Goal: Task Accomplishment & Management: Use online tool/utility

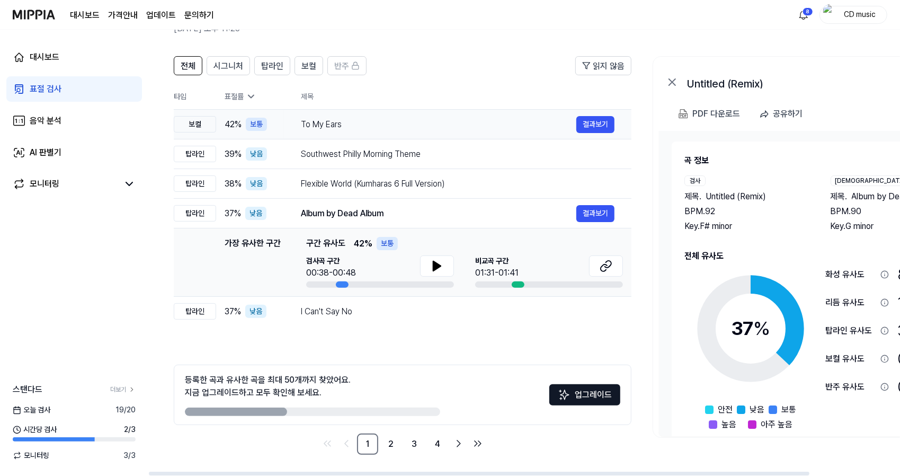
click at [338, 124] on div "To My Ears" at bounding box center [438, 124] width 275 height 13
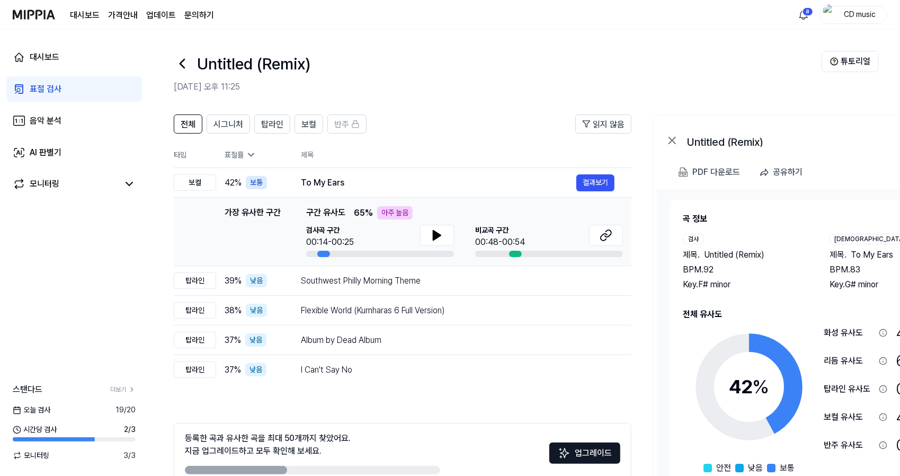
click at [113, 94] on link "표절 검사" at bounding box center [74, 88] width 136 height 25
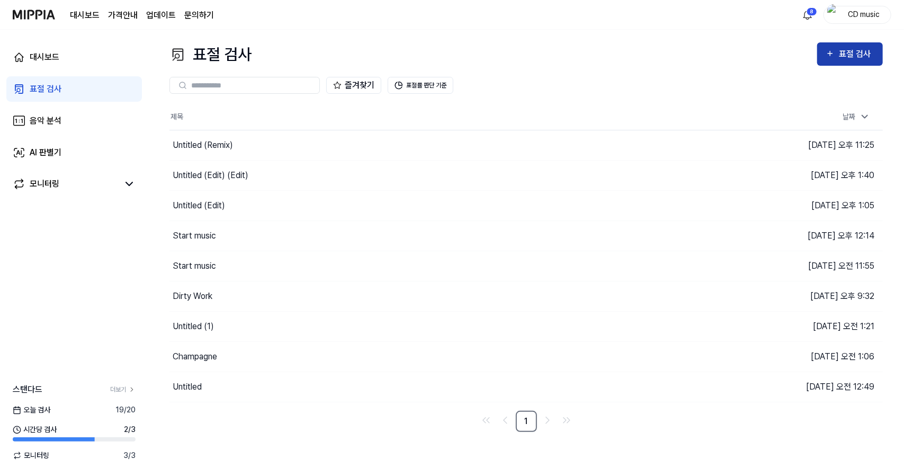
click at [842, 57] on div "표절 검사" at bounding box center [856, 54] width 35 height 14
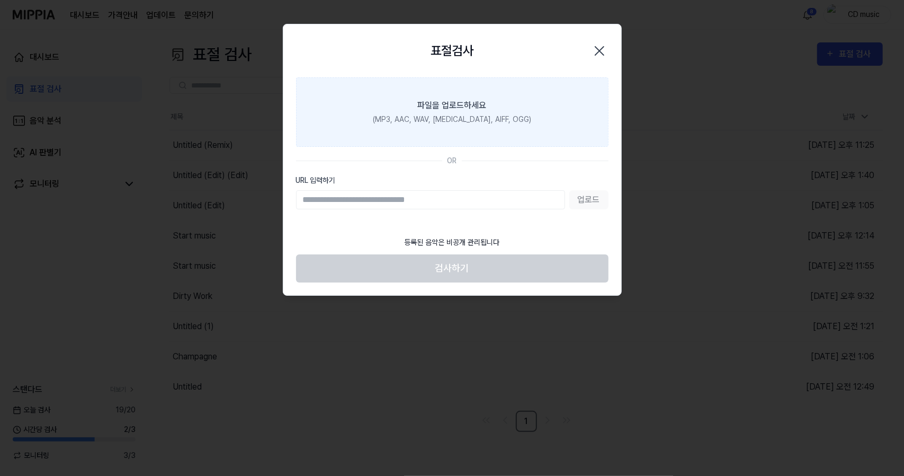
click at [496, 123] on div "(MP3, AAC, WAV, [MEDICAL_DATA], AIFF, OGG)" at bounding box center [452, 119] width 158 height 11
click at [0, 0] on input "파일을 업로드하세요 (MP3, AAC, WAV, [MEDICAL_DATA], AIFF, OGG)" at bounding box center [0, 0] width 0 height 0
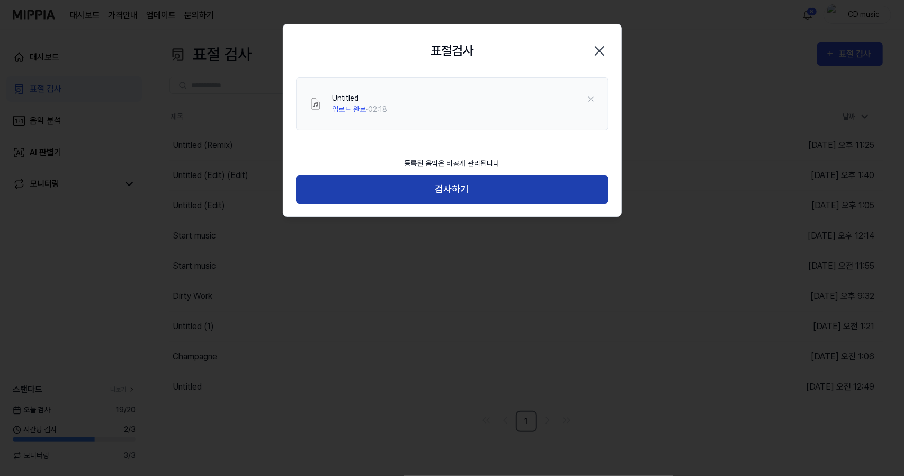
click at [465, 193] on button "검사하기" at bounding box center [452, 189] width 313 height 28
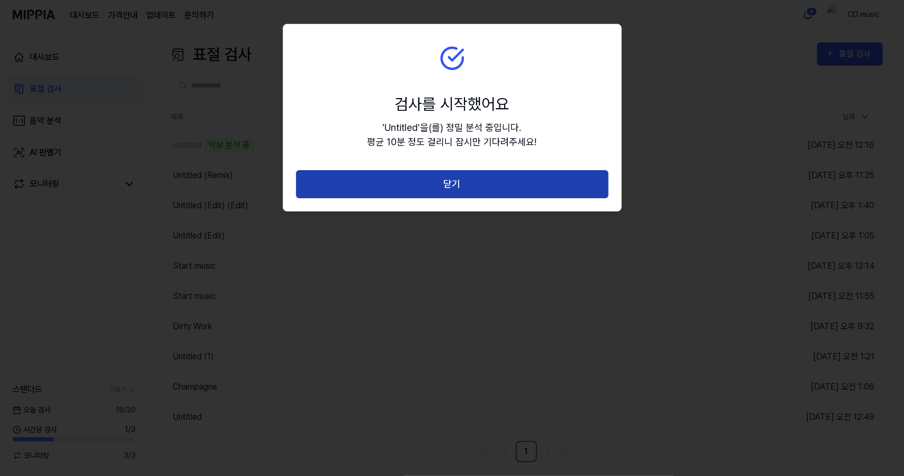
click at [381, 195] on button "닫기" at bounding box center [452, 184] width 313 height 28
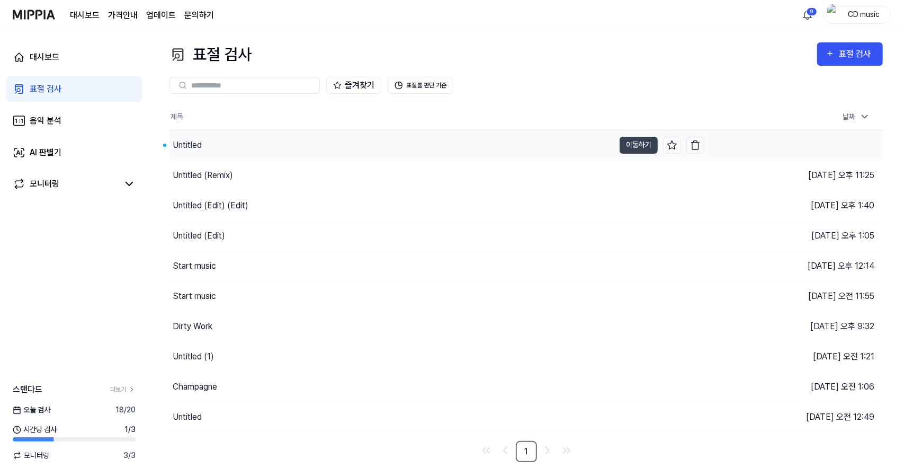
click at [240, 140] on div "Untitled" at bounding box center [391, 145] width 445 height 30
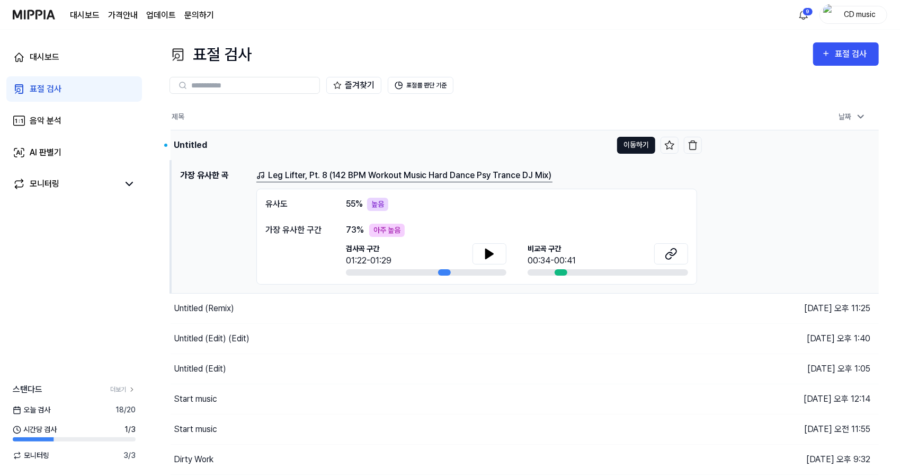
click at [641, 146] on button "이동하기" at bounding box center [636, 145] width 38 height 17
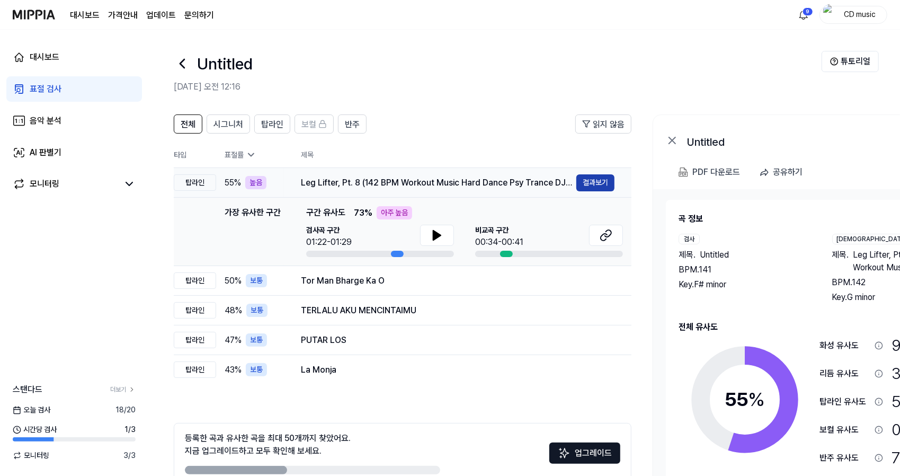
click at [592, 175] on button "결과보기" at bounding box center [595, 182] width 38 height 17
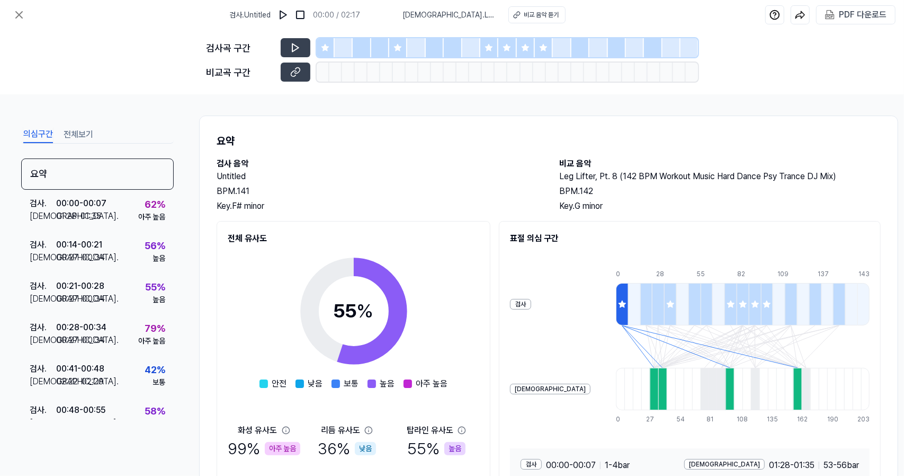
scroll to position [91, 0]
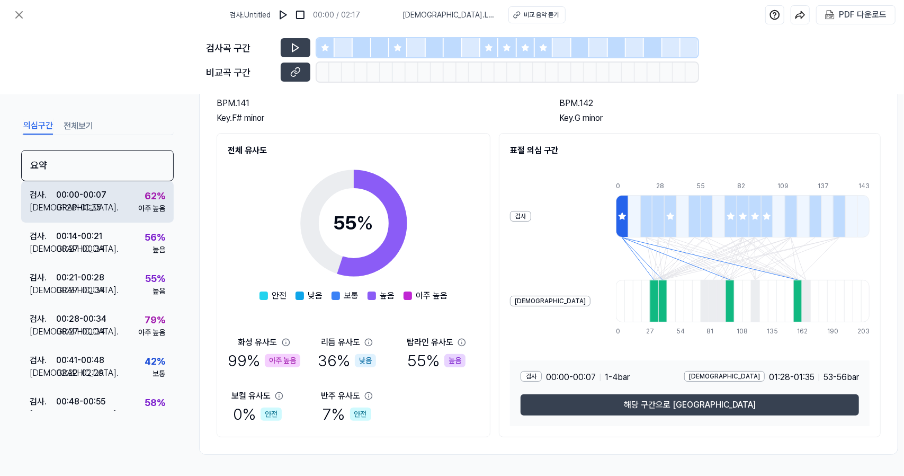
click at [103, 196] on div "00:00 - 00:07" at bounding box center [81, 195] width 50 height 13
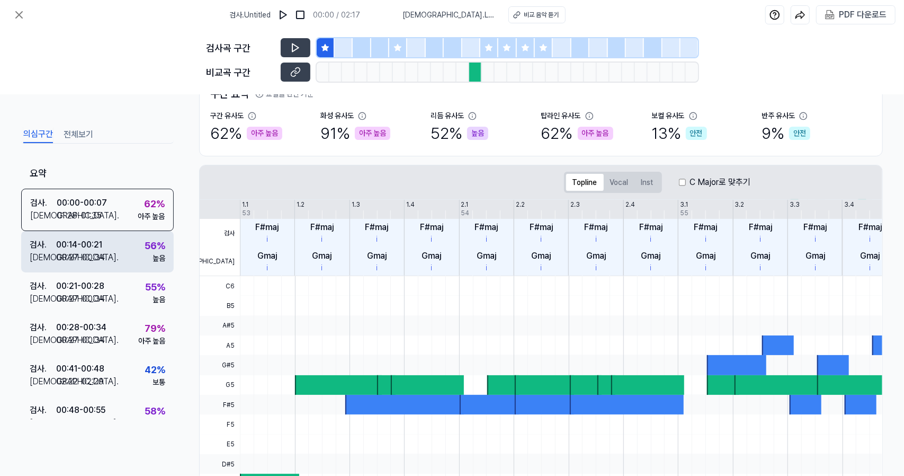
click at [94, 246] on div "00:14 - 00:21" at bounding box center [79, 244] width 46 height 13
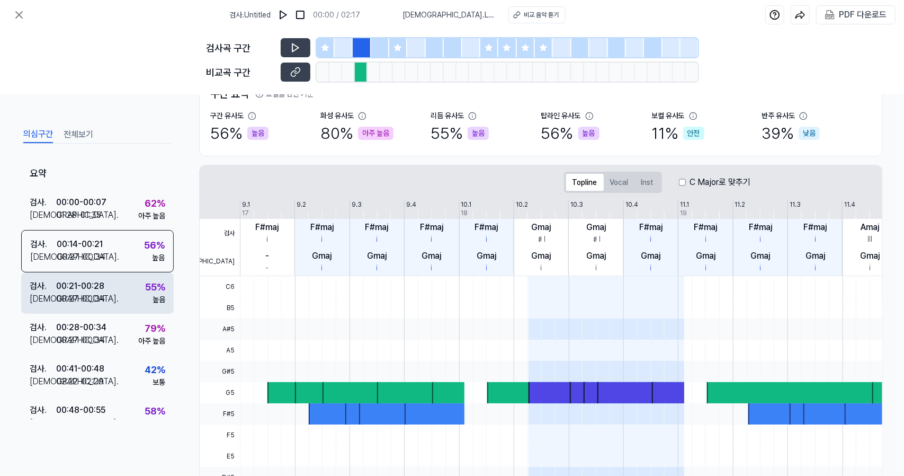
click at [95, 280] on div "00:21 - 00:28" at bounding box center [80, 286] width 48 height 13
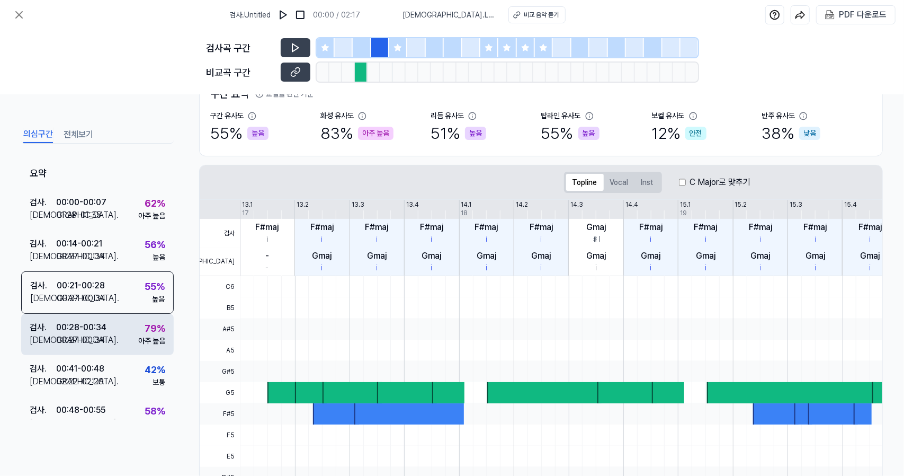
click at [94, 325] on div "00:28 - 00:34" at bounding box center [81, 327] width 50 height 13
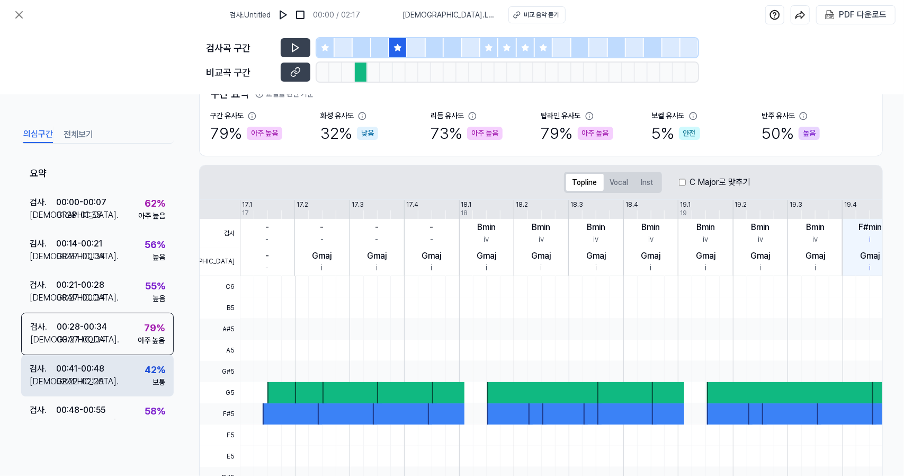
click at [83, 392] on div "검사 . 00:41 - 00:48 비교 . 02:22 - 02:29 42 % 보통" at bounding box center [97, 375] width 153 height 41
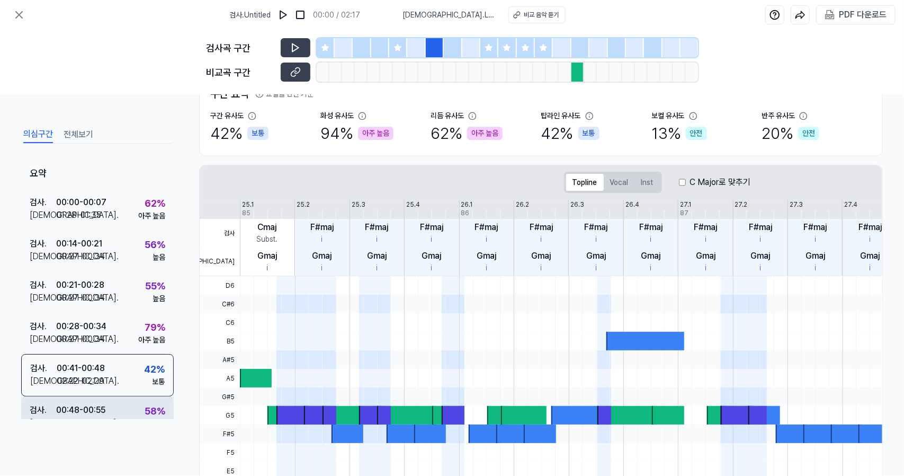
click at [82, 409] on div "00:48 - 00:55" at bounding box center [80, 410] width 49 height 13
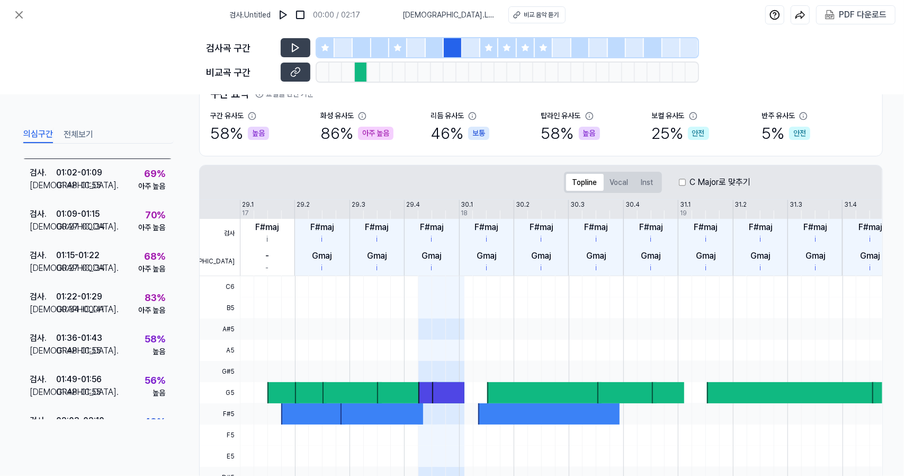
scroll to position [307, 0]
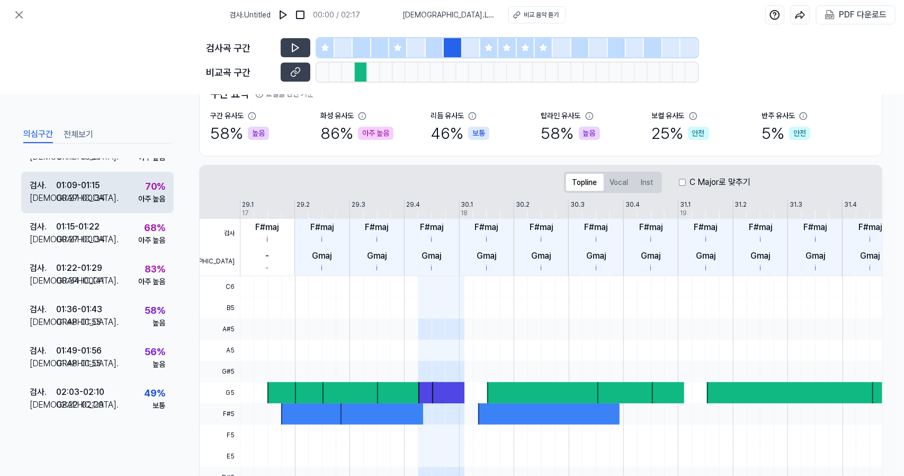
click at [110, 188] on div "검사 . 01:09 - 01:15 비교 . 00:27 - 00:34 70 % 아주 높음" at bounding box center [97, 192] width 153 height 41
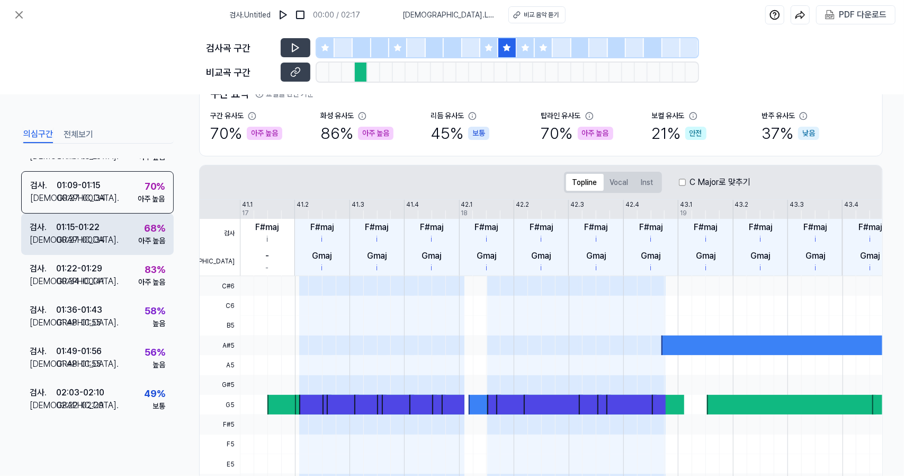
click at [103, 242] on div "00:27 - 00:34" at bounding box center [80, 240] width 49 height 13
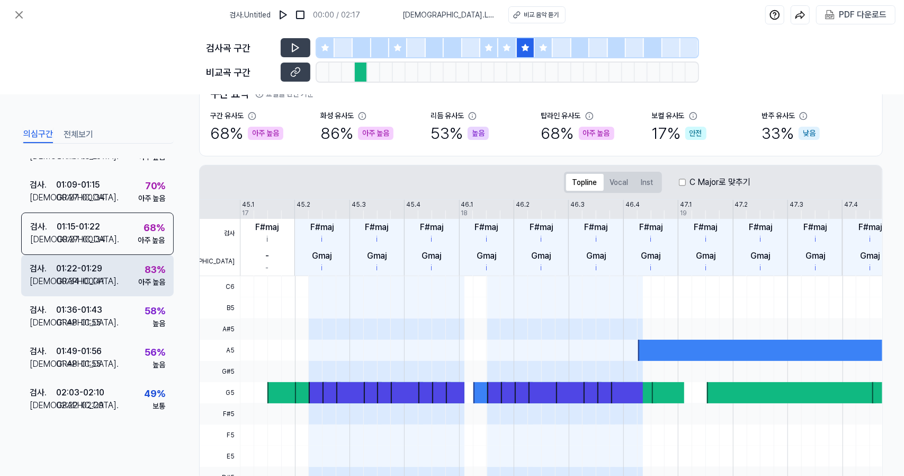
click at [100, 271] on div "01:22 - 01:29" at bounding box center [79, 268] width 46 height 13
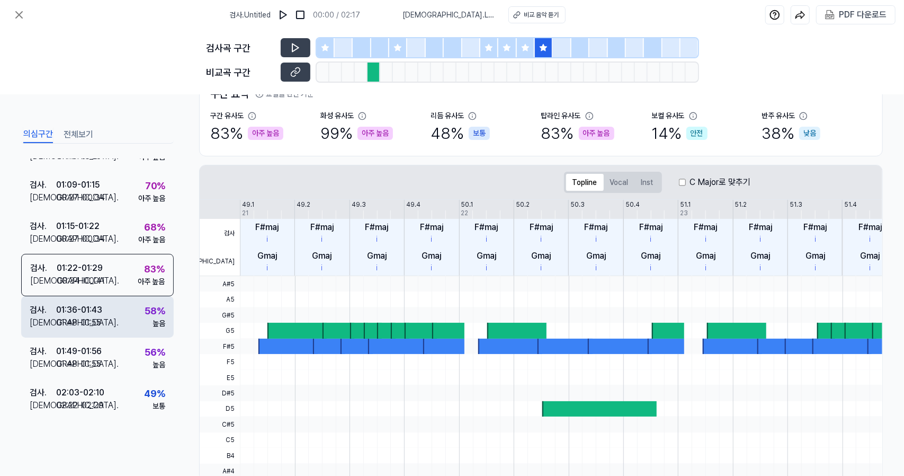
click at [97, 329] on div "검사 . 01:36 - 01:43 비교 . 01:48 - 01:55 58 % 높음" at bounding box center [97, 316] width 153 height 41
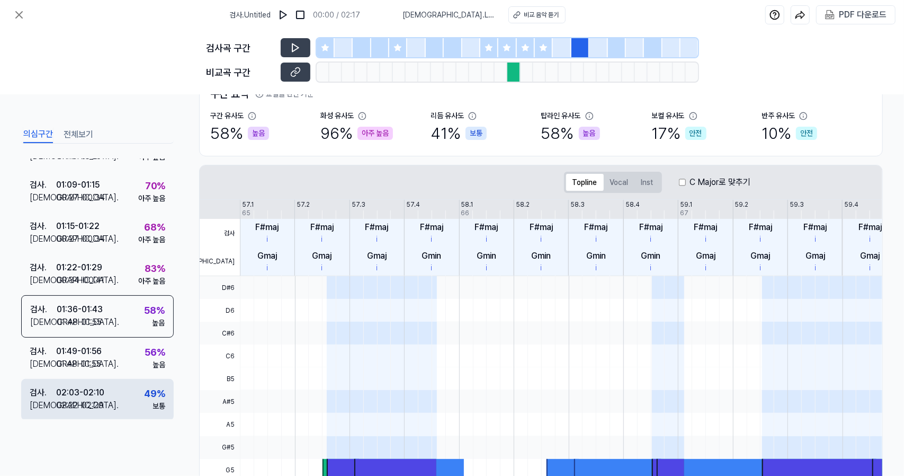
click at [95, 387] on div "02:03 - 02:10" at bounding box center [80, 392] width 48 height 13
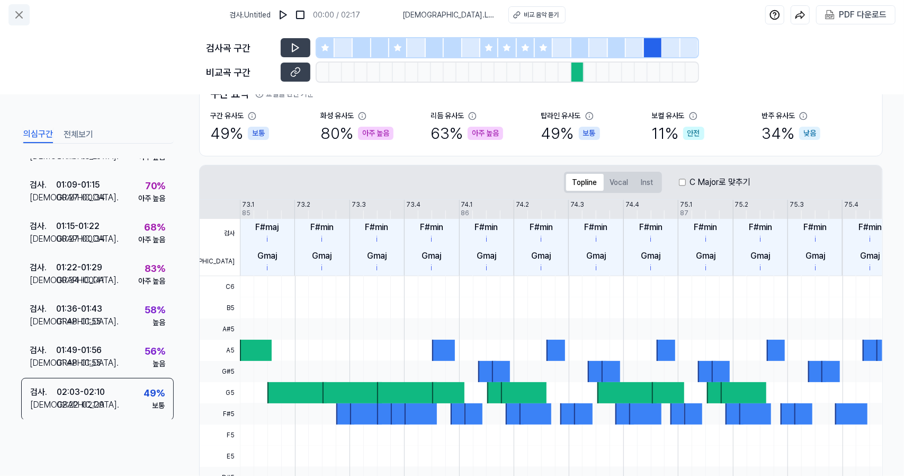
click at [24, 11] on icon at bounding box center [19, 14] width 13 height 13
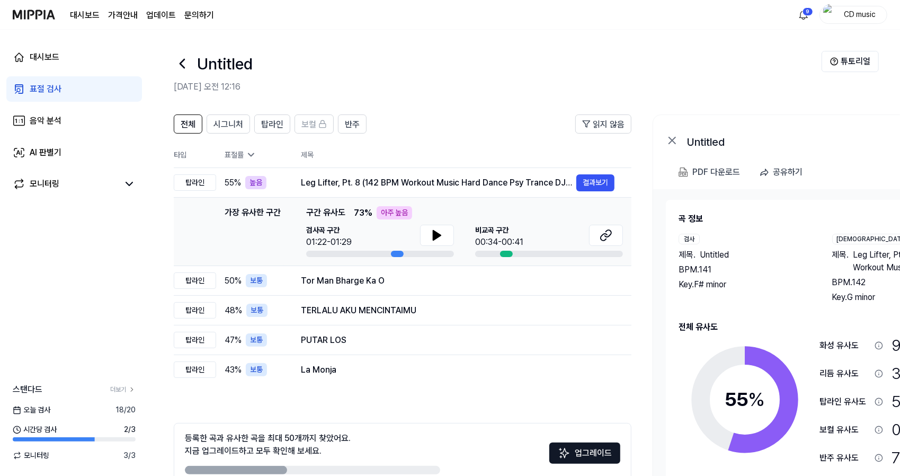
click at [113, 80] on link "표절 검사" at bounding box center [74, 88] width 136 height 25
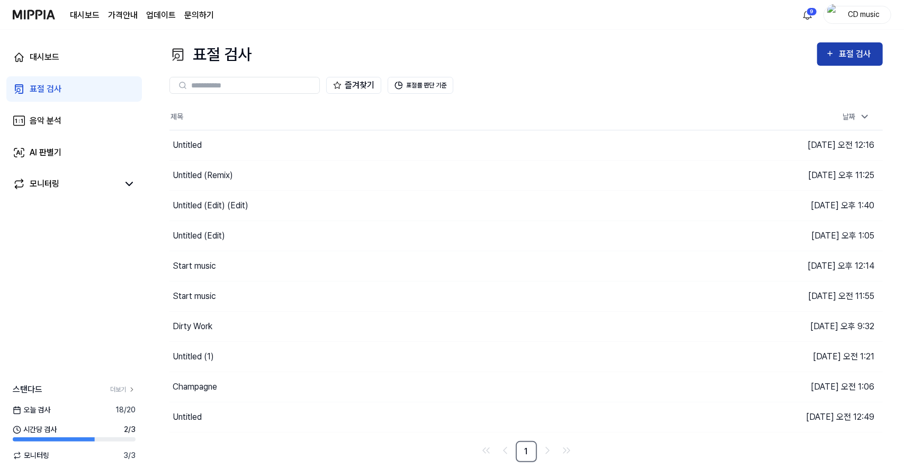
click at [863, 45] on button "표절 검사" at bounding box center [850, 53] width 66 height 23
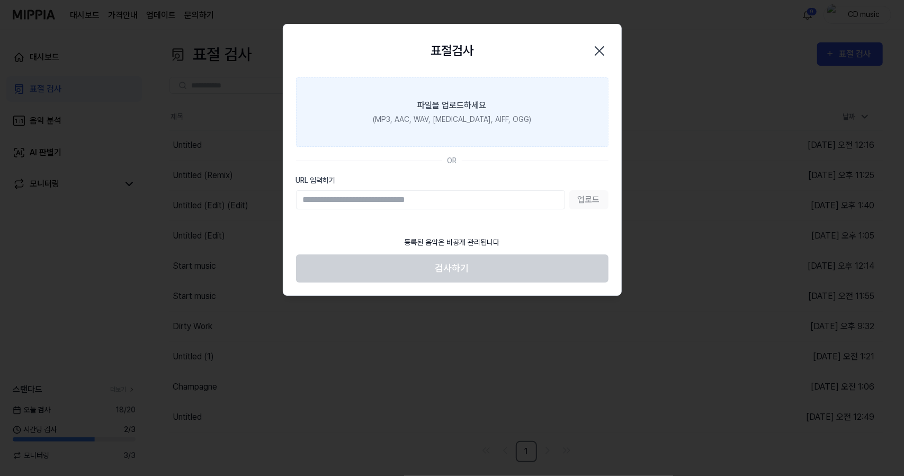
click at [477, 118] on div "(MP3, AAC, WAV, [MEDICAL_DATA], AIFF, OGG)" at bounding box center [452, 119] width 158 height 11
click at [0, 0] on input "파일을 업로드하세요 (MP3, AAC, WAV, [MEDICAL_DATA], AIFF, OGG)" at bounding box center [0, 0] width 0 height 0
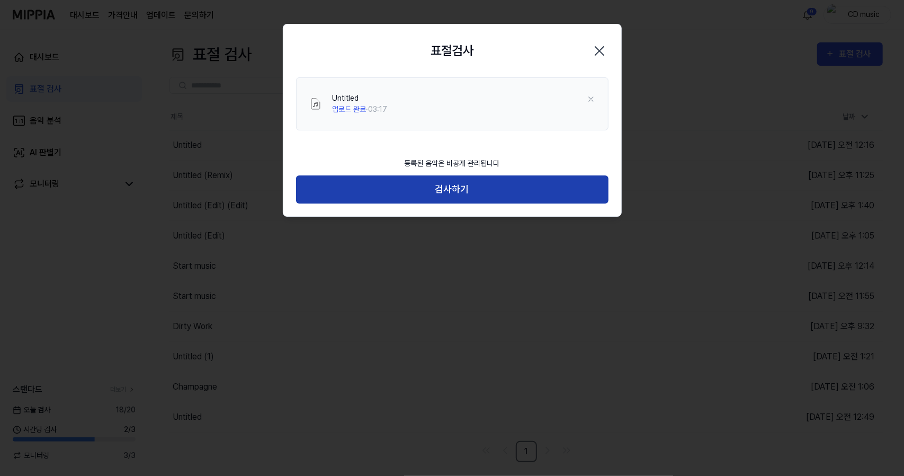
click at [451, 179] on button "검사하기" at bounding box center [452, 189] width 313 height 28
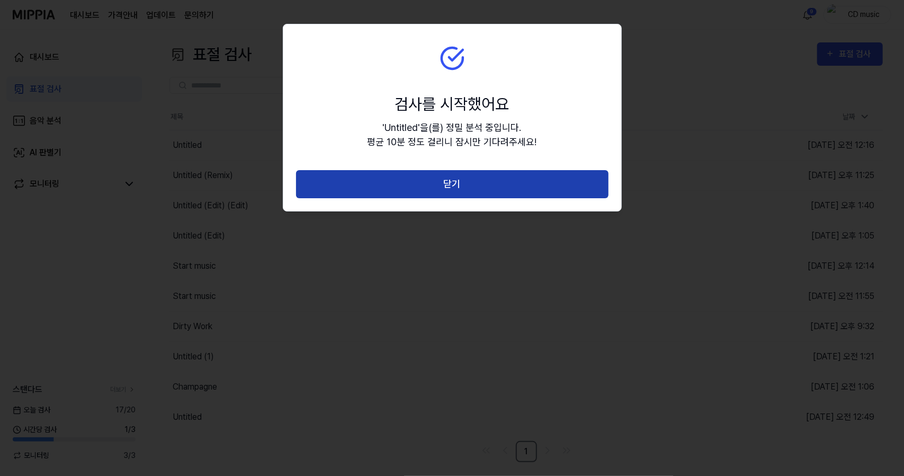
click at [421, 183] on button "닫기" at bounding box center [452, 184] width 313 height 28
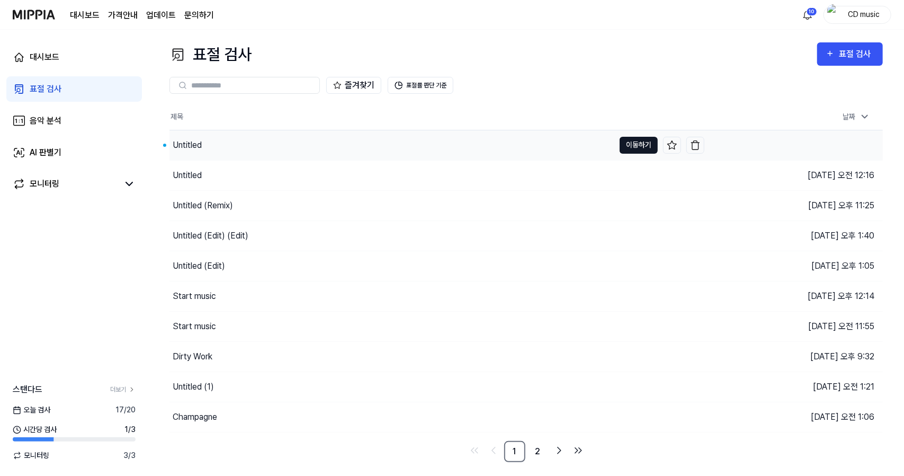
click at [624, 142] on button "이동하기" at bounding box center [639, 145] width 38 height 17
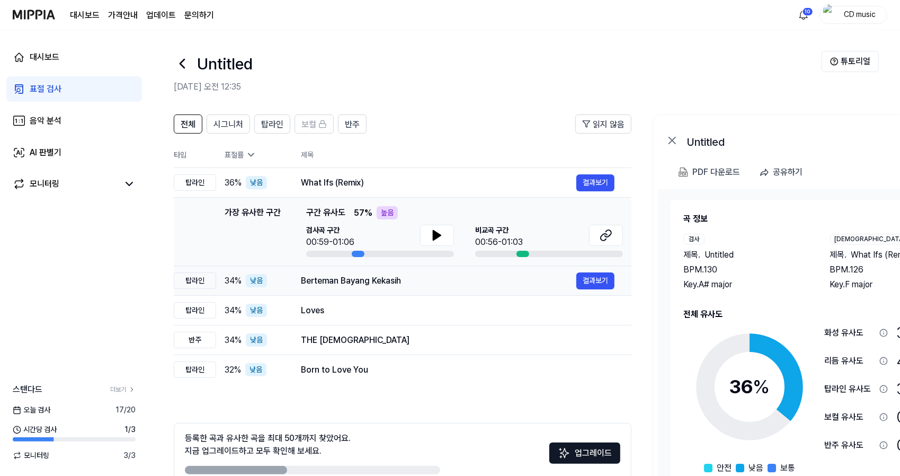
click at [355, 280] on div "Berteman Bayang Kekasih" at bounding box center [438, 280] width 275 height 13
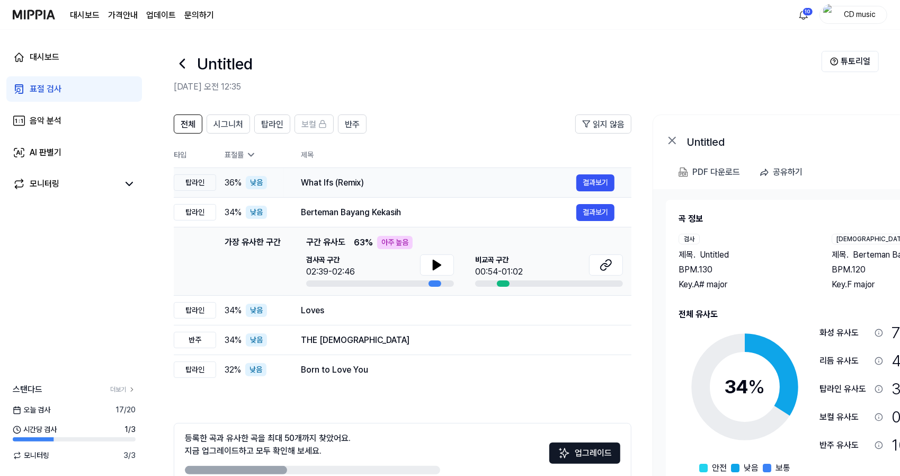
click at [415, 169] on td "What Ifs (Remix) 결과보기" at bounding box center [457, 183] width 347 height 30
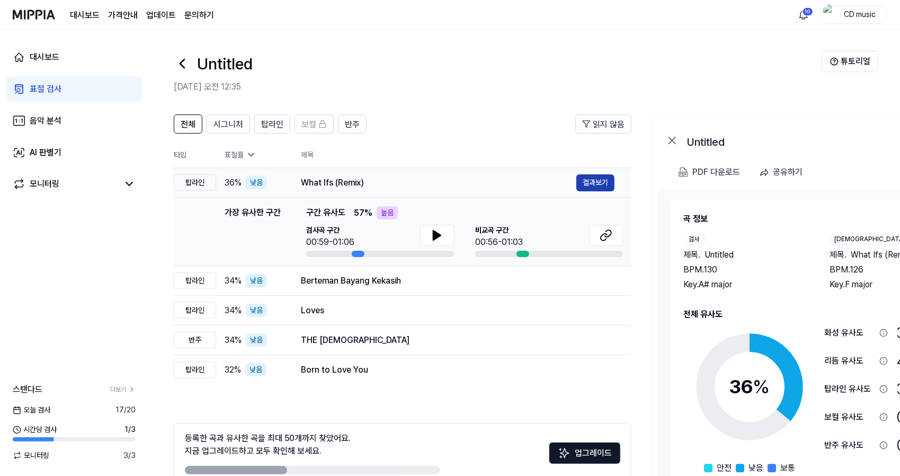
click at [593, 189] on button "결과보기" at bounding box center [595, 182] width 38 height 17
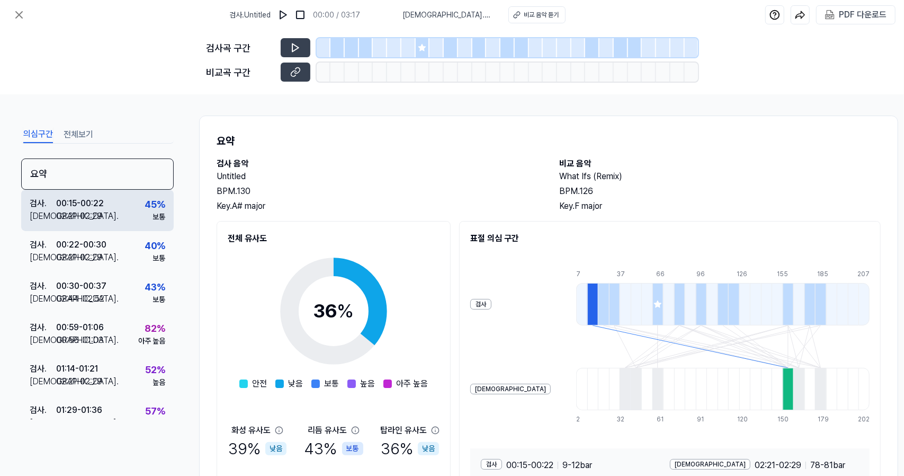
click at [119, 193] on div "검사 . 00:15 - 00:22 비교 . 02:21 - 02:29 45 % 보통" at bounding box center [97, 210] width 153 height 41
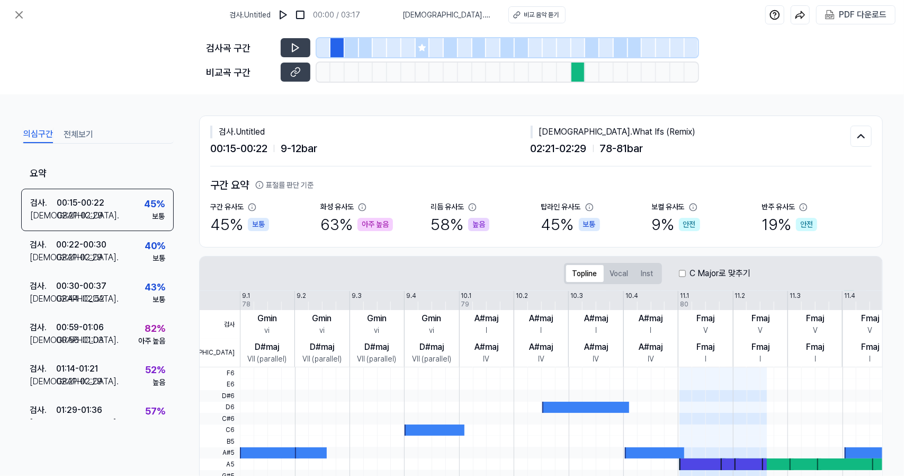
scroll to position [57, 0]
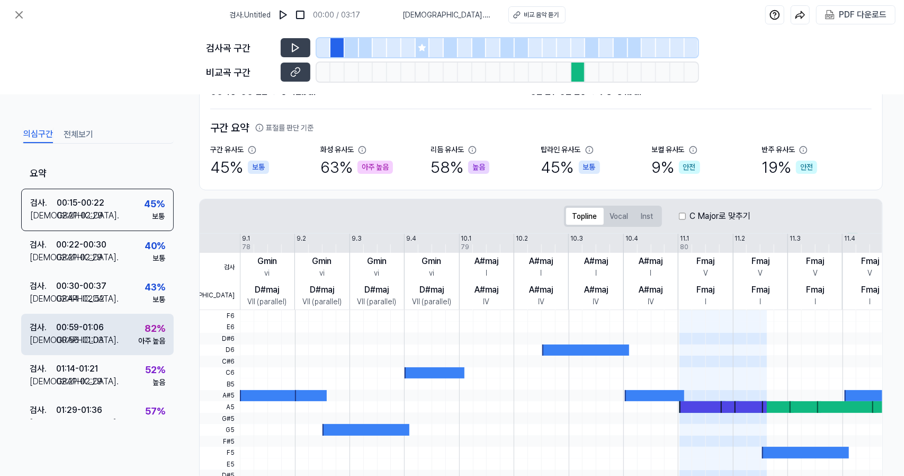
click at [118, 334] on div "검사 . 00:59 - 01:06 비교 . 00:56 - 01:03 82 % 아주 높음" at bounding box center [97, 334] width 153 height 41
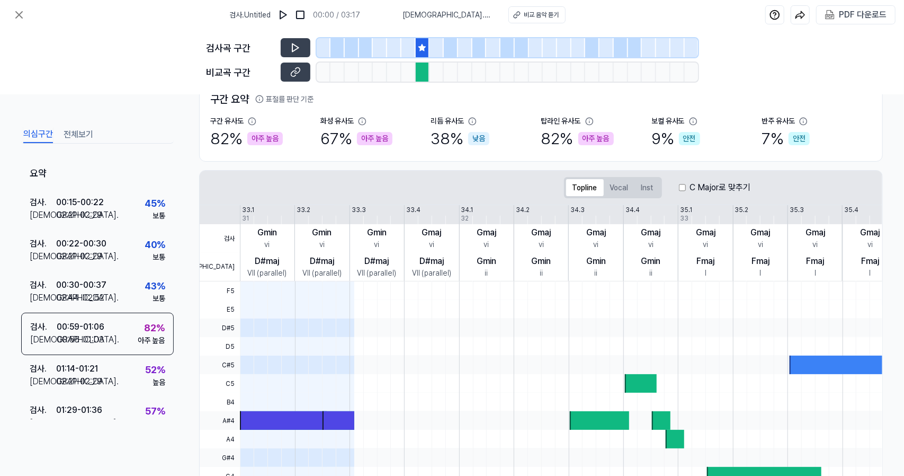
scroll to position [85, 0]
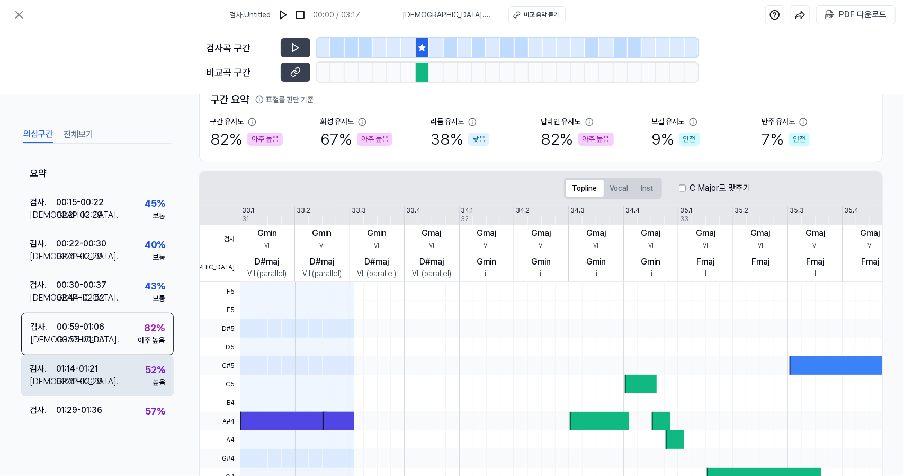
click at [150, 366] on div "52 %" at bounding box center [155, 369] width 20 height 14
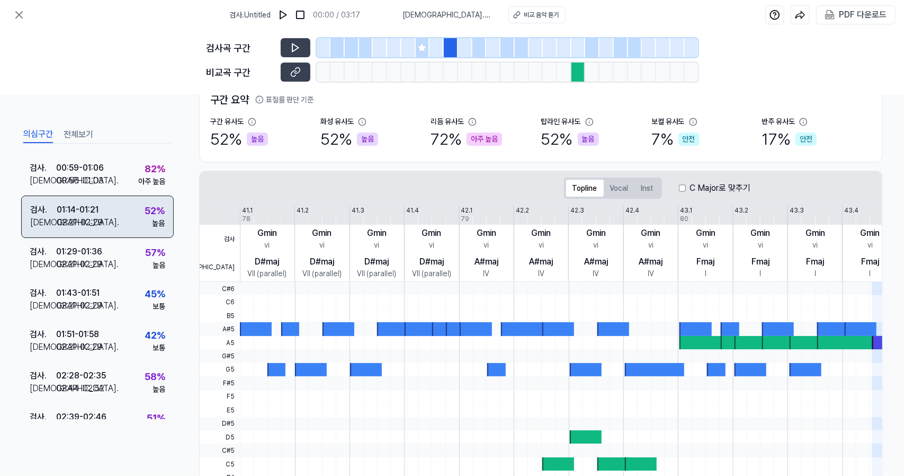
scroll to position [159, 0]
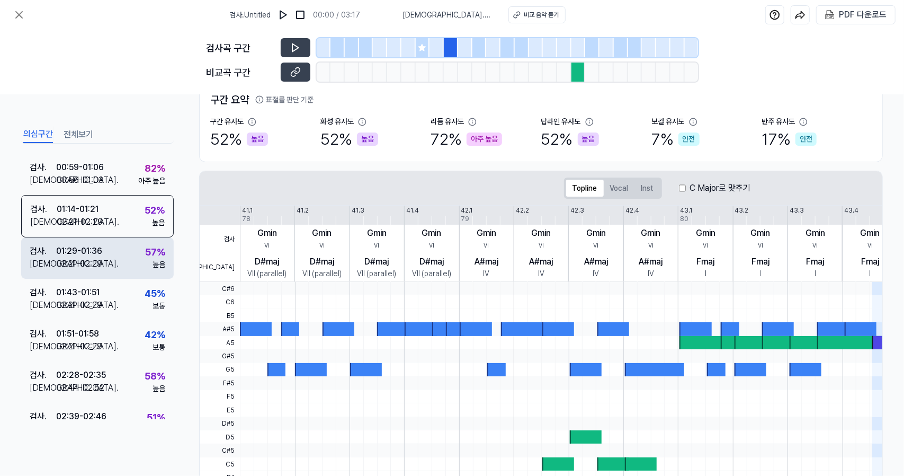
click at [135, 240] on div "검사 . 01:29 - 01:36 비교 . 02:21 - 02:29 57 % 높음" at bounding box center [97, 257] width 153 height 41
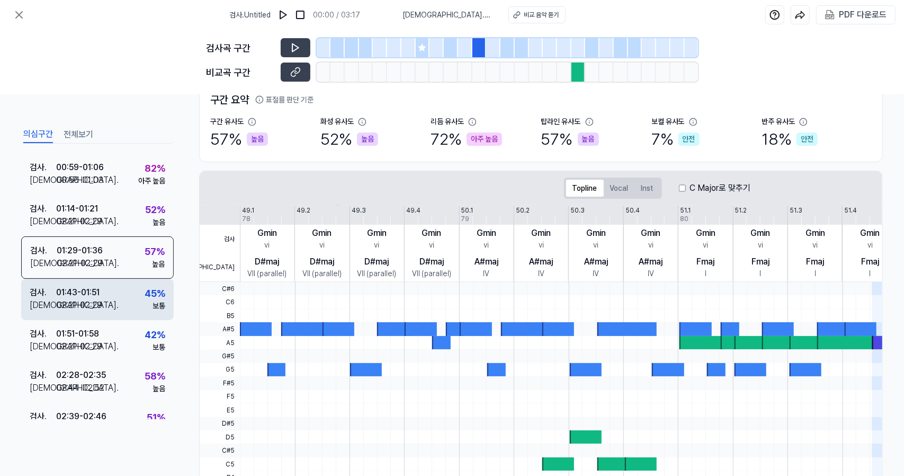
click at [123, 300] on div "검사 . 01:43 - 01:51 비교 . 02:21 - 02:29 45 % 보통" at bounding box center [97, 299] width 153 height 41
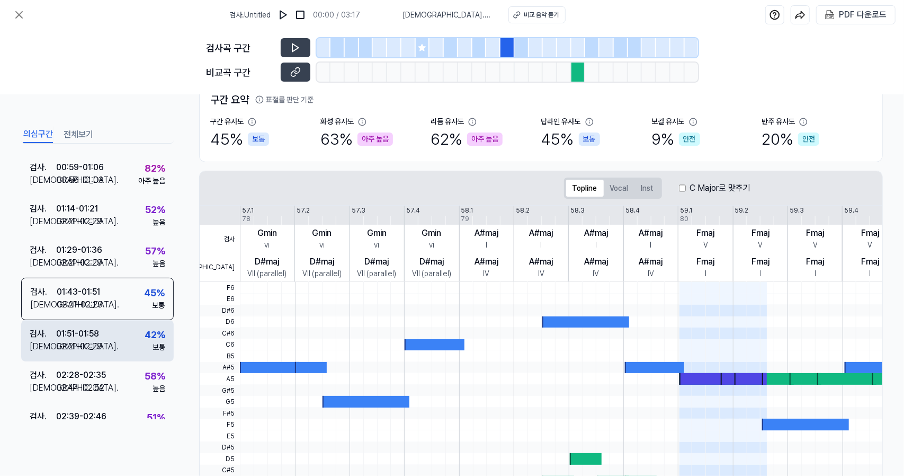
click at [119, 347] on div "검사 . 01:51 - 01:58 비교 . 02:21 - 02:29 42 % 보통" at bounding box center [97, 340] width 153 height 41
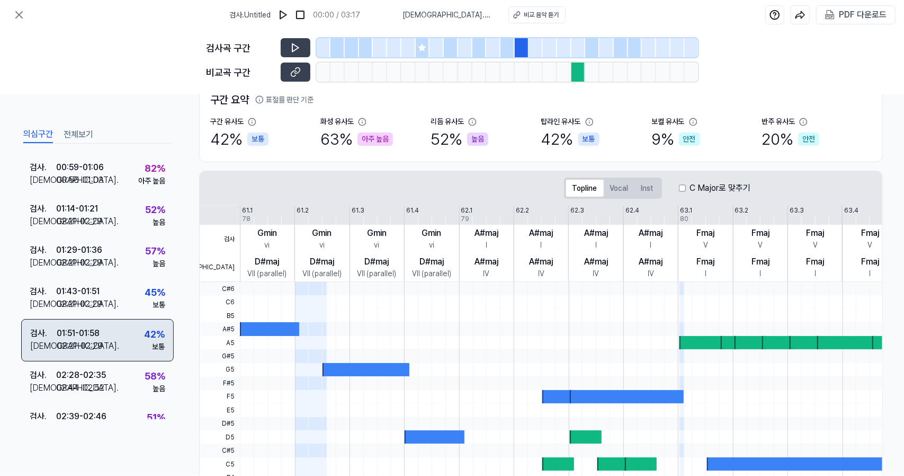
scroll to position [225, 0]
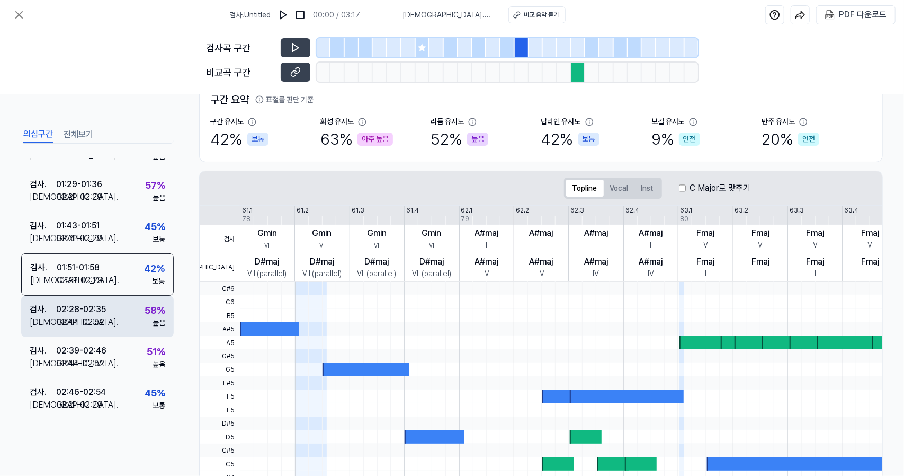
click at [131, 305] on div "검사 . 02:28 - 02:35 비교 . 02:44 - 02:52 58 % 높음" at bounding box center [97, 316] width 153 height 41
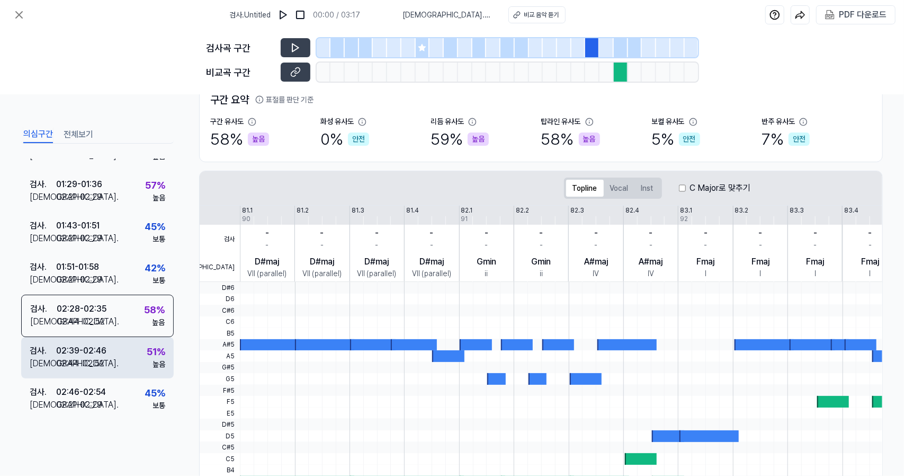
click at [131, 348] on div "검사 . 02:39 - 02:46 비교 . 02:44 - 02:52 51 % 높음" at bounding box center [97, 357] width 153 height 41
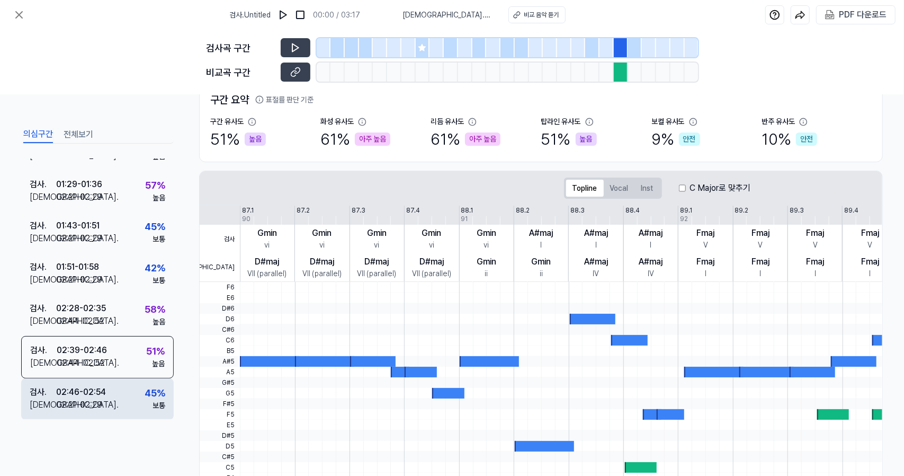
click at [134, 387] on div "검사 . 02:46 - 02:54 비교 . 02:21 - 02:29 45 % 보통" at bounding box center [97, 398] width 153 height 41
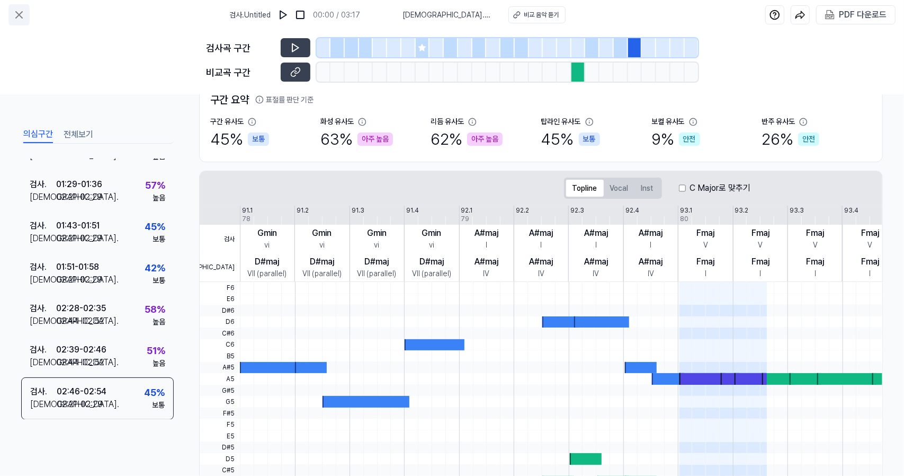
click at [21, 11] on icon at bounding box center [19, 14] width 13 height 13
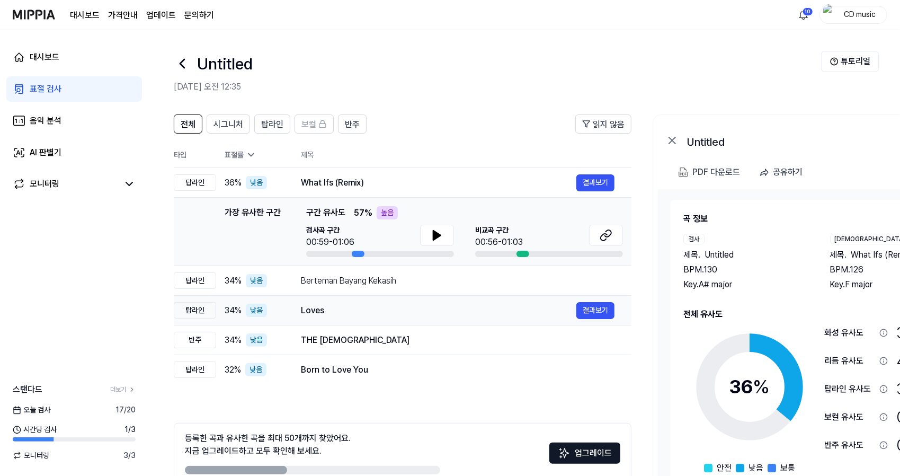
click at [358, 296] on td "Loves 결과보기" at bounding box center [457, 311] width 347 height 30
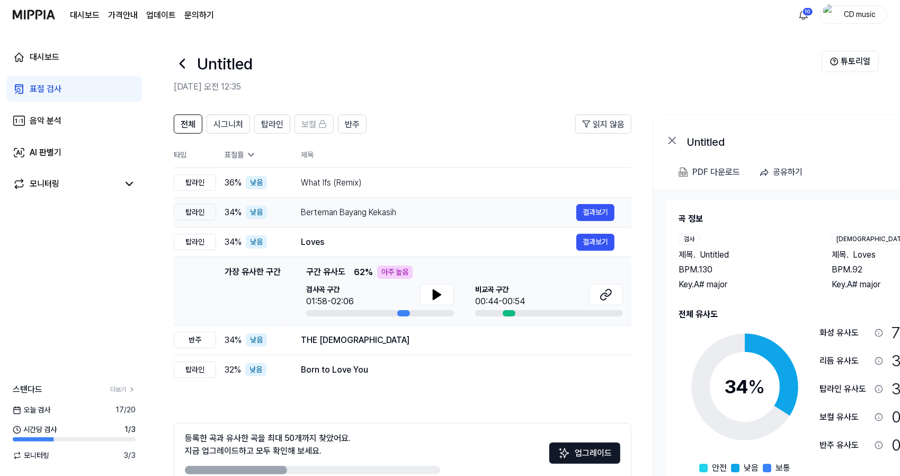
click at [444, 219] on div "Berteman Bayang Kekasih 결과보기" at bounding box center [458, 212] width 314 height 17
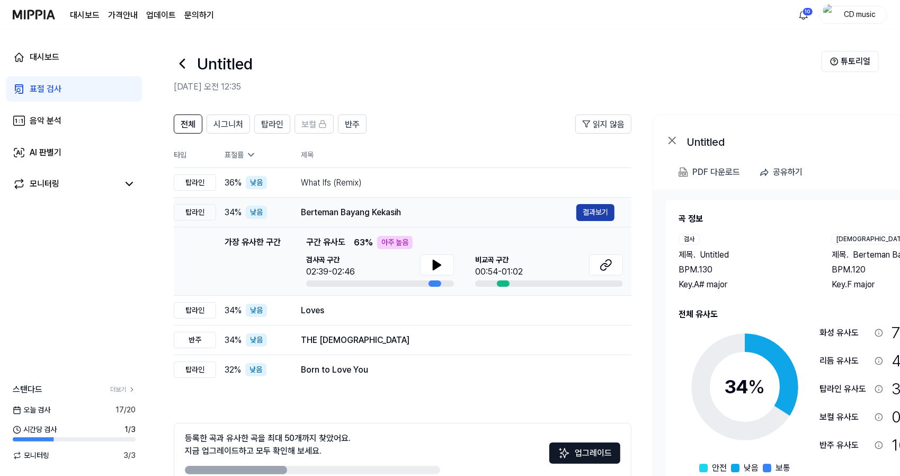
click at [602, 210] on button "결과보기" at bounding box center [595, 212] width 38 height 17
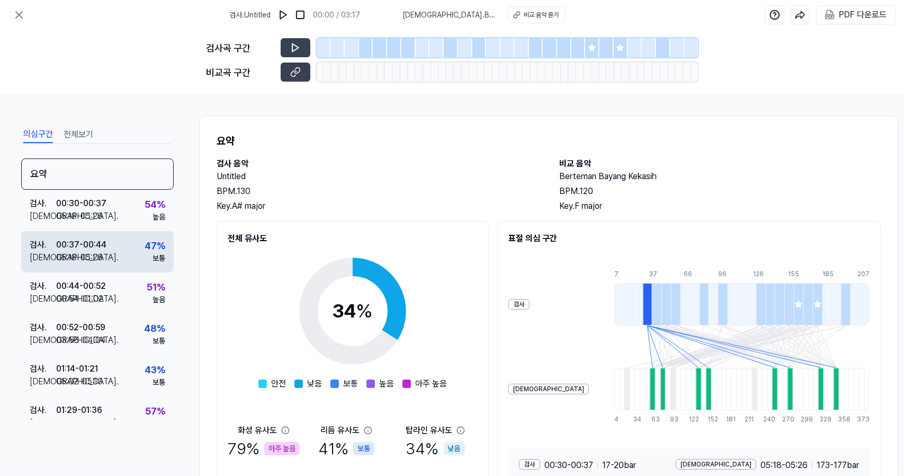
click at [127, 269] on div "검사 . 00:37 - 00:44 비교 . 05:18 - 05:26 47 % 보통" at bounding box center [97, 251] width 153 height 41
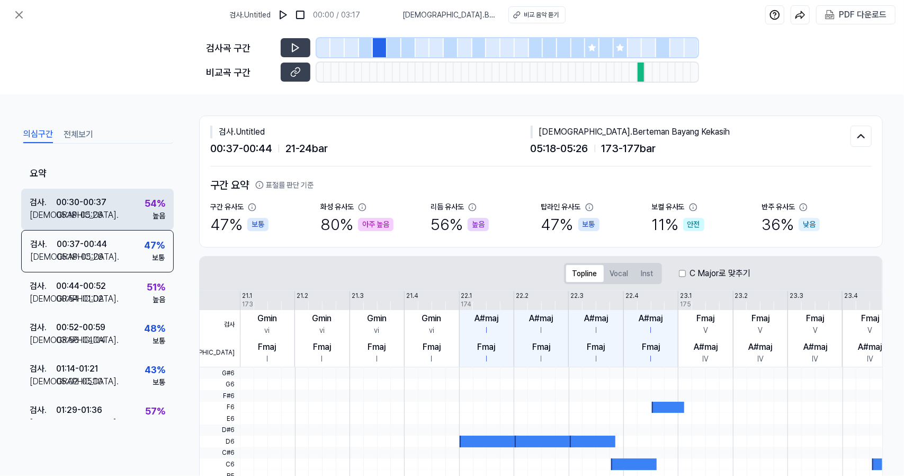
click at [130, 202] on div "검사 . 00:30 - 00:37 비교 . 05:18 - 05:26 54 % 높음" at bounding box center [97, 209] width 153 height 41
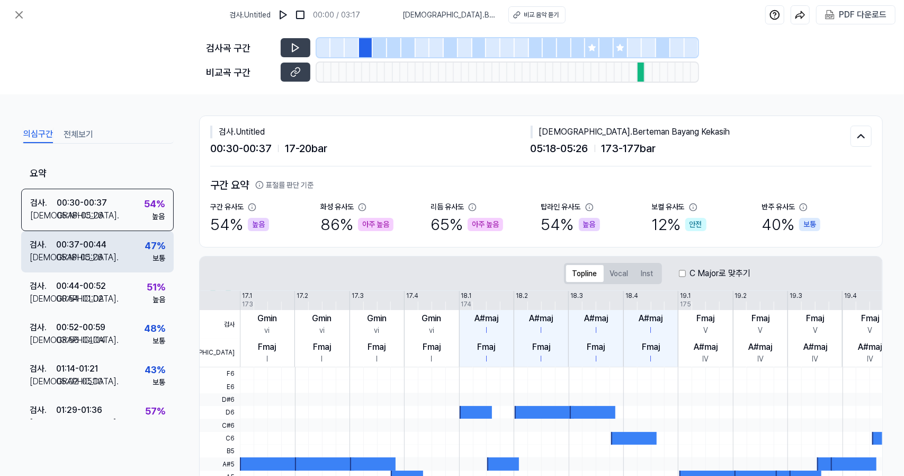
click at [125, 246] on div "검사 . 00:37 - 00:44 비교 . 05:18 - 05:26 47 % 보통" at bounding box center [97, 251] width 153 height 41
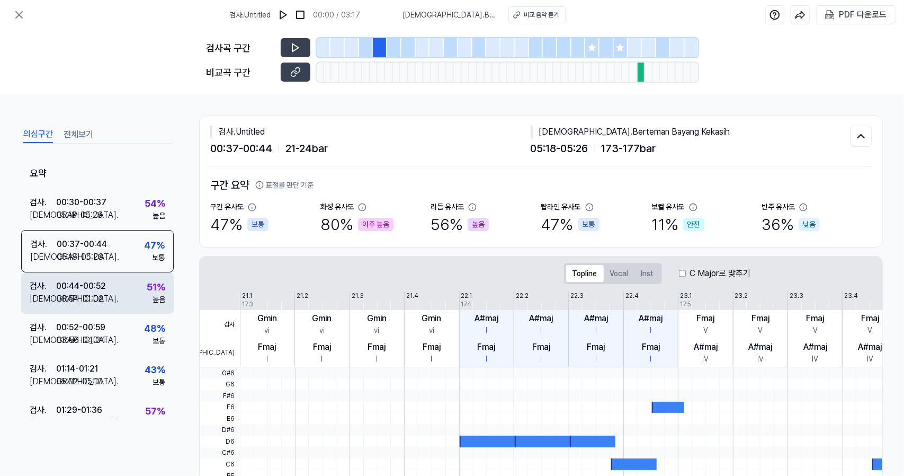
click at [130, 285] on div "검사 . 00:44 - 00:52 비교 . 00:54 - 01:02 51 % 높음" at bounding box center [97, 292] width 153 height 41
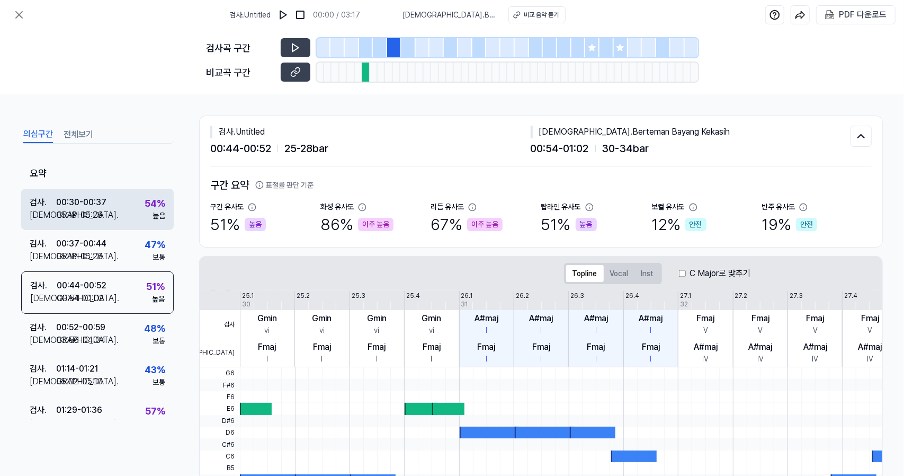
click at [131, 210] on div "검사 . 00:30 - 00:37 비교 . 05:18 - 05:26 54 % 높음" at bounding box center [97, 209] width 153 height 41
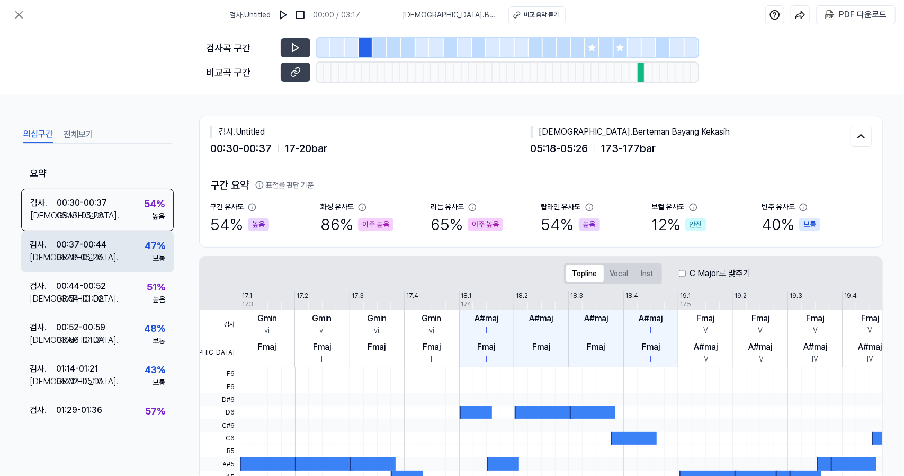
click at [132, 245] on div "검사 . 00:37 - 00:44 비교 . 05:18 - 05:26 47 % 보통" at bounding box center [97, 251] width 153 height 41
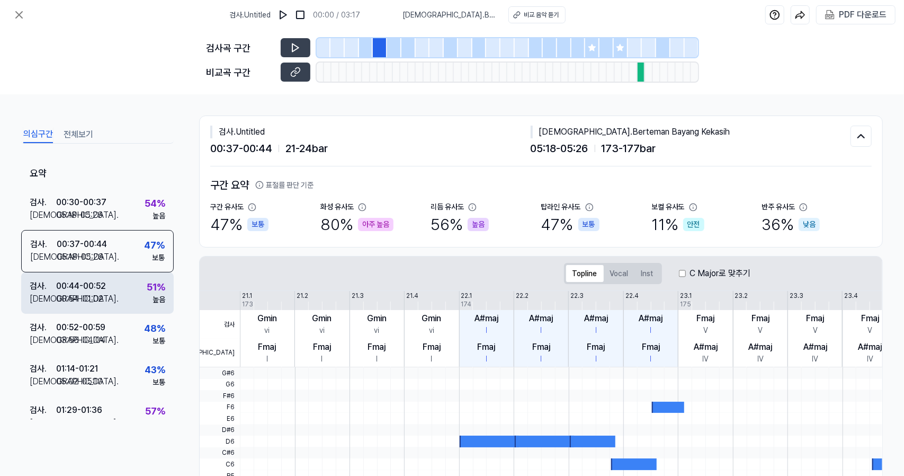
click at [125, 293] on div "검사 . 00:44 - 00:52 비교 . 00:54 - 01:02 51 % 높음" at bounding box center [97, 292] width 153 height 41
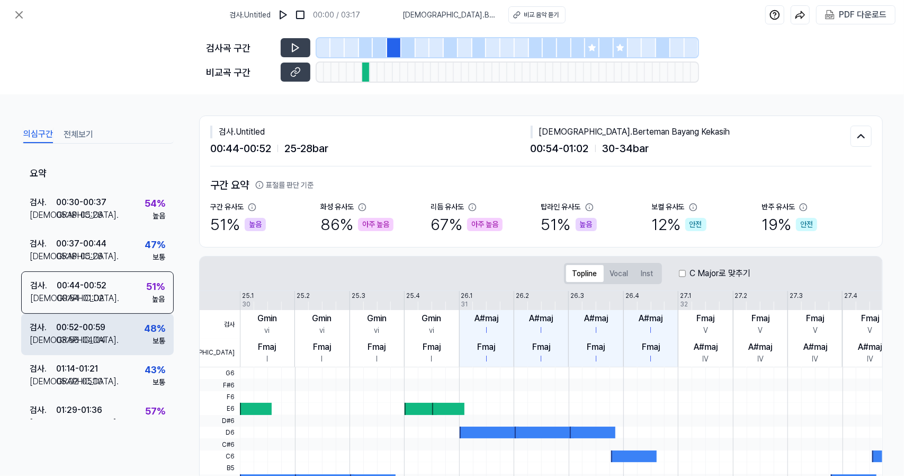
click at [126, 340] on div "검사 . 00:52 - 00:59 비교 . 03:56 - 04:04 48 % 보통" at bounding box center [97, 334] width 153 height 41
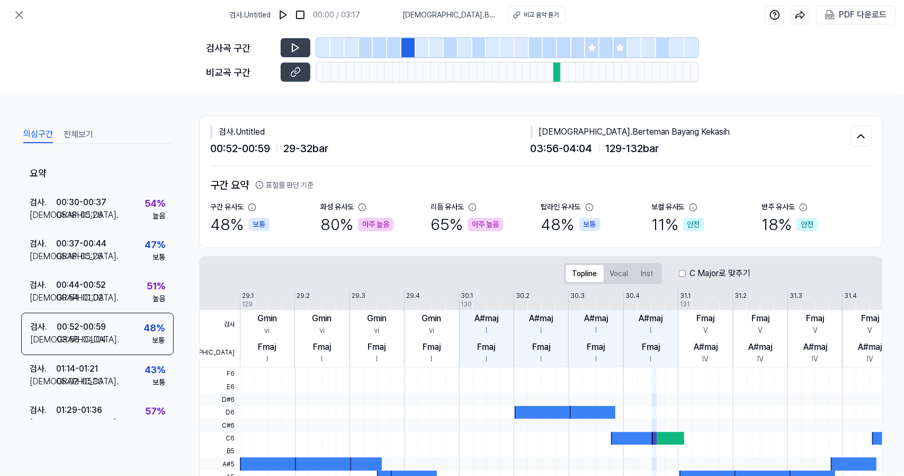
click at [590, 49] on icon at bounding box center [591, 47] width 7 height 7
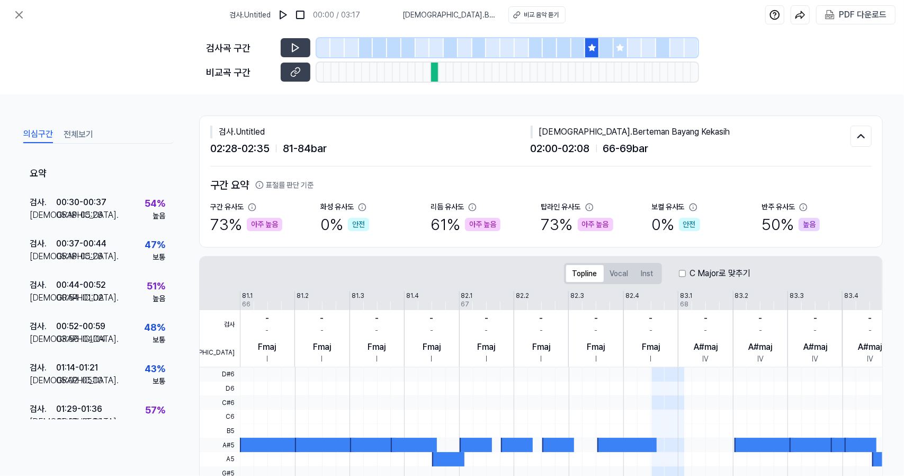
click at [620, 49] on icon at bounding box center [620, 47] width 7 height 7
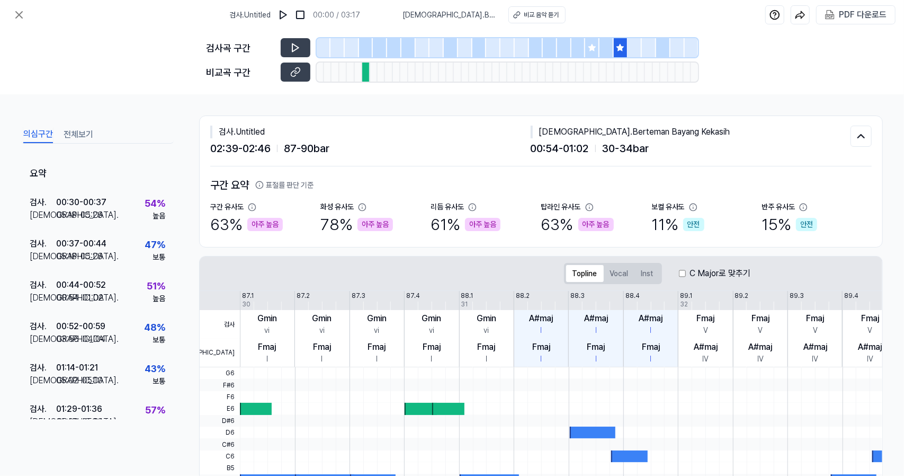
click at [602, 49] on div at bounding box center [607, 47] width 14 height 19
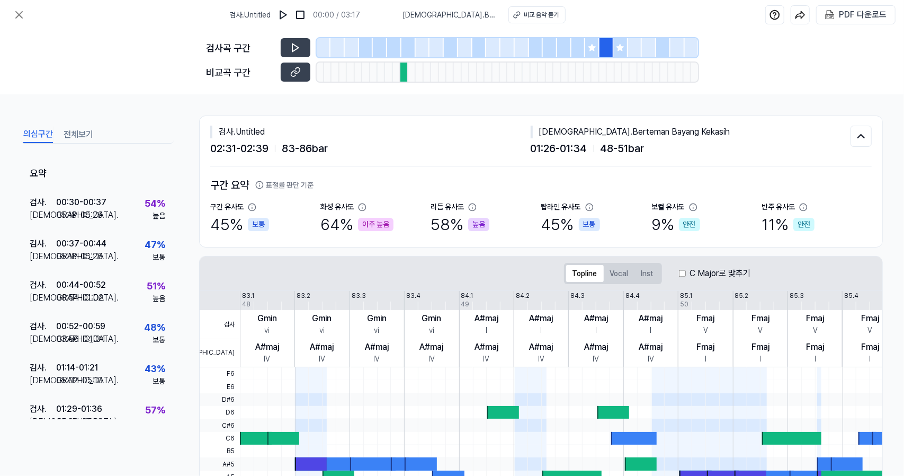
click at [586, 48] on div at bounding box center [592, 47] width 14 height 19
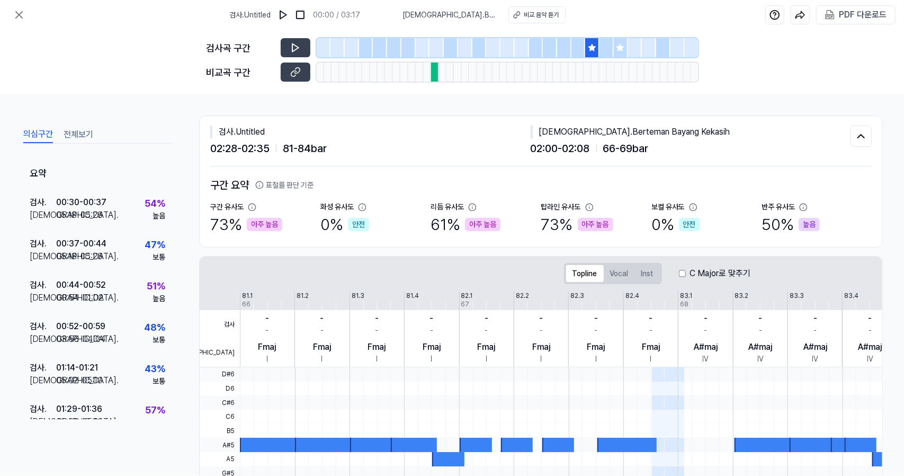
click at [398, 52] on div at bounding box center [394, 47] width 14 height 19
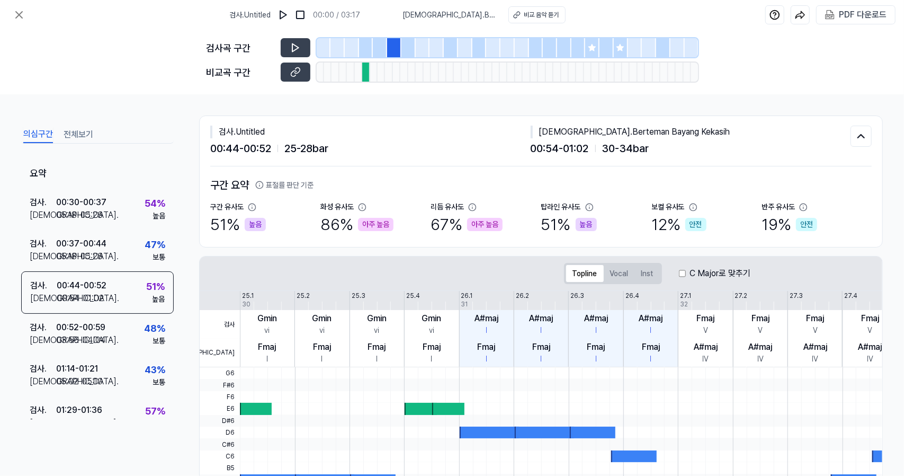
click at [374, 49] on div at bounding box center [380, 47] width 14 height 19
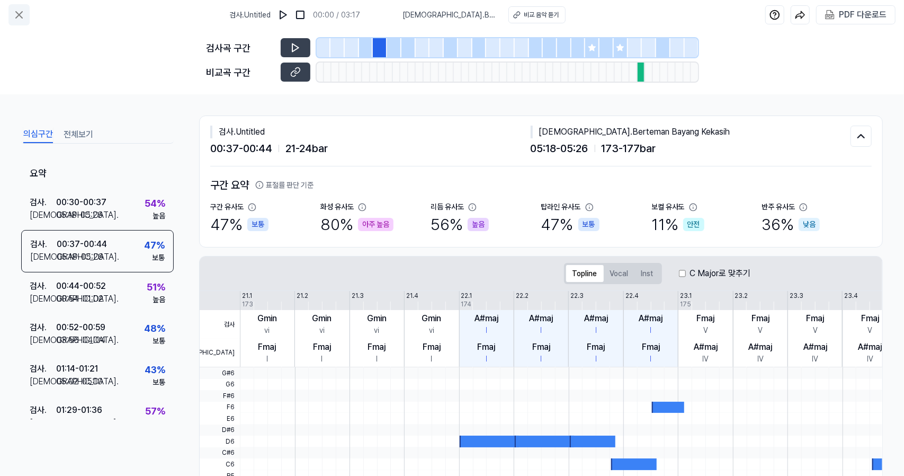
click at [21, 13] on icon at bounding box center [19, 15] width 6 height 6
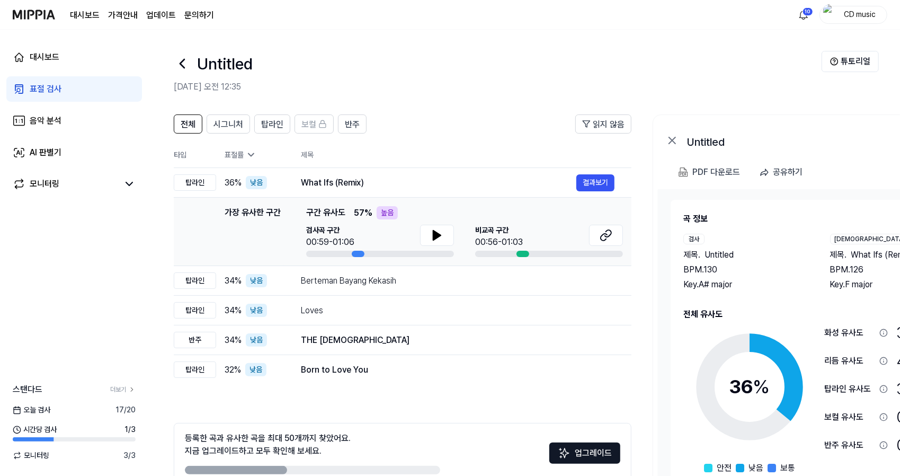
click at [102, 91] on link "표절 검사" at bounding box center [74, 88] width 136 height 25
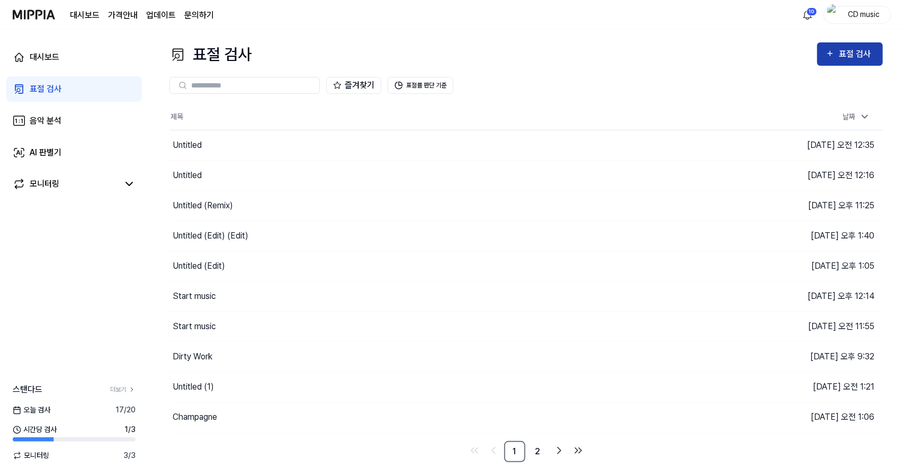
click at [838, 50] on div "표절 검사" at bounding box center [850, 54] width 49 height 14
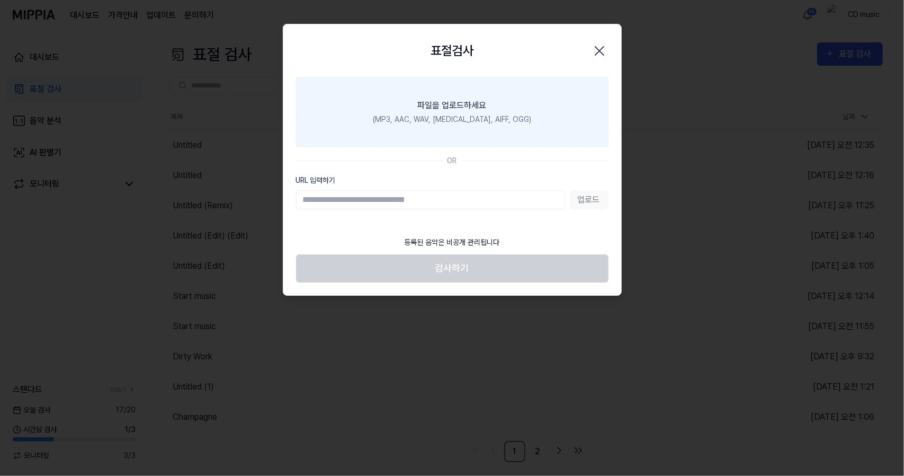
click at [480, 123] on div "(MP3, AAC, WAV, [MEDICAL_DATA], AIFF, OGG)" at bounding box center [452, 119] width 158 height 11
click at [0, 0] on input "파일을 업로드하세요 (MP3, AAC, WAV, [MEDICAL_DATA], AIFF, OGG)" at bounding box center [0, 0] width 0 height 0
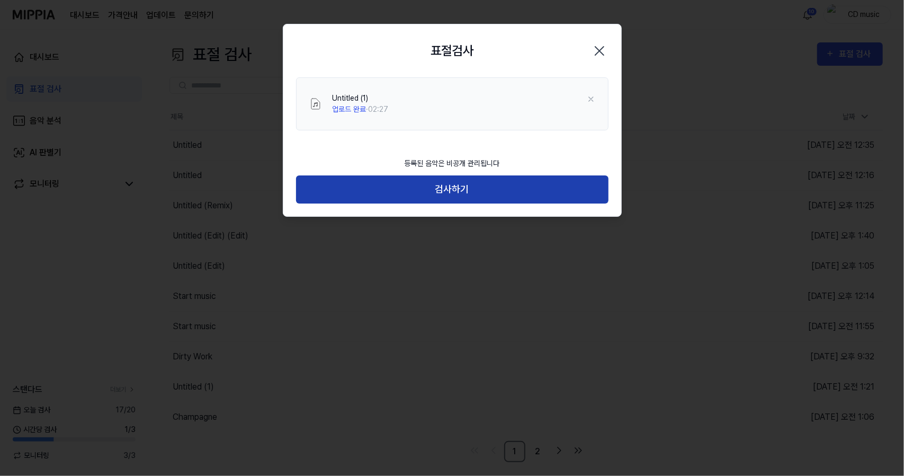
click at [487, 188] on button "검사하기" at bounding box center [452, 189] width 313 height 28
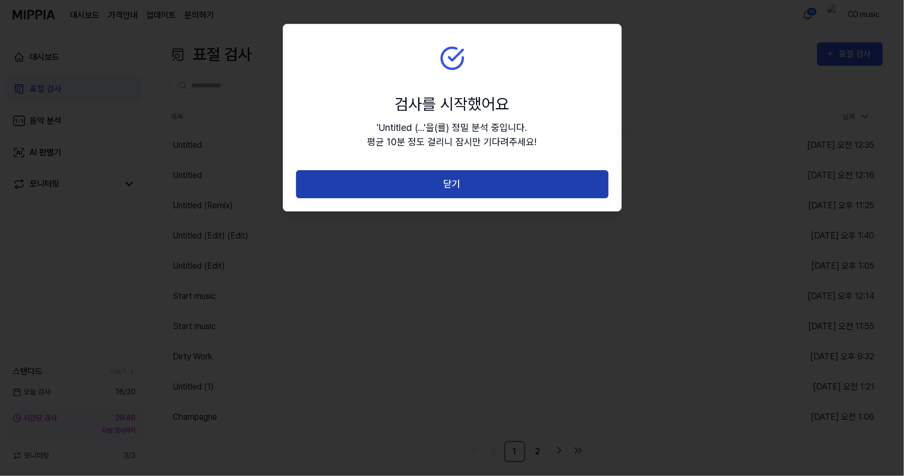
click at [448, 186] on button "닫기" at bounding box center [452, 184] width 313 height 28
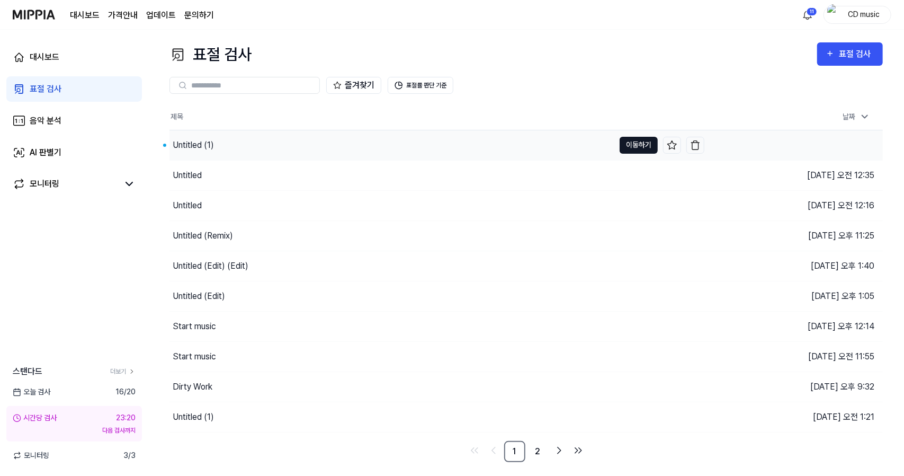
click at [635, 144] on button "이동하기" at bounding box center [639, 145] width 38 height 17
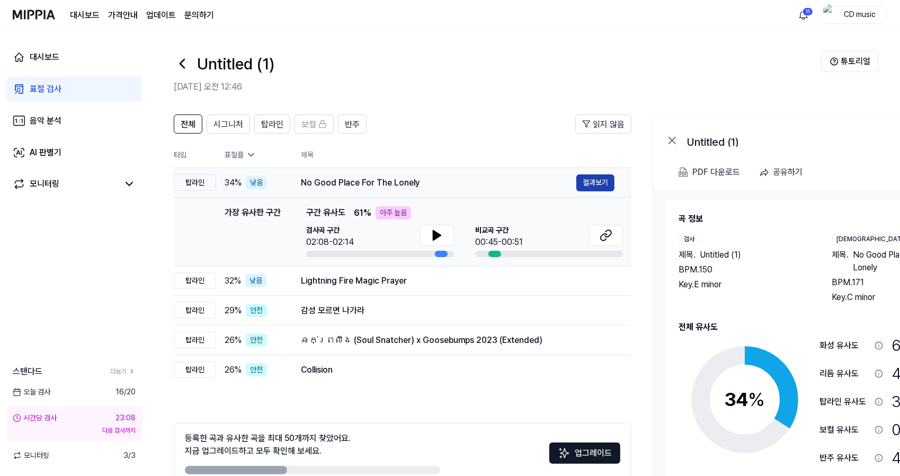
click at [587, 181] on button "결과보기" at bounding box center [595, 182] width 38 height 17
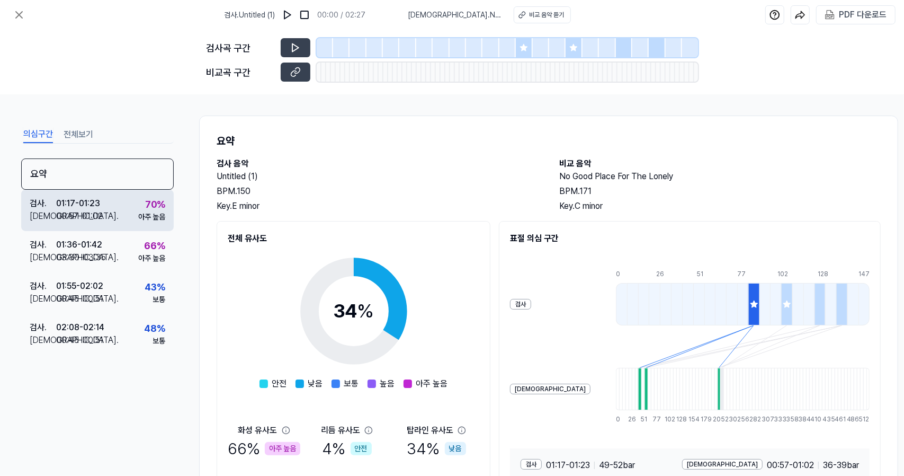
click at [123, 198] on div "검사 . 01:17 - 01:23 비교 . 00:57 - 01:02 70 % 아주 높음" at bounding box center [97, 210] width 153 height 41
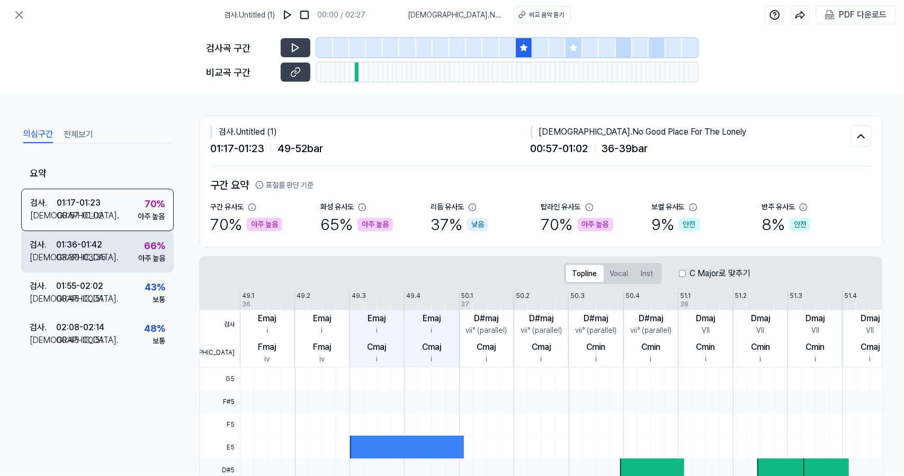
click at [119, 250] on div "검사 . 01:36 - 01:42 비교 . 03:30 - 03:35 66 % 아주 높음" at bounding box center [97, 251] width 153 height 41
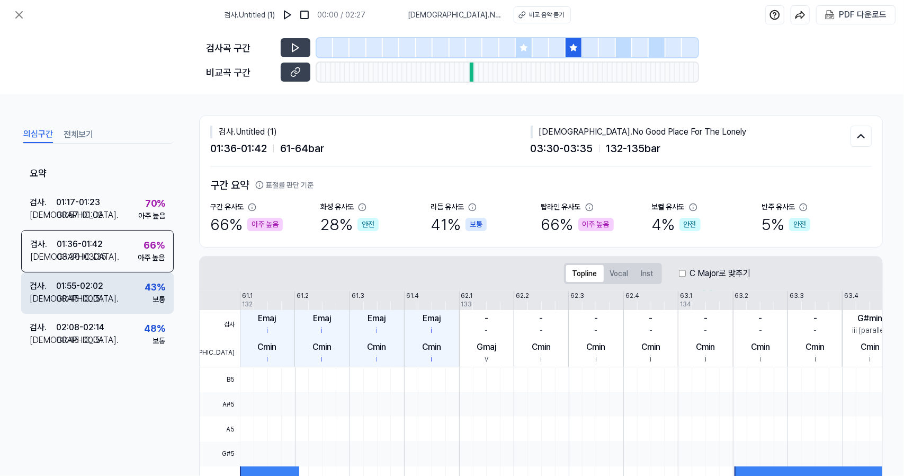
click at [119, 280] on div "검사 . 01:55 - 02:02 비교 . 00:45 - 00:51 43 % 보통" at bounding box center [97, 292] width 153 height 41
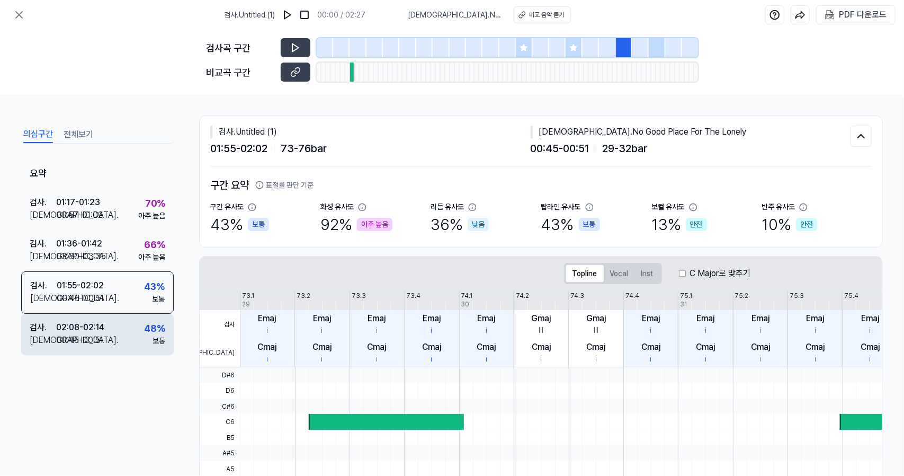
click at [123, 337] on div "검사 . 02:08 - 02:14 비교 . 00:45 - 00:51 48 % 보통" at bounding box center [97, 334] width 153 height 41
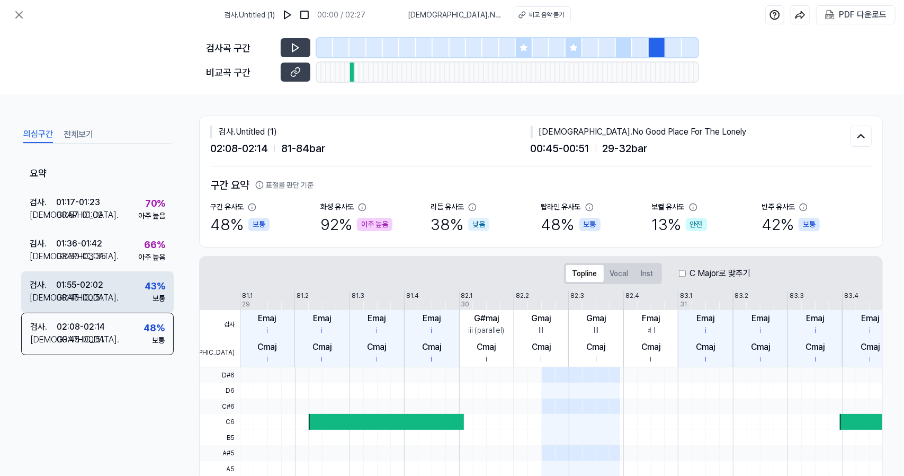
click at [124, 292] on div "검사 . 01:55 - 02:02 비교 . 00:45 - 00:51 43 % 보통" at bounding box center [97, 291] width 153 height 41
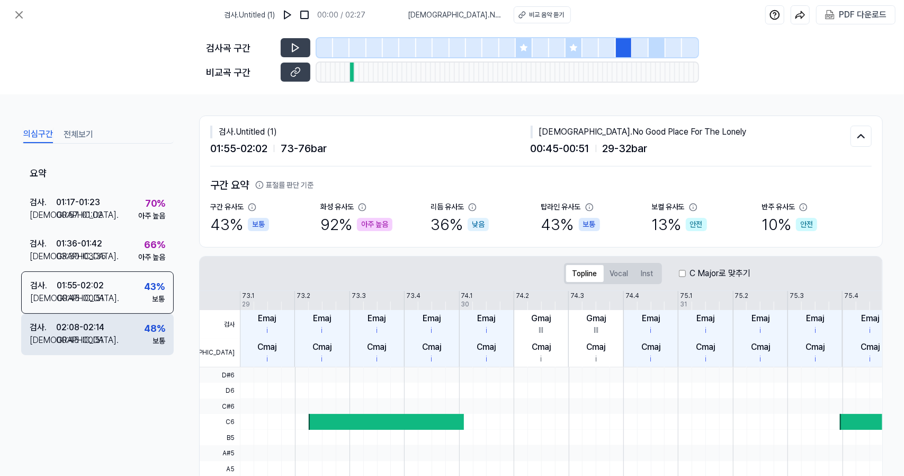
click at [128, 336] on div "검사 . 02:08 - 02:14 비교 . 00:45 - 00:51 48 % 보통" at bounding box center [97, 334] width 153 height 41
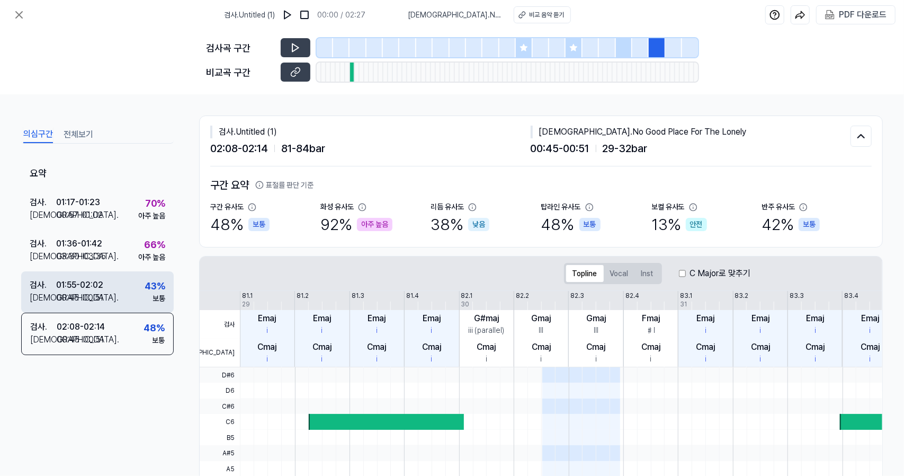
click at [130, 286] on div "검사 . 01:55 - 02:02 비교 . 00:45 - 00:51 43 % 보통" at bounding box center [97, 291] width 153 height 41
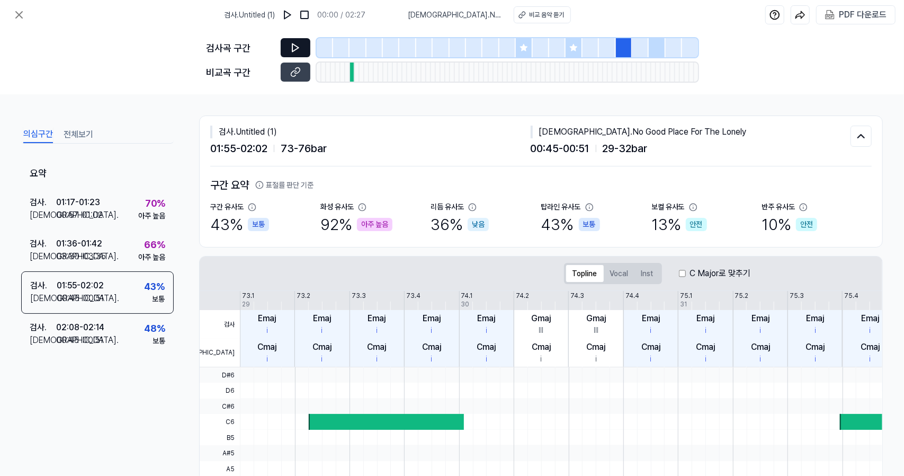
click at [298, 44] on icon at bounding box center [295, 47] width 11 height 11
click at [296, 68] on icon at bounding box center [296, 71] width 5 height 6
click at [281, 43] on button at bounding box center [296, 47] width 30 height 19
click at [19, 11] on icon at bounding box center [19, 14] width 13 height 13
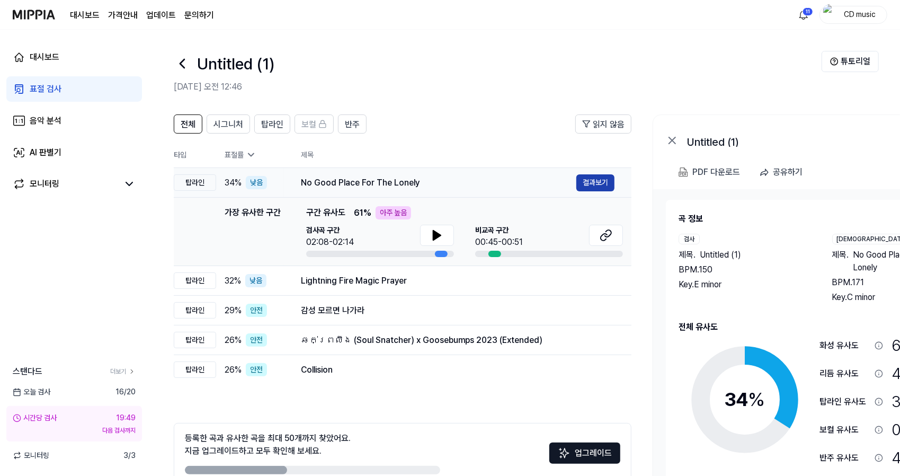
click at [601, 181] on button "결과보기" at bounding box center [595, 182] width 38 height 17
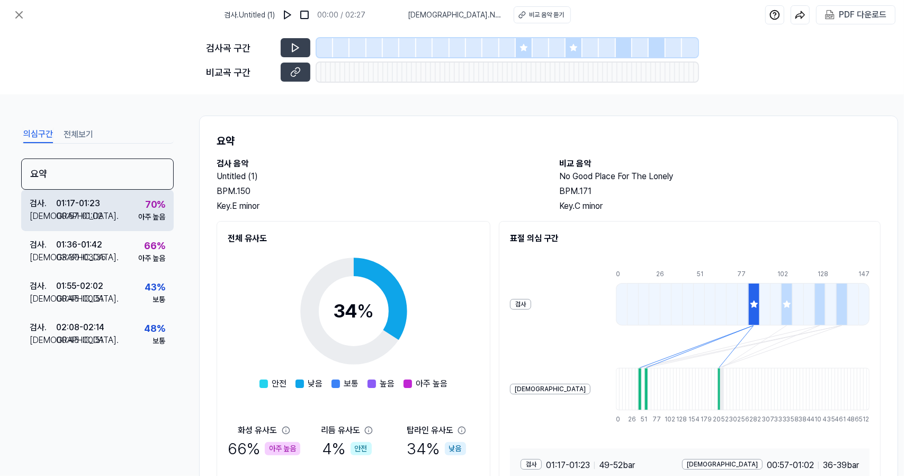
click at [138, 213] on div "아주 높음" at bounding box center [151, 216] width 27 height 11
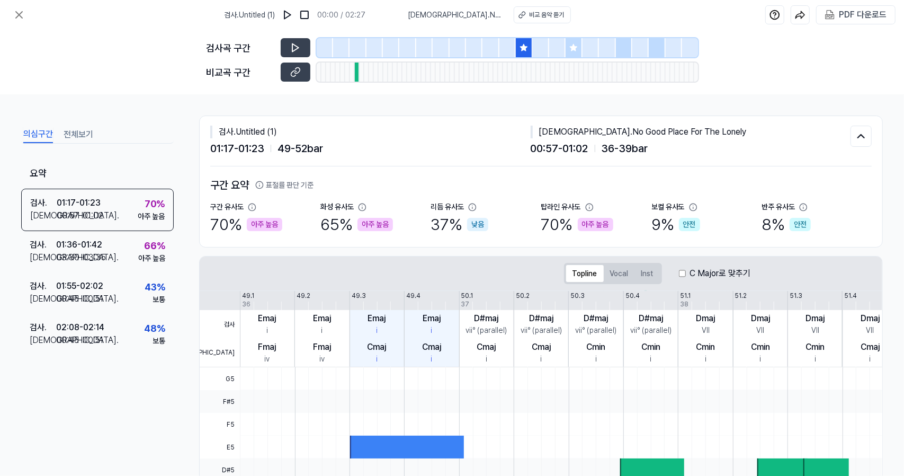
scroll to position [20, 0]
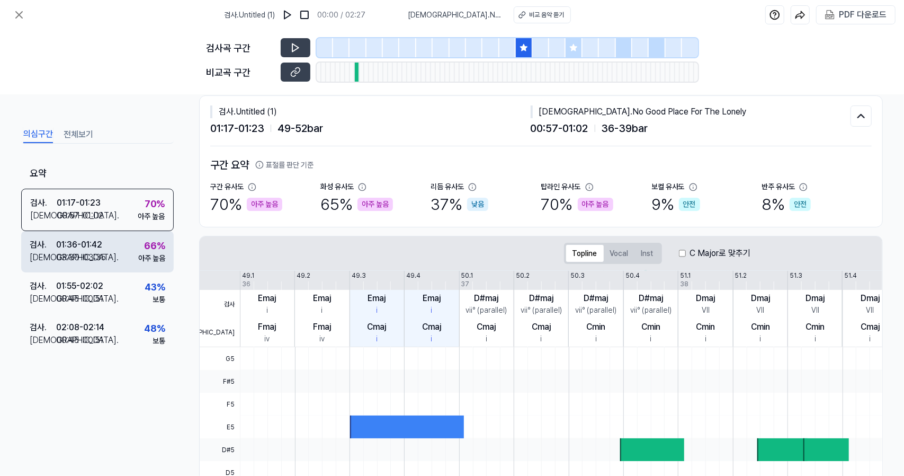
click at [92, 243] on div "01:36 - 01:42" at bounding box center [79, 244] width 46 height 13
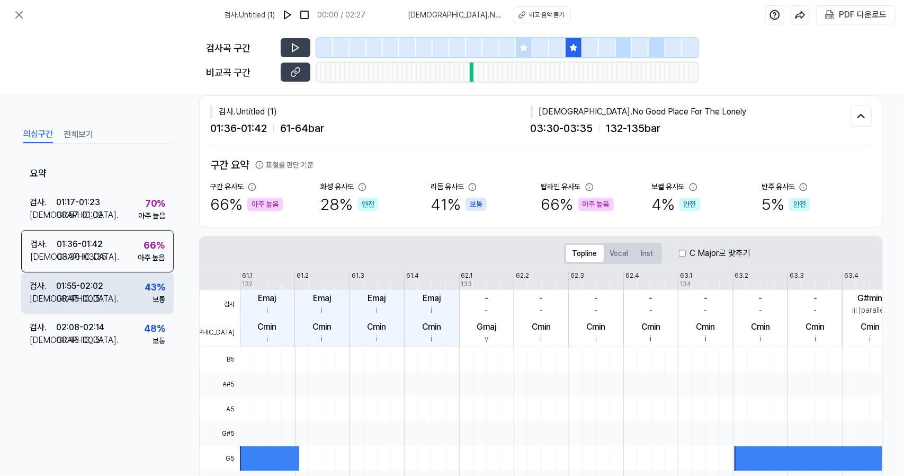
click at [106, 294] on div "검사 . 01:55 - 02:02 비교 . 00:45 - 00:51 43 % 보통" at bounding box center [97, 292] width 153 height 41
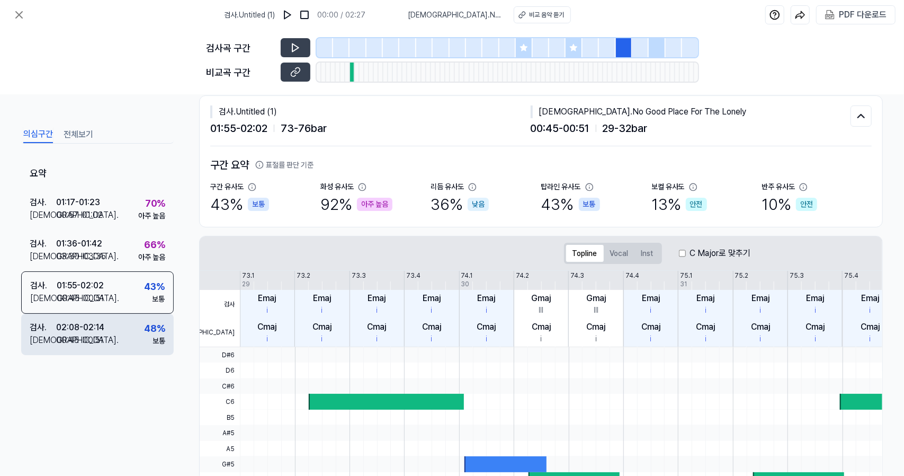
click at [106, 335] on div "검사 . 02:08 - 02:14 비교 . 00:45 - 00:51 48 % 보통" at bounding box center [97, 334] width 153 height 41
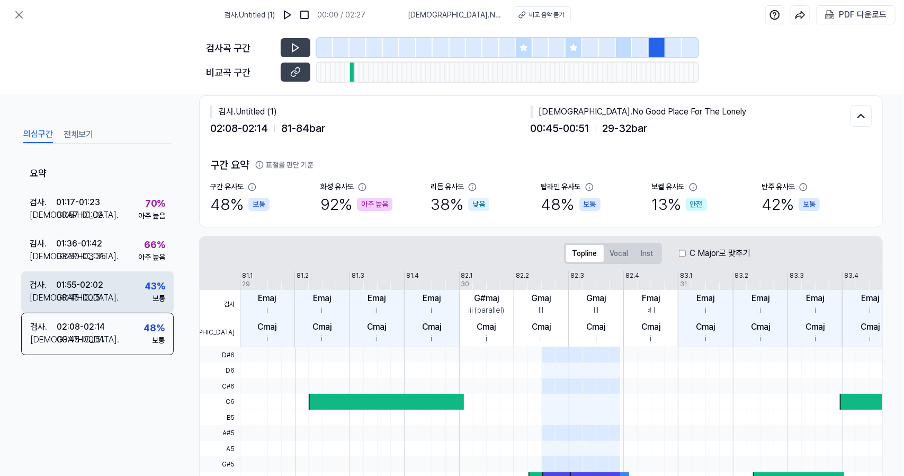
click at [113, 299] on div "검사 . 01:55 - 02:02 비교 . 00:45 - 00:51 43 % 보통" at bounding box center [97, 291] width 153 height 41
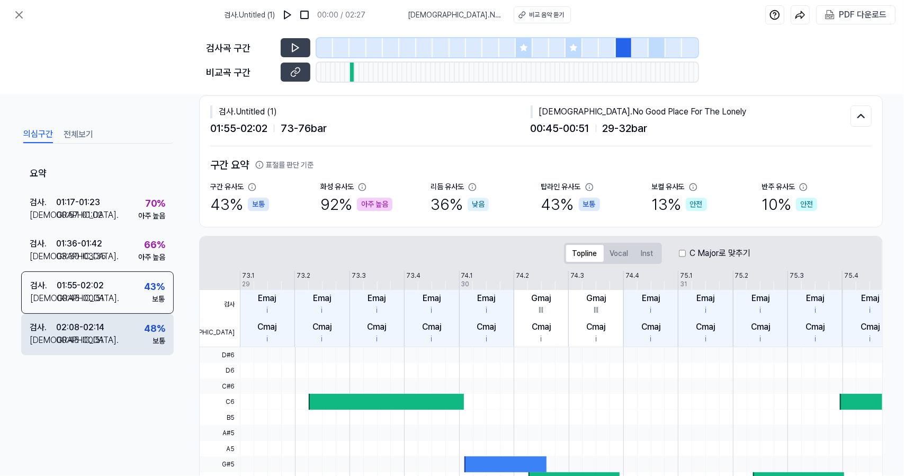
click at [118, 340] on div "검사 . 02:08 - 02:14 비교 . 00:45 - 00:51 48 % 보통" at bounding box center [97, 334] width 153 height 41
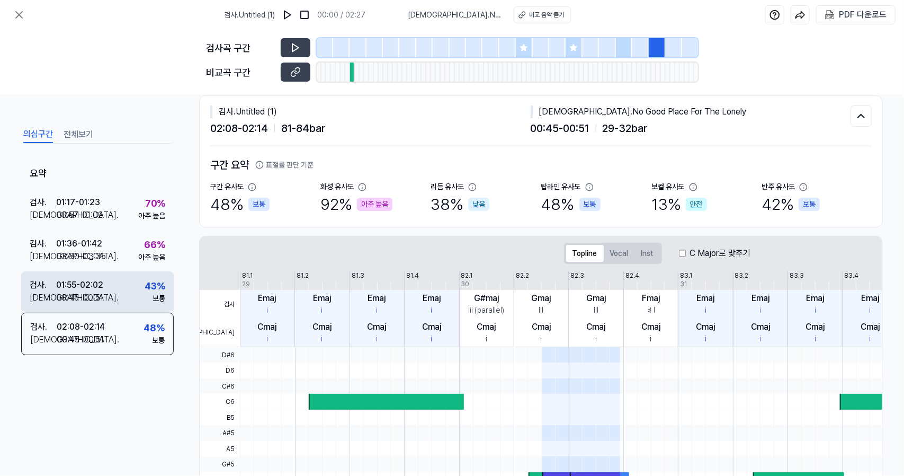
click at [122, 290] on div "검사 . 01:55 - 02:02 비교 . 00:45 - 00:51 43 % 보통" at bounding box center [97, 291] width 153 height 41
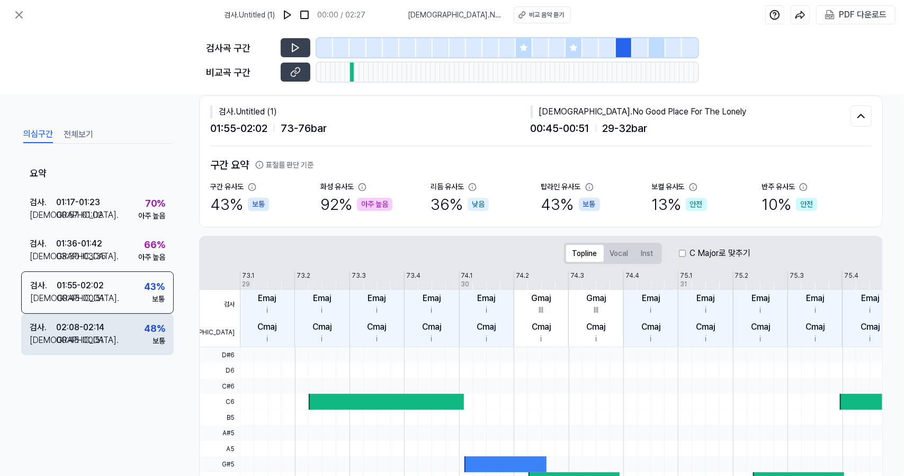
click at [118, 346] on div "검사 . 02:08 - 02:14 비교 . 00:45 - 00:51 48 % 보통" at bounding box center [97, 334] width 153 height 41
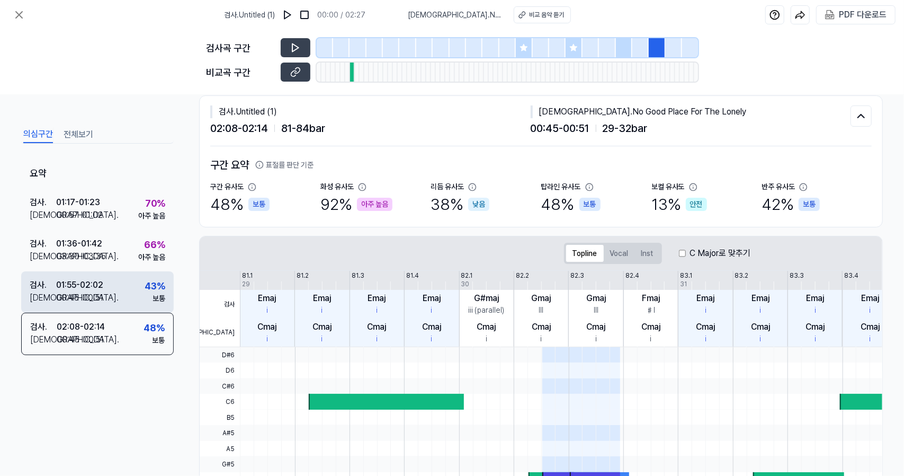
click at [129, 289] on div "검사 . 01:55 - 02:02 비교 . 00:45 - 00:51 43 % 보통" at bounding box center [97, 291] width 153 height 41
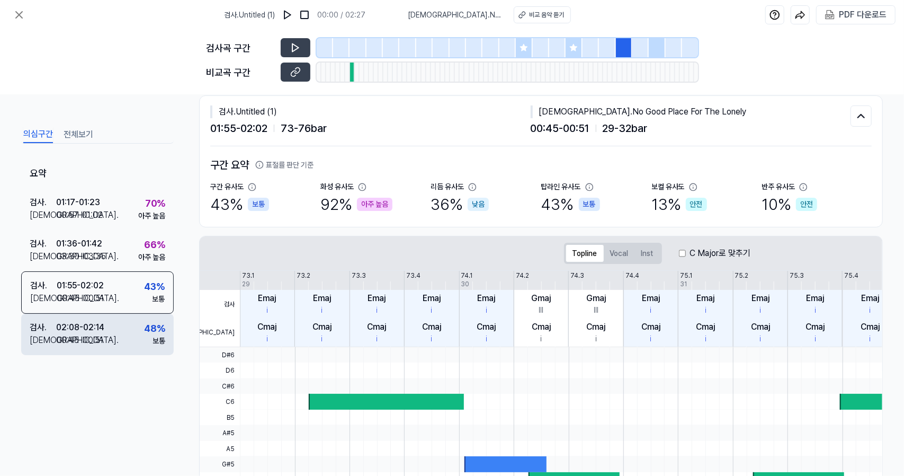
click at [132, 332] on div "검사 . 02:08 - 02:14 비교 . 00:45 - 00:51 48 % 보통" at bounding box center [97, 334] width 153 height 41
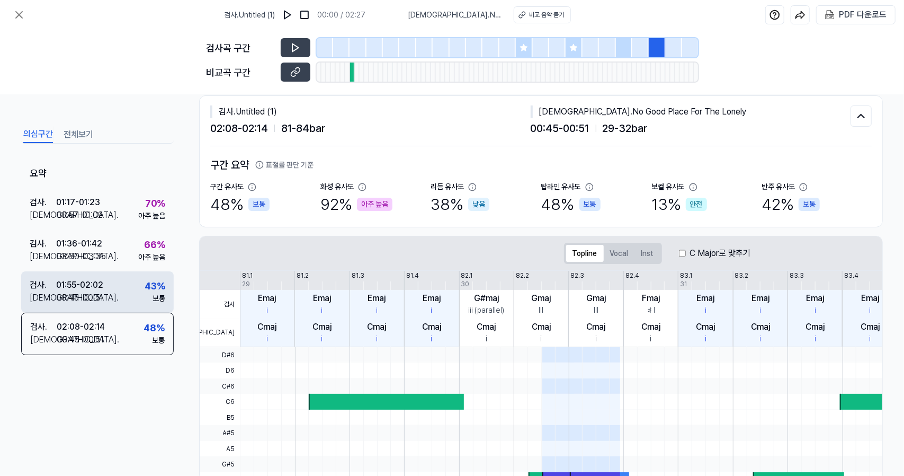
click at [140, 303] on div "검사 . 01:55 - 02:02 비교 . 00:45 - 00:51 43 % 보통" at bounding box center [97, 291] width 153 height 41
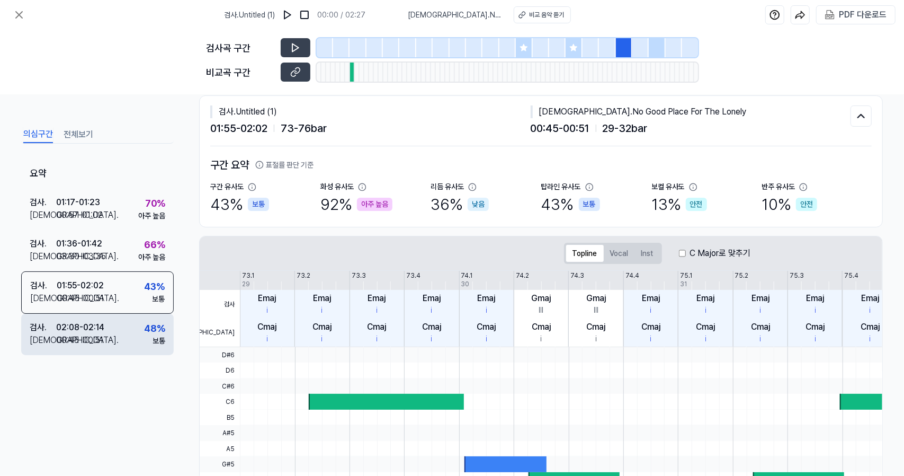
click at [139, 324] on div "검사 . 02:08 - 02:14 비교 . 00:45 - 00:51 48 % 보통" at bounding box center [97, 334] width 153 height 41
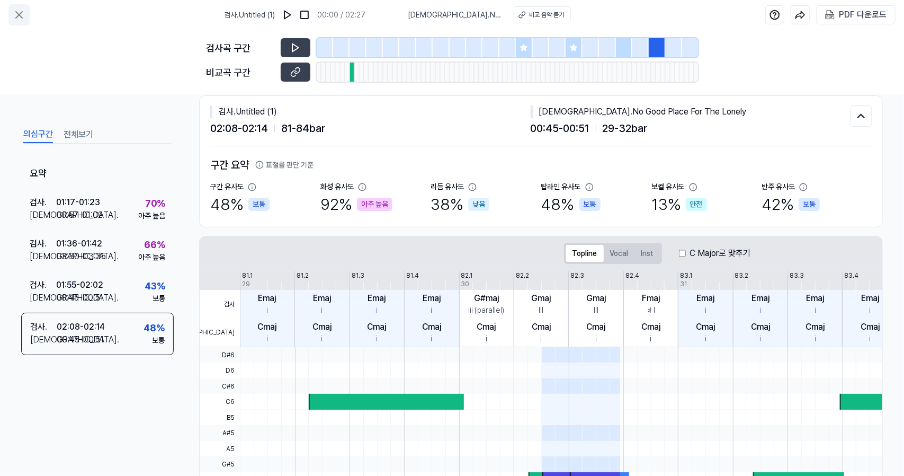
click at [21, 21] on icon at bounding box center [19, 14] width 13 height 13
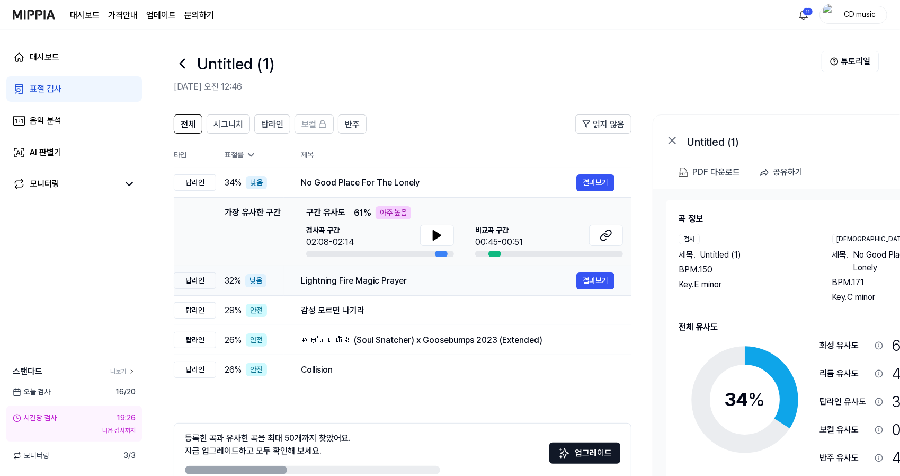
click at [329, 292] on td "Lightning Fire Magic Prayer 결과보기" at bounding box center [457, 281] width 347 height 30
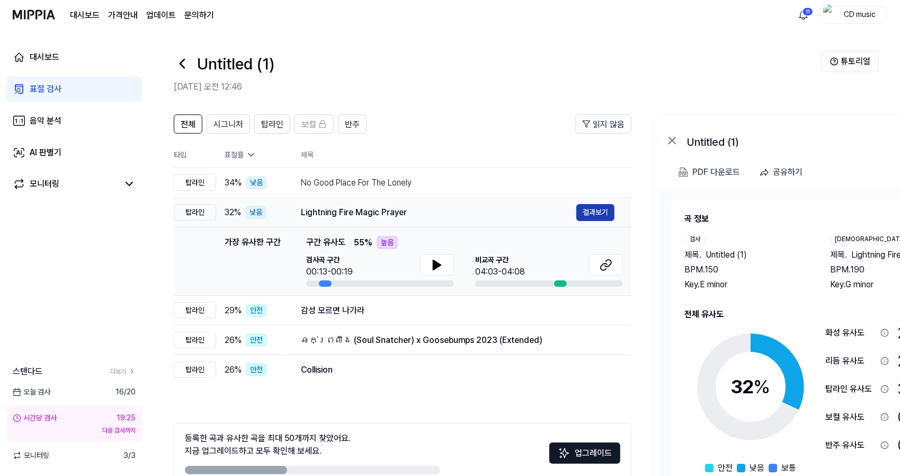
click at [580, 209] on button "결과보기" at bounding box center [595, 212] width 38 height 17
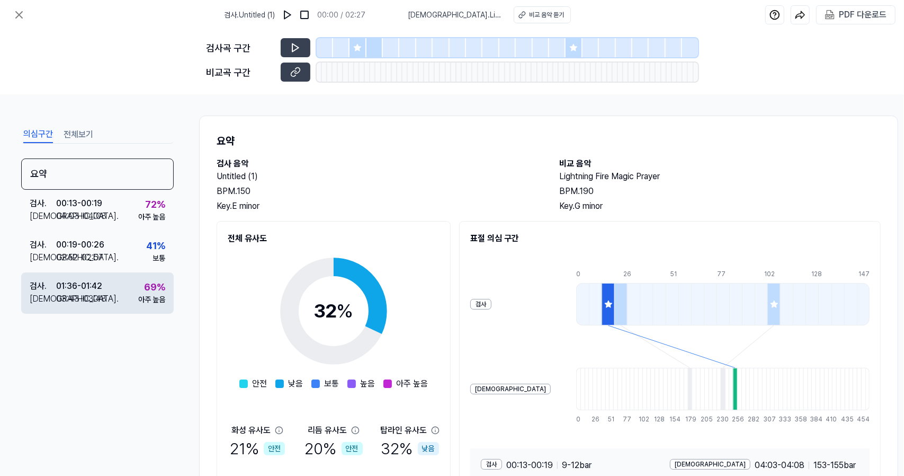
click at [109, 284] on div "검사 . 01:36 - 01:42 비교 . 03:43 - 03:48 69 % 아주 높음" at bounding box center [97, 292] width 153 height 41
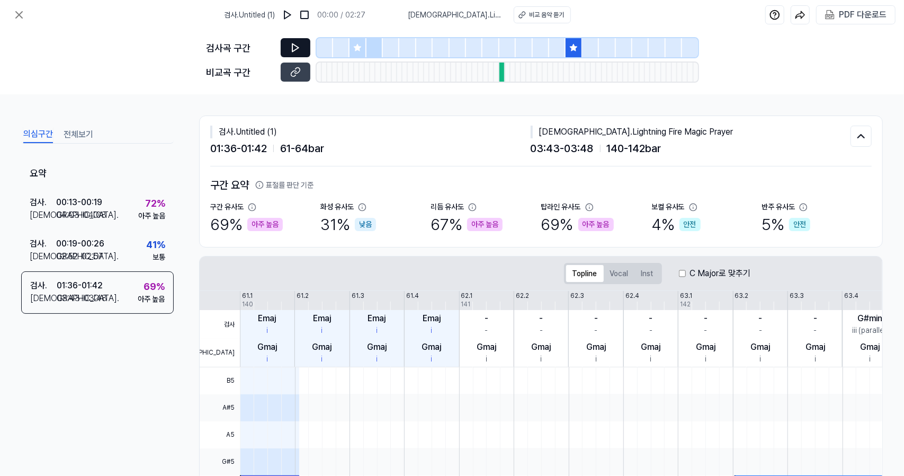
click at [290, 52] on icon at bounding box center [295, 47] width 11 height 11
click at [302, 75] on button at bounding box center [296, 72] width 30 height 19
click at [291, 48] on icon at bounding box center [295, 47] width 11 height 11
click at [302, 73] on button at bounding box center [296, 72] width 30 height 19
click at [294, 46] on icon at bounding box center [295, 47] width 11 height 11
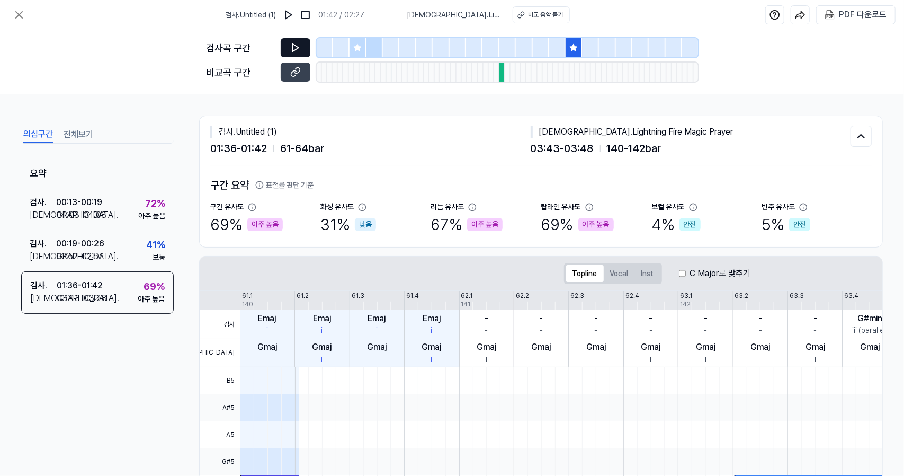
click at [298, 46] on icon at bounding box center [295, 47] width 11 height 11
click at [300, 72] on icon at bounding box center [295, 72] width 11 height 11
click at [305, 50] on button at bounding box center [296, 47] width 30 height 19
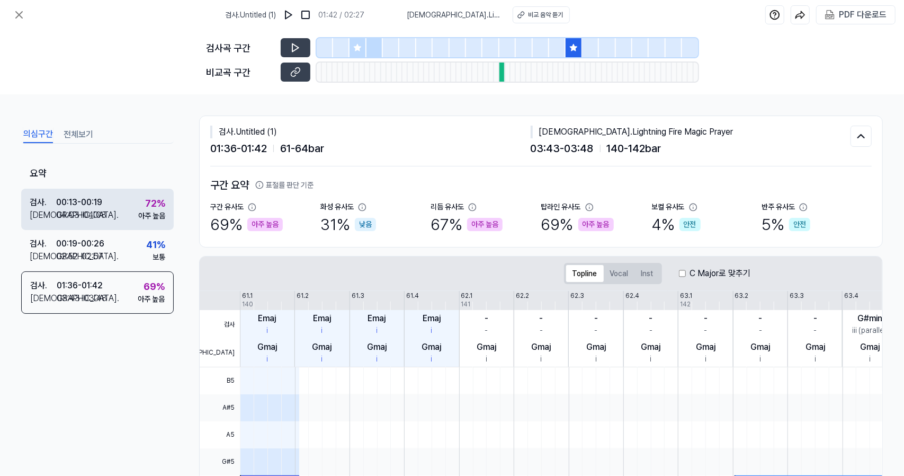
click at [86, 193] on div "검사 . 00:13 - 00:19 비교 . 04:03 - 04:08 72 % 아주 높음" at bounding box center [97, 209] width 153 height 41
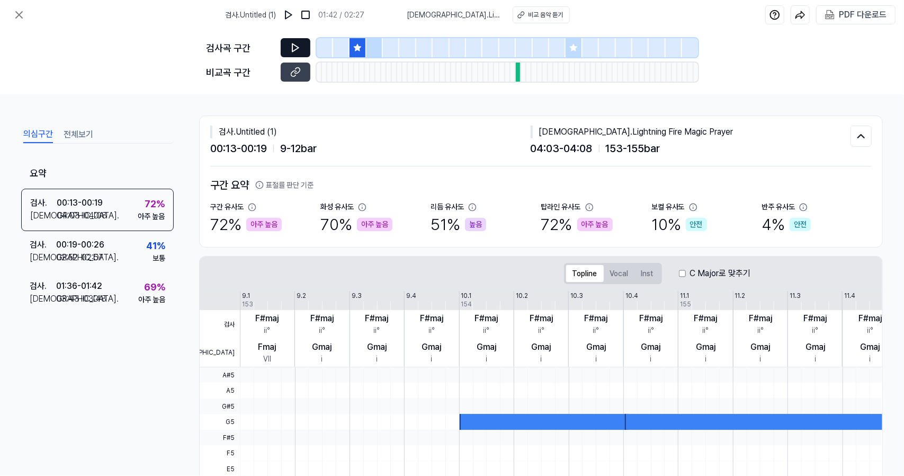
click at [289, 43] on button at bounding box center [296, 47] width 30 height 19
click at [292, 74] on icon at bounding box center [295, 72] width 11 height 11
click at [293, 48] on icon at bounding box center [295, 47] width 11 height 11
click at [286, 49] on button at bounding box center [296, 47] width 30 height 19
click at [291, 78] on button at bounding box center [296, 72] width 30 height 19
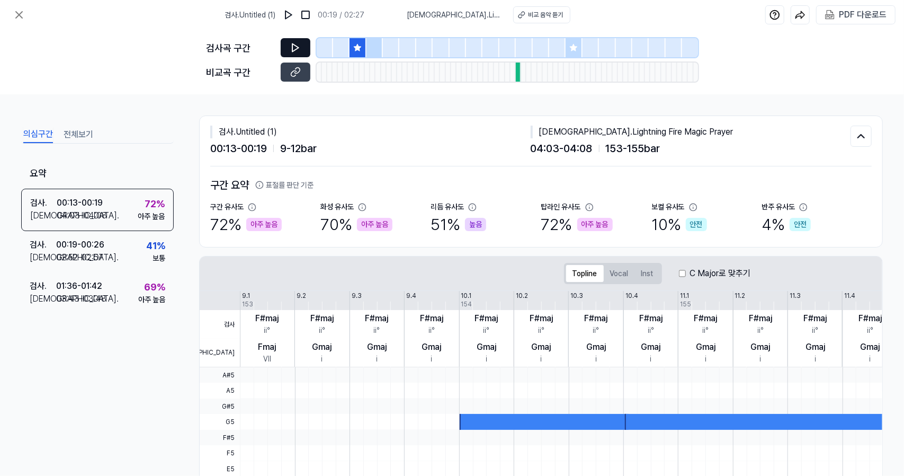
click at [290, 48] on icon at bounding box center [295, 47] width 11 height 11
click at [291, 49] on icon at bounding box center [295, 47] width 11 height 11
click at [19, 24] on button at bounding box center [18, 14] width 21 height 21
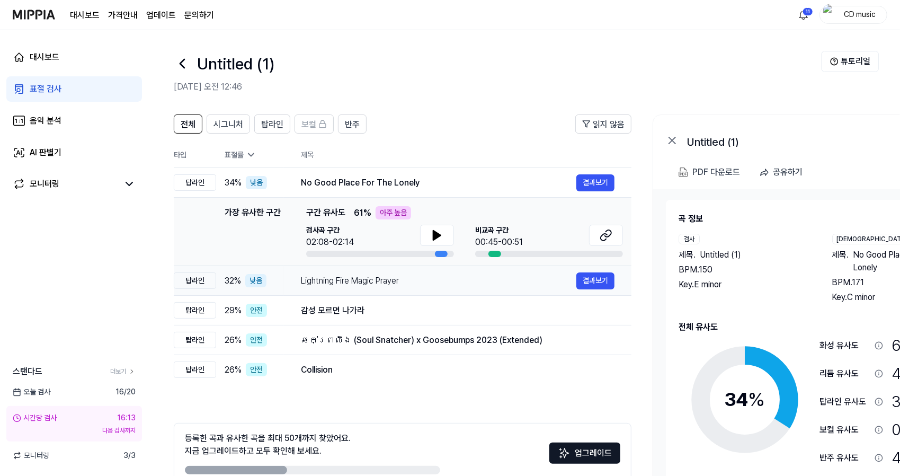
click at [380, 284] on div "Lightning Fire Magic Prayer" at bounding box center [438, 280] width 275 height 13
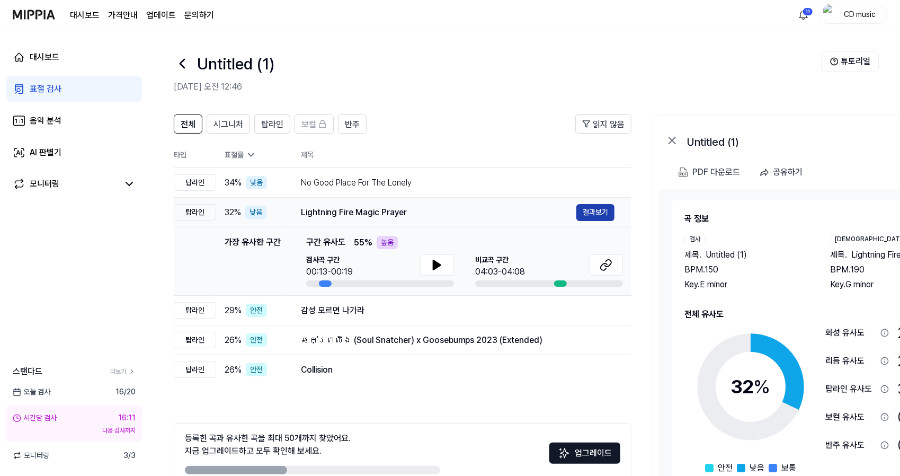
click at [595, 211] on button "결과보기" at bounding box center [595, 212] width 38 height 17
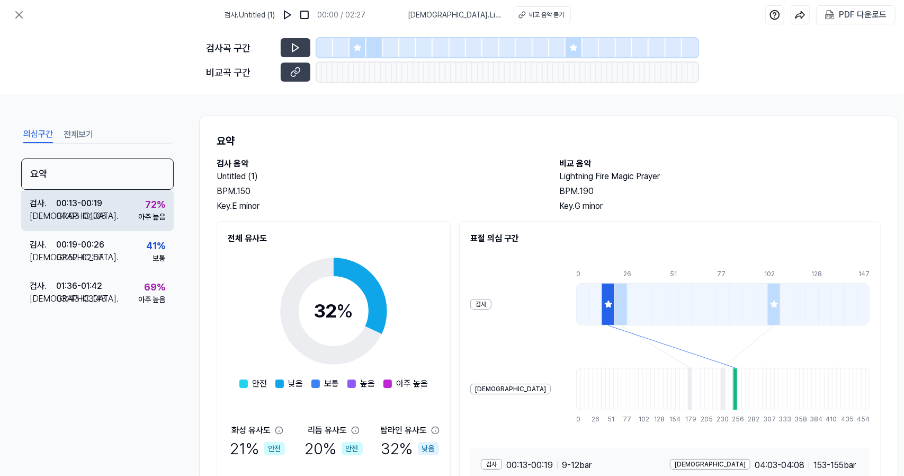
click at [116, 198] on div "검사 . 00:13 - 00:19 비교 . 04:03 - 04:08 72 % 아주 높음" at bounding box center [97, 210] width 153 height 41
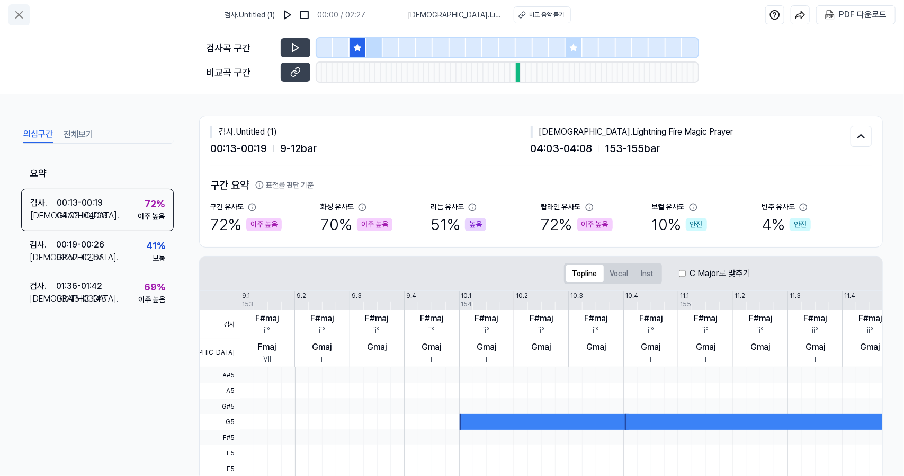
click at [20, 18] on icon at bounding box center [19, 14] width 13 height 13
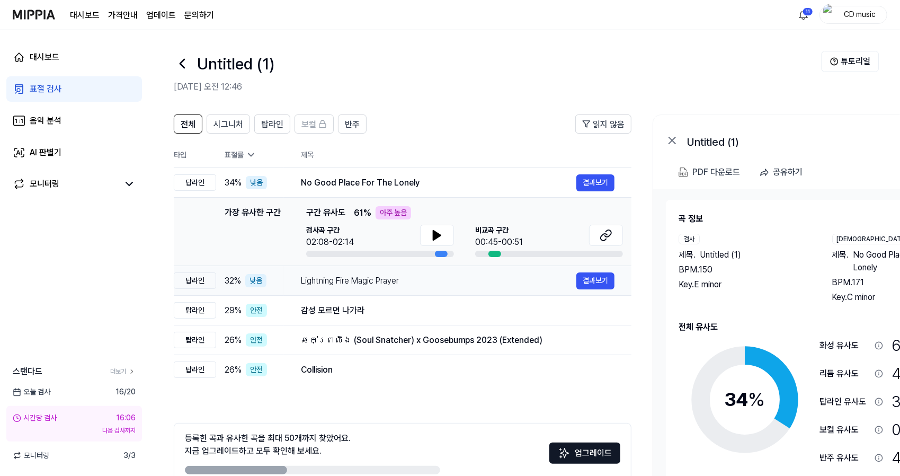
click at [337, 292] on td "Lightning Fire Magic Prayer 결과보기" at bounding box center [457, 281] width 347 height 30
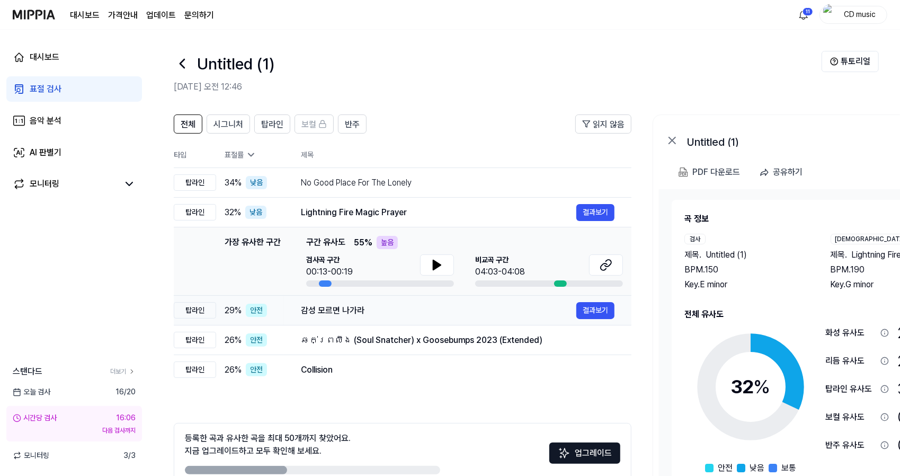
click at [351, 310] on div "감성 모르면 나가라" at bounding box center [438, 310] width 275 height 13
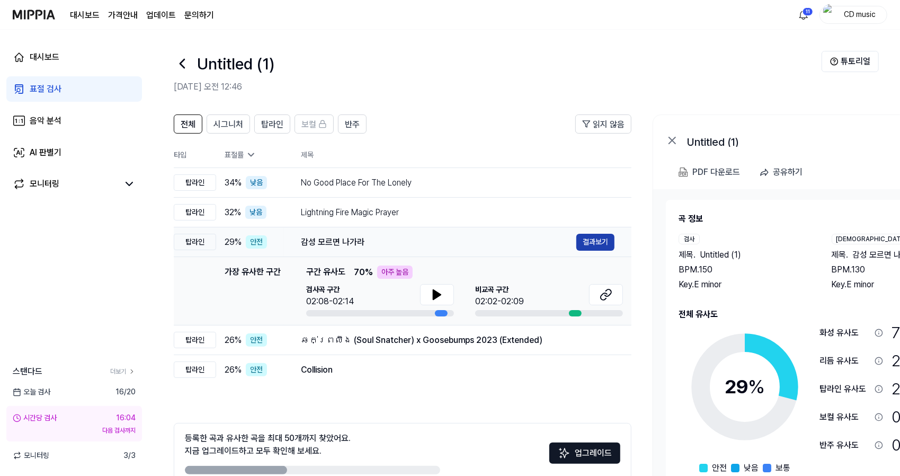
click at [603, 245] on button "결과보기" at bounding box center [595, 242] width 38 height 17
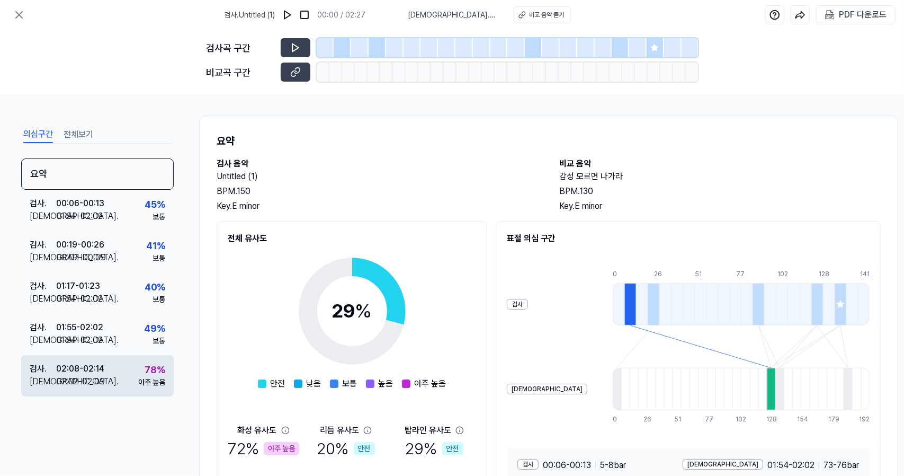
click at [112, 355] on div "검사 . 02:08 - 02:14 비교 . 02:02 - 02:09 78 % 아주 높음" at bounding box center [97, 375] width 153 height 41
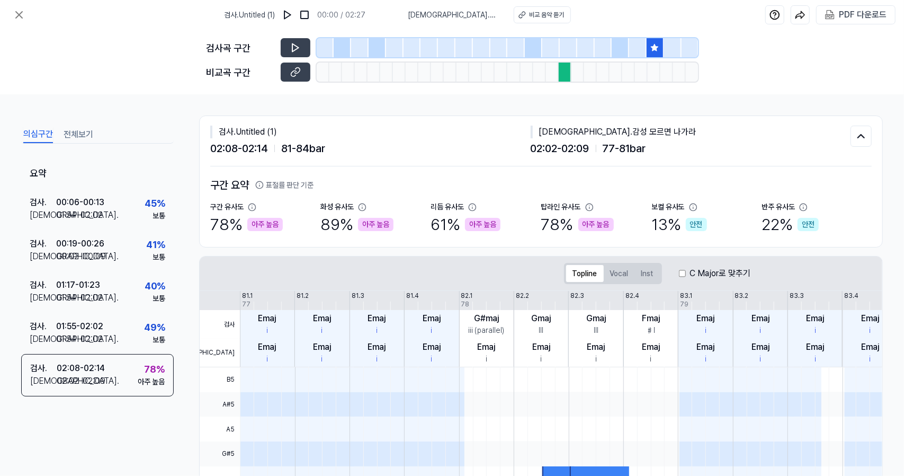
click at [661, 44] on div at bounding box center [655, 47] width 17 height 19
drag, startPoint x: 296, startPoint y: 58, endPoint x: 307, endPoint y: 47, distance: 15.7
click at [307, 47] on div "검사곡 구간 비교곡 구간" at bounding box center [453, 62] width 492 height 65
click at [307, 47] on button at bounding box center [296, 47] width 30 height 19
click at [299, 76] on icon at bounding box center [295, 72] width 11 height 11
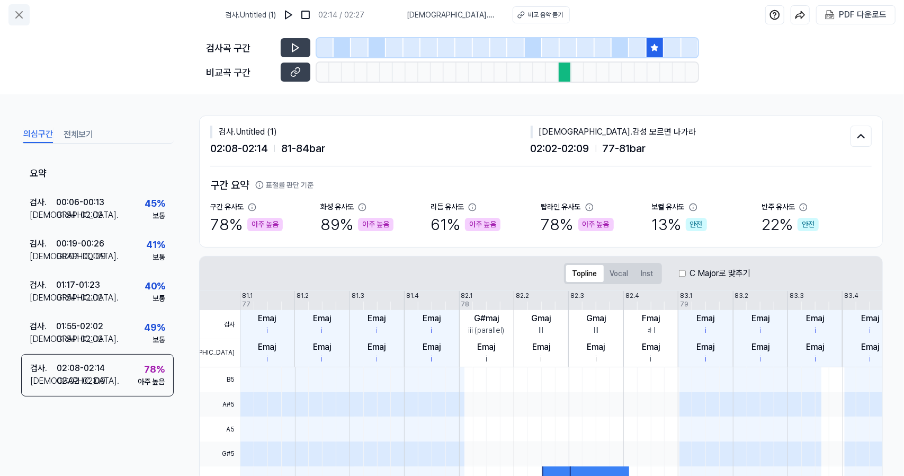
click at [15, 15] on icon at bounding box center [19, 14] width 13 height 13
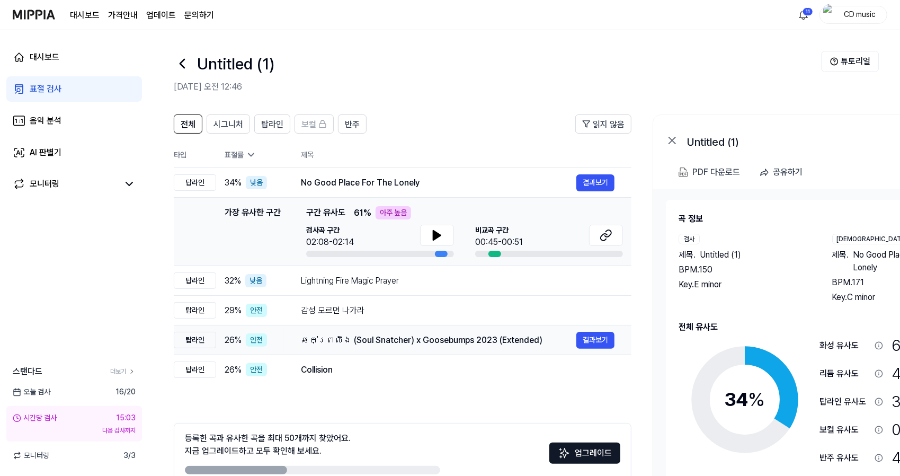
click at [346, 327] on td "ឆក់ព្រលឹង (Soul Snatcher) x Goosebumps 2023 (Extended) 결과보기" at bounding box center [457, 340] width 347 height 30
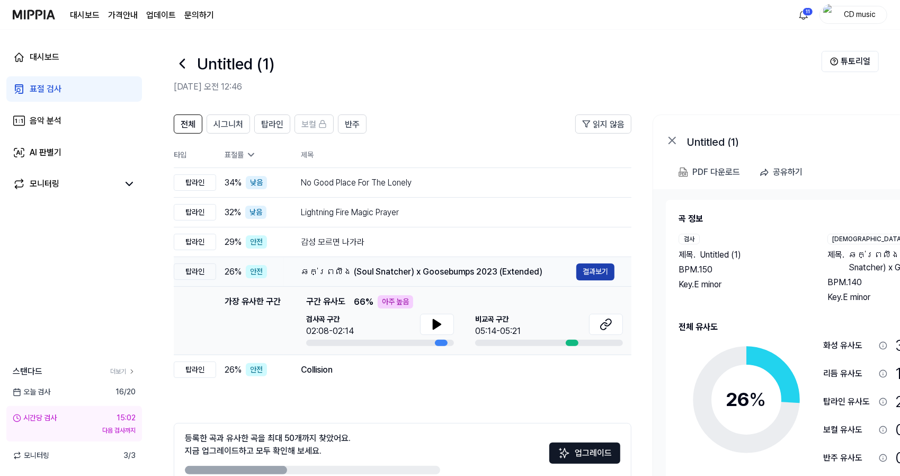
click at [592, 272] on button "결과보기" at bounding box center [595, 271] width 38 height 17
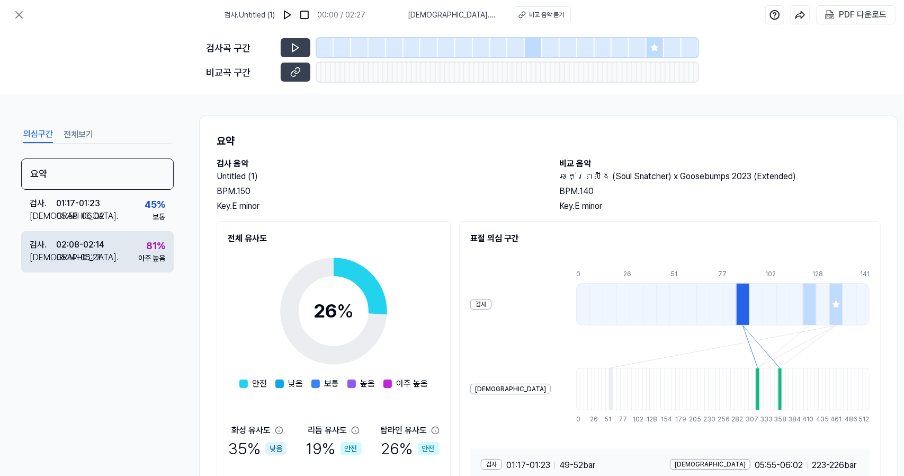
click at [155, 240] on div "81 %" at bounding box center [155, 245] width 19 height 14
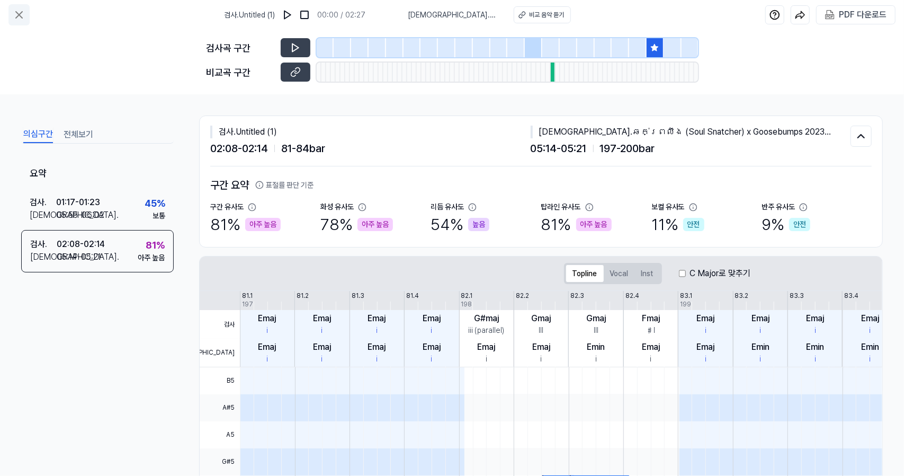
click at [20, 11] on icon at bounding box center [19, 14] width 13 height 13
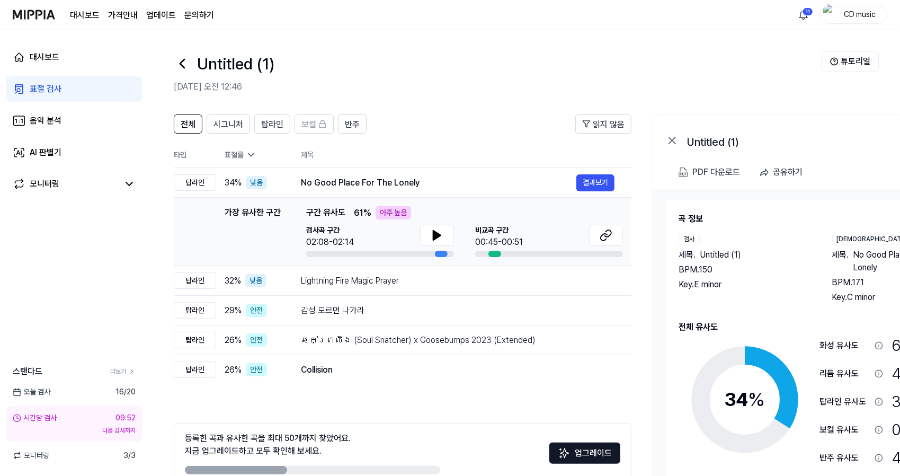
click at [118, 100] on link "표절 검사" at bounding box center [74, 88] width 136 height 25
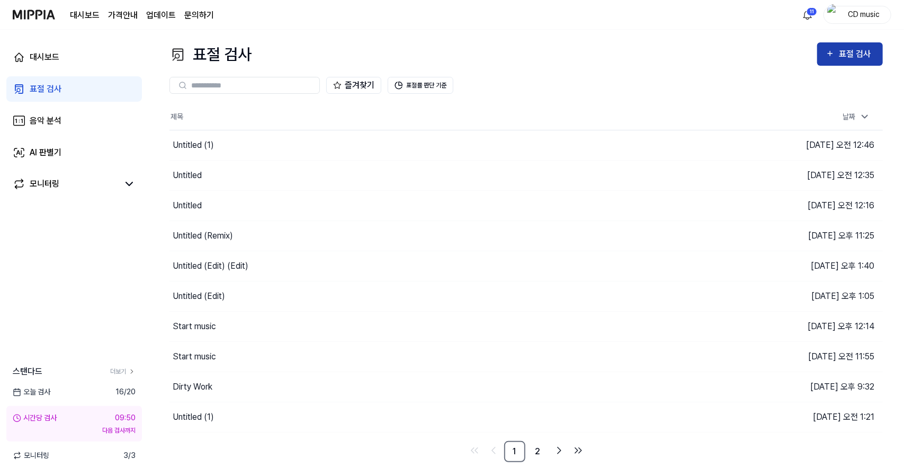
click at [847, 56] on div "표절 검사" at bounding box center [856, 54] width 35 height 14
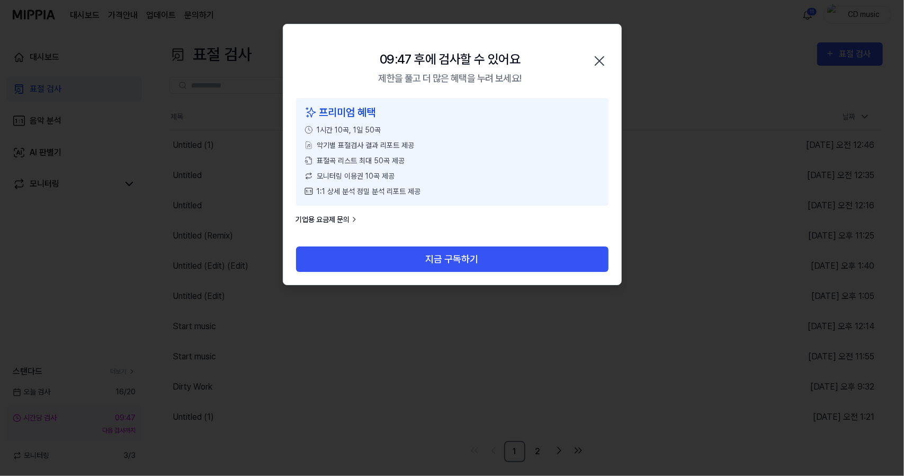
click at [602, 66] on icon "button" at bounding box center [599, 60] width 17 height 17
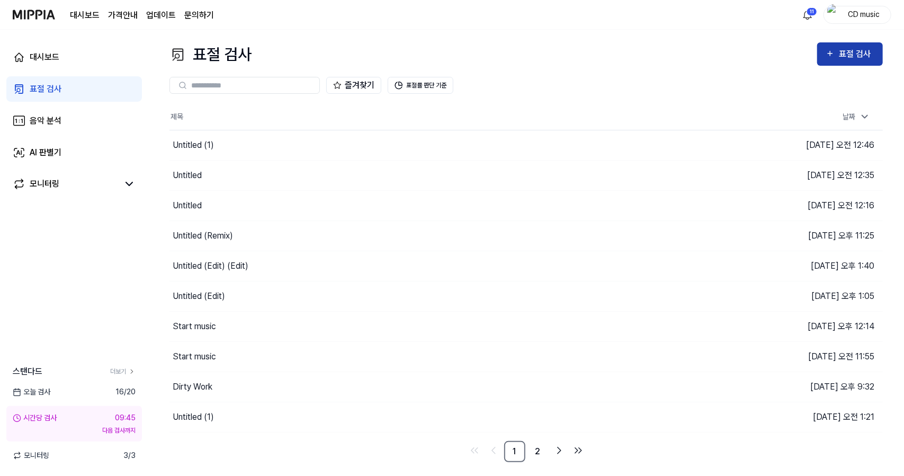
click at [835, 53] on icon "button" at bounding box center [830, 53] width 9 height 13
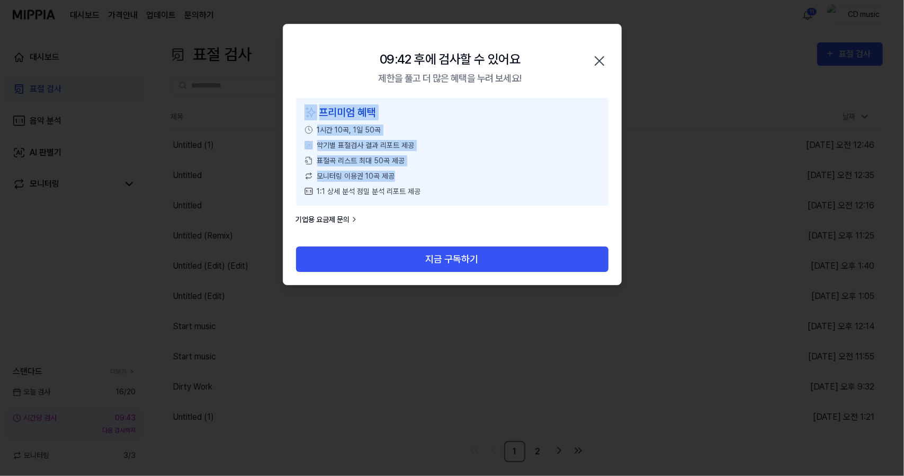
drag, startPoint x: 397, startPoint y: 105, endPoint x: 430, endPoint y: 174, distance: 75.8
click at [430, 174] on div "프리미엄 혜택 1시간 10곡, 1일 50곡 악기별 표절검사 결과 리포트 제공 표절곡 리스트 최대 50곡 제공 모니터링 이용권 10곡 제공 1:…" at bounding box center [452, 152] width 313 height 108
click at [430, 174] on div "모니터링 이용권 10곡 제공" at bounding box center [453, 176] width 296 height 11
drag, startPoint x: 435, startPoint y: 195, endPoint x: 348, endPoint y: 78, distance: 145.7
click at [348, 78] on div "09:40 후에 검사할 수 있어요 제한을 풀고 더 많은 혜택을 누려 보세요! 닫기 프리미엄 혜택 1시간 10곡, 1일 50곡 악기별 표절검사 …" at bounding box center [452, 154] width 339 height 261
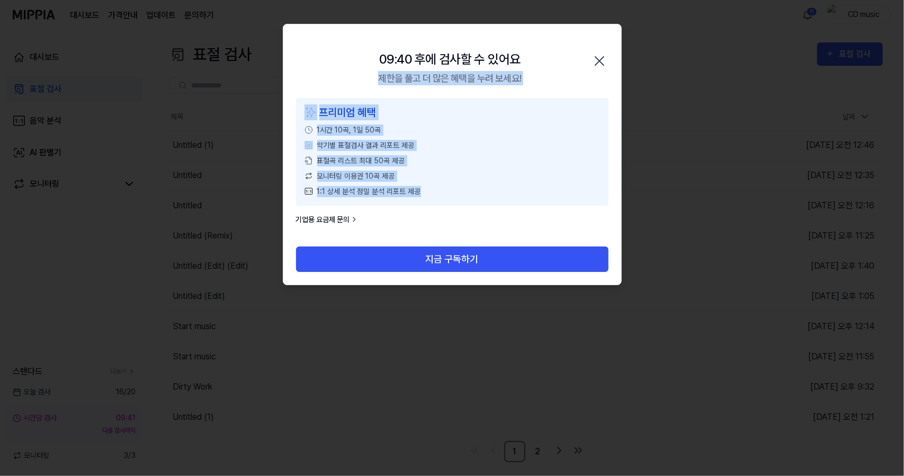
click at [348, 78] on div "09:40 후에 검사할 수 있어요 제한을 풀고 더 많은 혜택을 누려 보세요! 닫기" at bounding box center [452, 61] width 338 height 74
drag, startPoint x: 348, startPoint y: 78, endPoint x: 451, endPoint y: 217, distance: 172.6
click at [451, 217] on div "09:39 후에 검사할 수 있어요 제한을 풀고 더 많은 혜택을 누려 보세요! 닫기 프리미엄 혜택 1시간 10곡, 1일 50곡 악기별 표절검사 …" at bounding box center [452, 154] width 339 height 261
click at [451, 217] on div "프리미엄 혜택 1시간 10곡, 1일 50곡 악기별 표절검사 결과 리포트 제공 표절곡 리스트 최대 50곡 제공 모니터링 이용권 10곡 제공 1:…" at bounding box center [452, 172] width 338 height 148
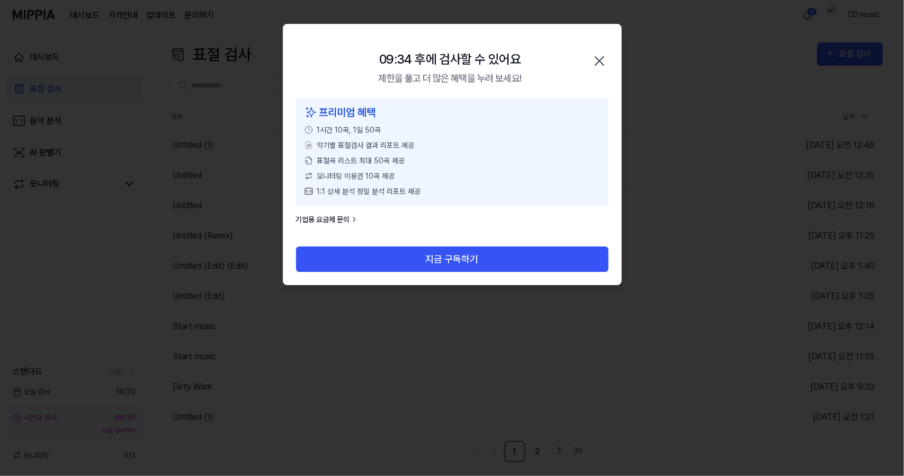
click at [596, 57] on icon "button" at bounding box center [599, 61] width 8 height 8
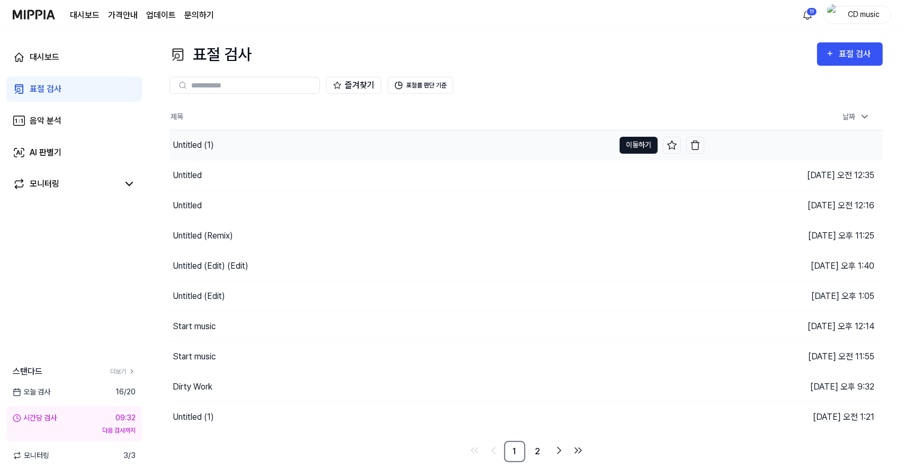
click at [642, 139] on button "이동하기" at bounding box center [639, 145] width 38 height 17
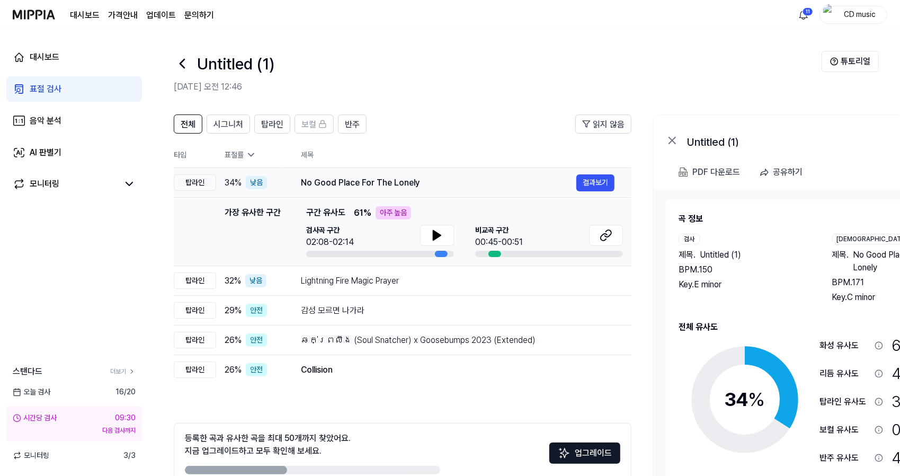
click at [414, 180] on div "No Good Place For The Lonely" at bounding box center [438, 182] width 275 height 13
click at [397, 276] on div "Lightning Fire Magic Prayer" at bounding box center [438, 280] width 275 height 13
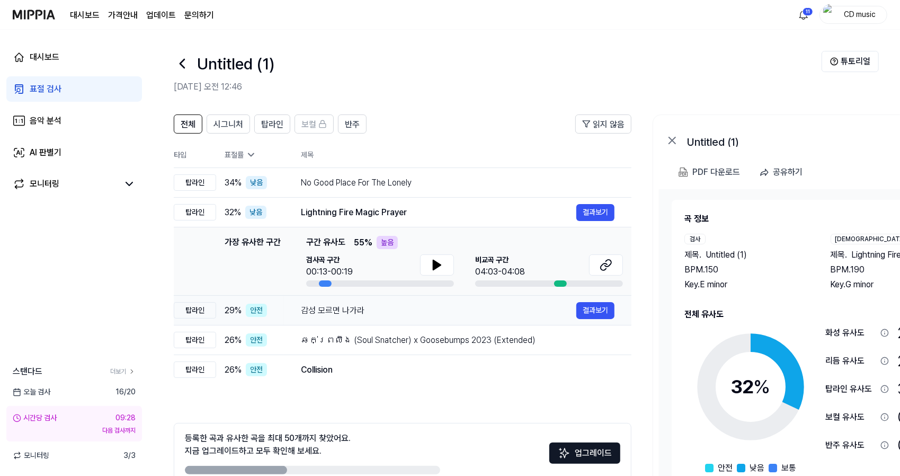
click at [394, 313] on div "감성 모르면 나가라" at bounding box center [438, 310] width 275 height 13
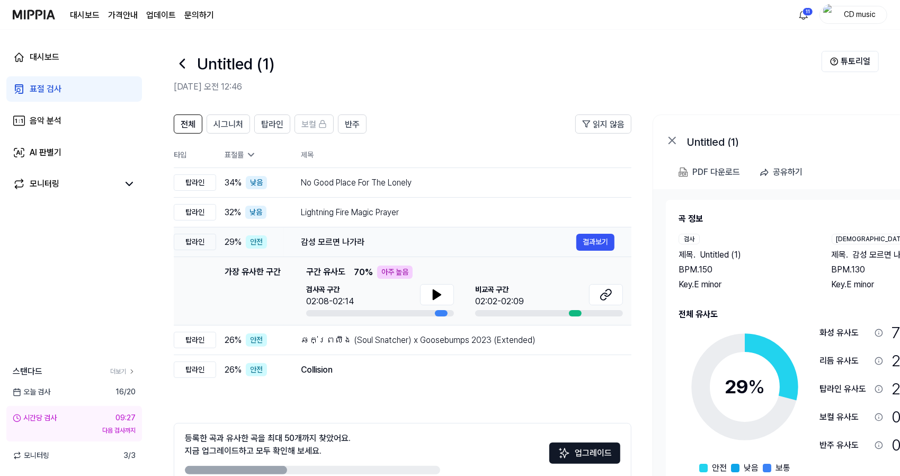
click at [439, 242] on div "감성 모르면 나가라" at bounding box center [438, 242] width 275 height 13
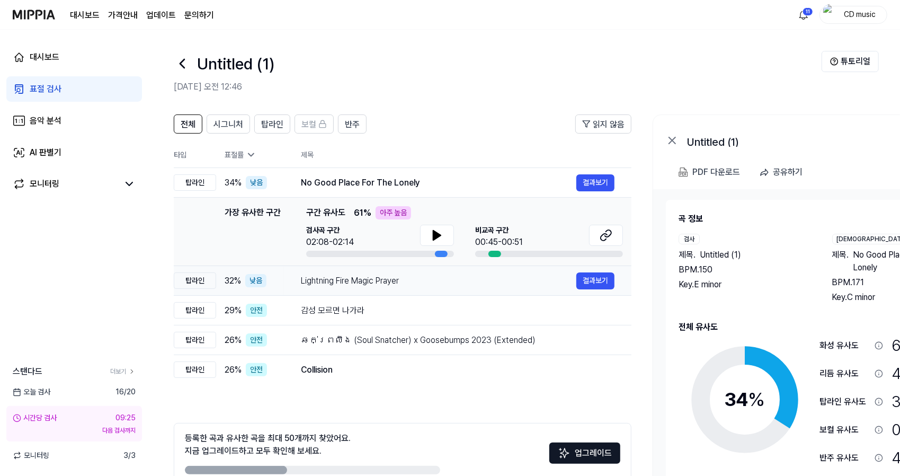
click at [413, 281] on div "Lightning Fire Magic Prayer" at bounding box center [438, 280] width 275 height 13
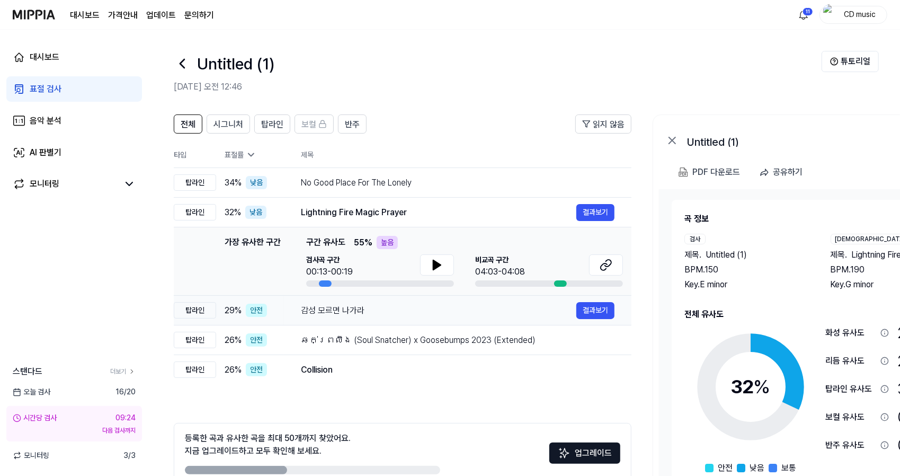
click at [404, 300] on td "감성 모르면 나가라 결과보기" at bounding box center [457, 311] width 347 height 30
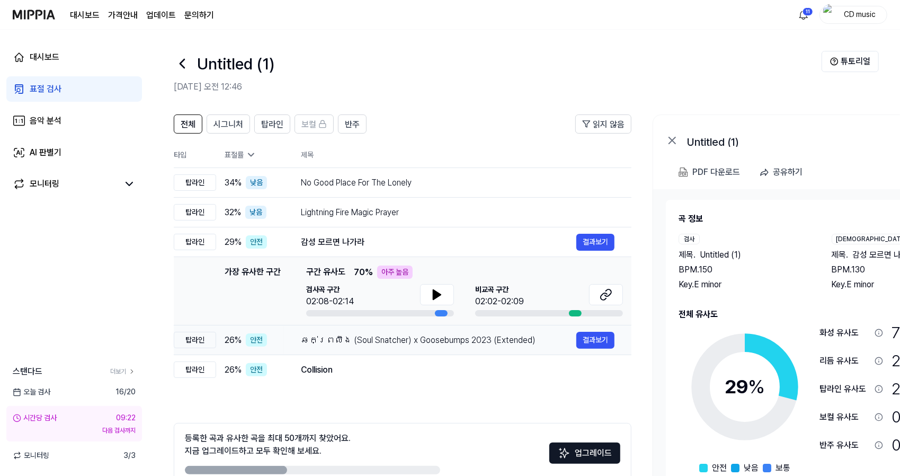
click at [397, 336] on div "ឆក់ព្រលឹង (Soul Snatcher) x Goosebumps 2023 (Extended)" at bounding box center [438, 340] width 275 height 13
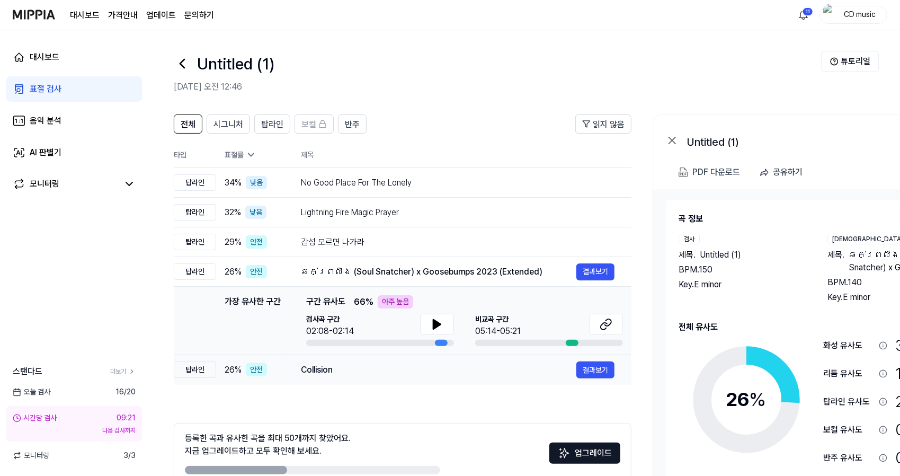
click at [395, 370] on div "Collision" at bounding box center [438, 369] width 275 height 13
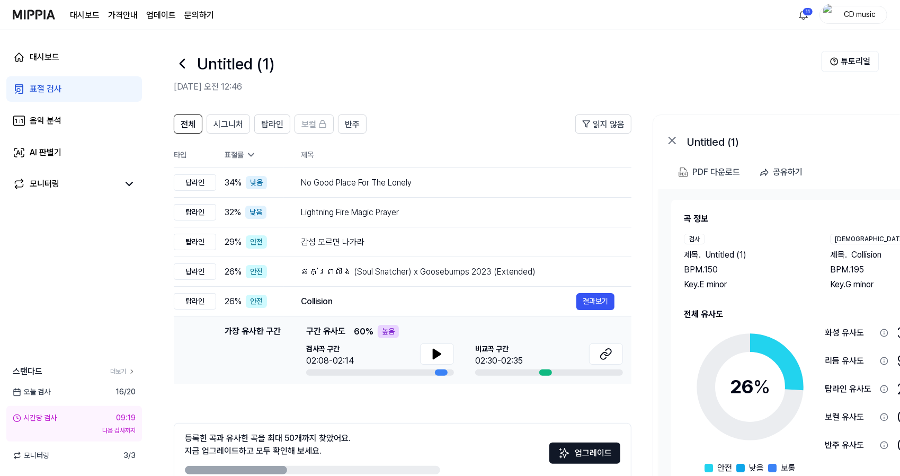
scroll to position [58, 0]
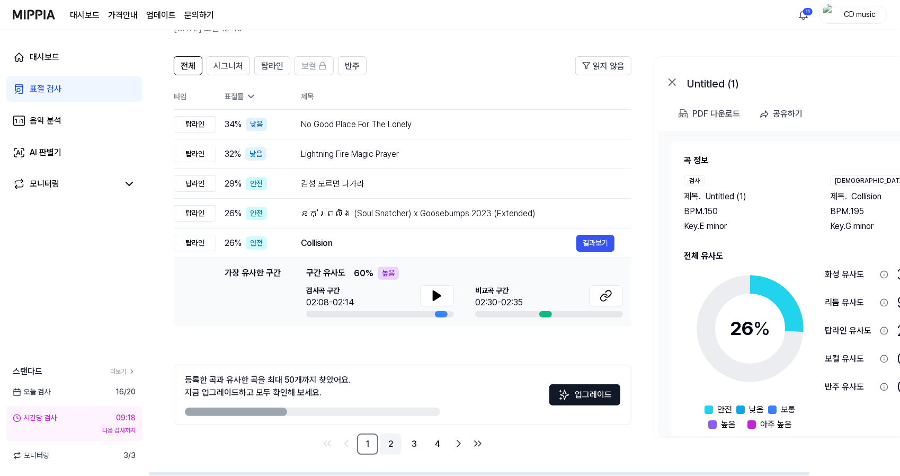
click at [390, 444] on link "2" at bounding box center [390, 443] width 21 height 21
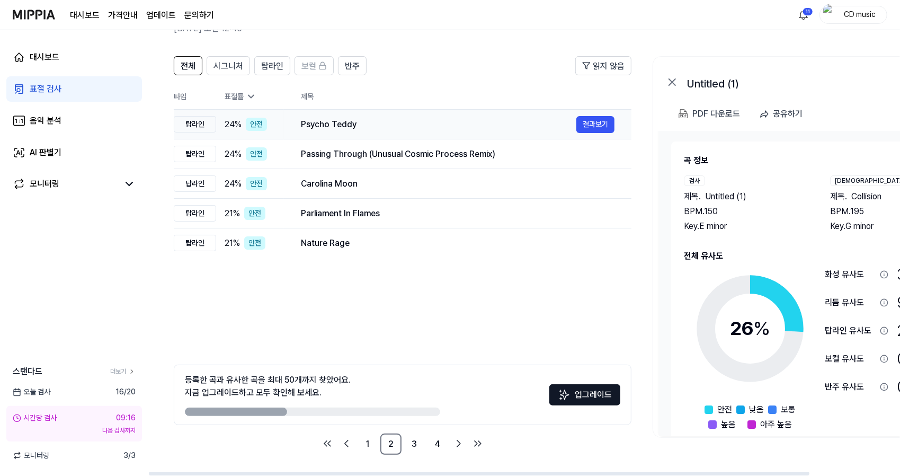
click at [368, 119] on div "Psycho Teddy" at bounding box center [438, 124] width 275 height 13
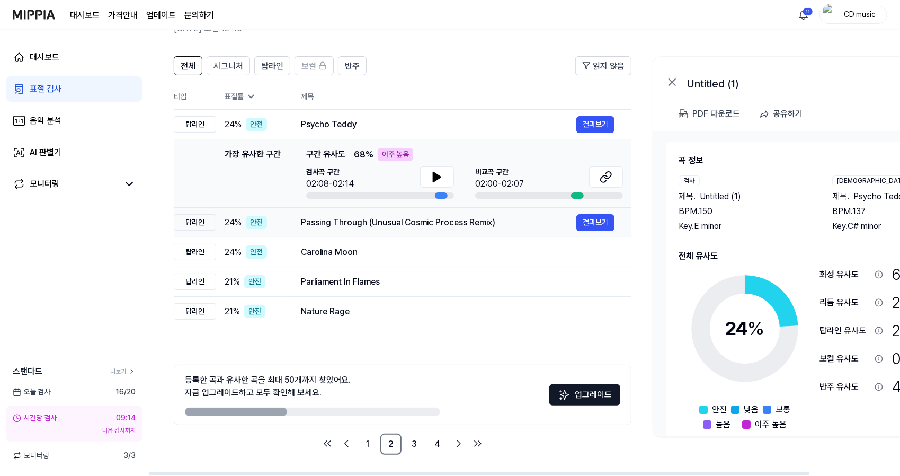
click at [372, 230] on div "Passing Through (Unusual Cosmic Process Remix) 결과보기" at bounding box center [458, 222] width 314 height 17
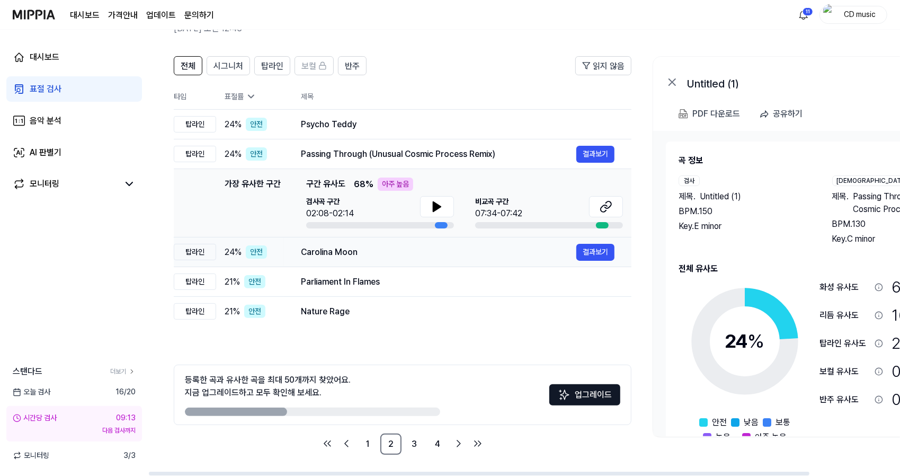
click at [372, 256] on div "Carolina Moon" at bounding box center [438, 252] width 275 height 13
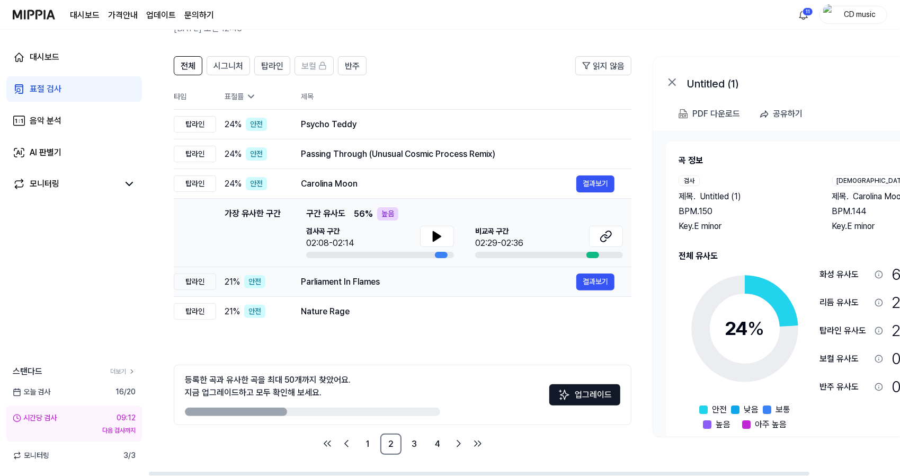
click at [373, 287] on div "Parliament In Flames" at bounding box center [438, 281] width 275 height 13
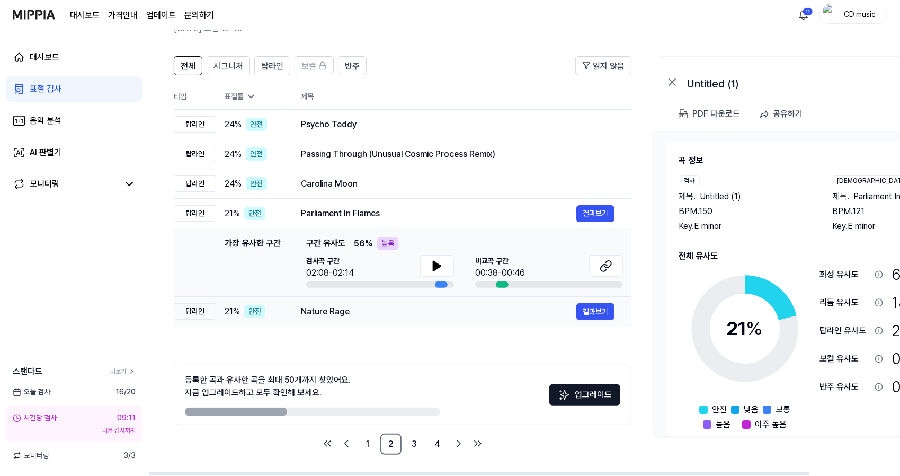
click at [373, 313] on div "Nature Rage" at bounding box center [438, 311] width 275 height 13
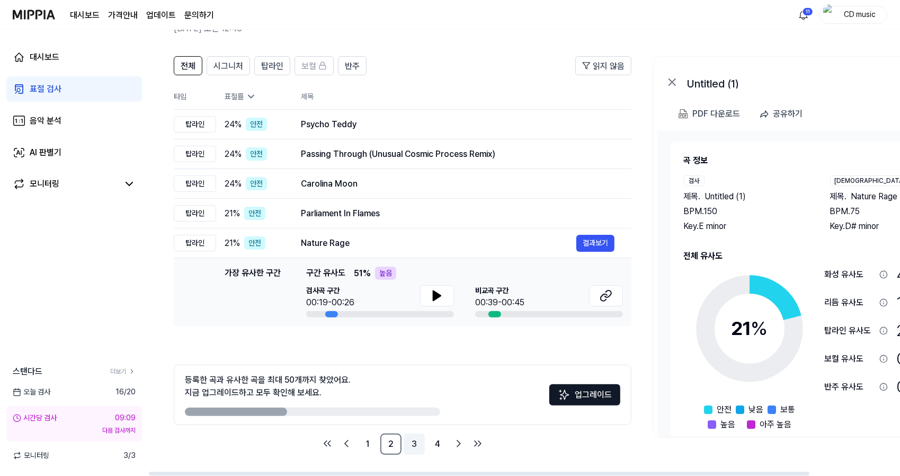
click at [418, 448] on link "3" at bounding box center [414, 443] width 21 height 21
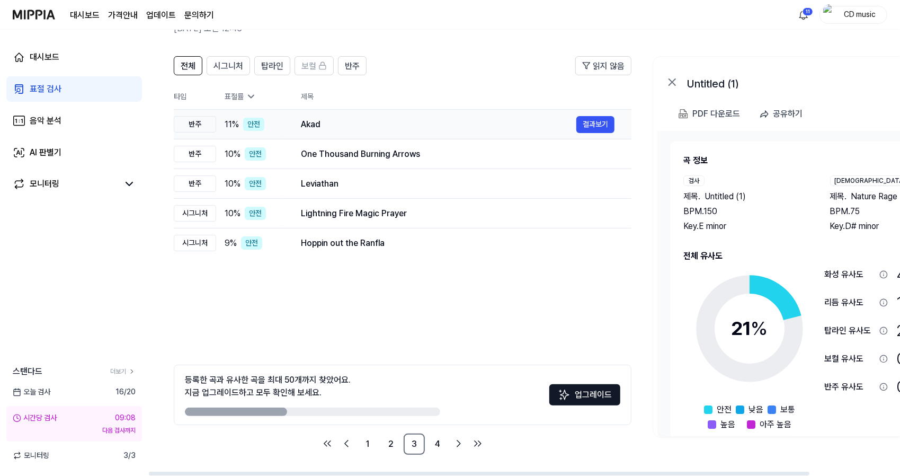
click at [402, 119] on div "Akad" at bounding box center [438, 124] width 275 height 13
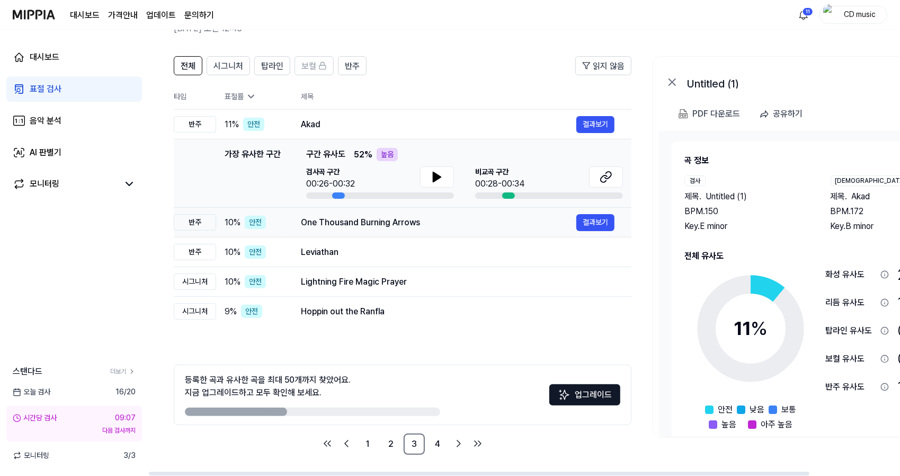
click at [388, 220] on div "One Thousand Burning Arrows" at bounding box center [438, 222] width 275 height 13
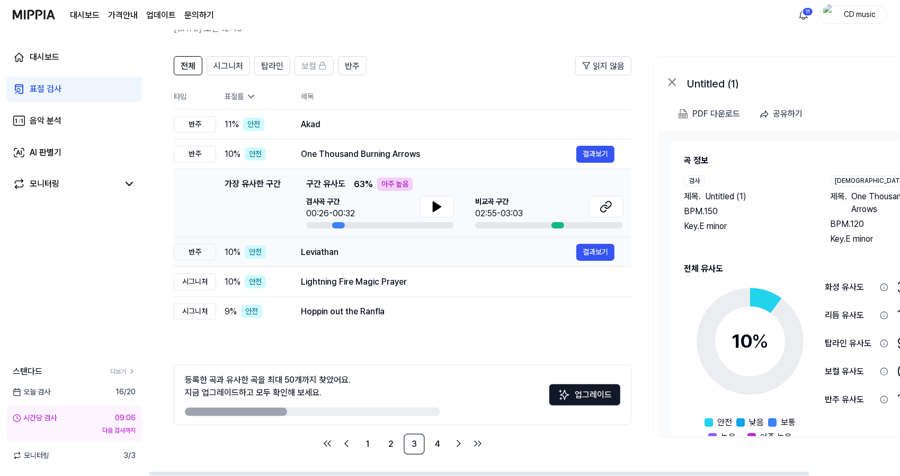
click at [386, 255] on div "Leviathan" at bounding box center [438, 252] width 275 height 13
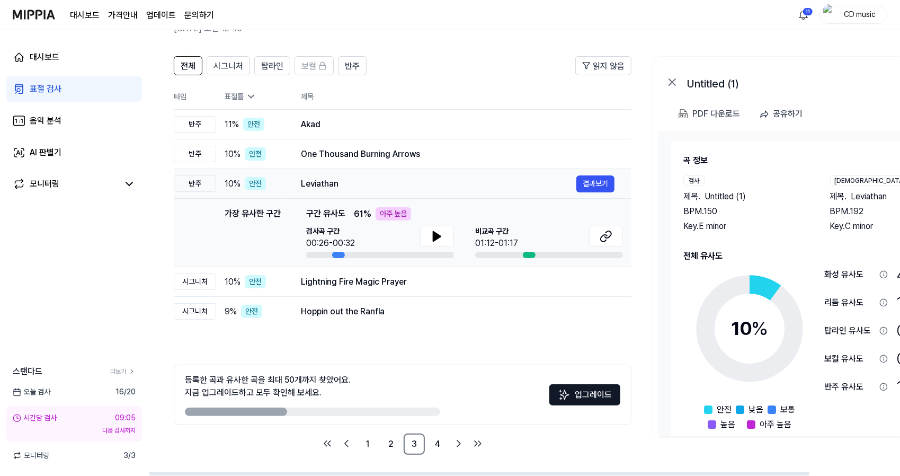
click at [431, 177] on div "Leviathan" at bounding box center [438, 183] width 275 height 13
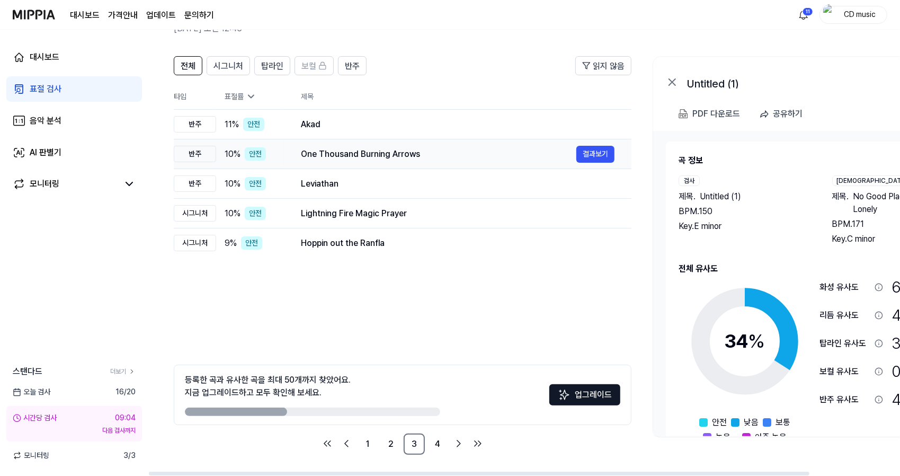
click at [453, 162] on div "One Thousand Burning Arrows 결과보기" at bounding box center [458, 154] width 314 height 17
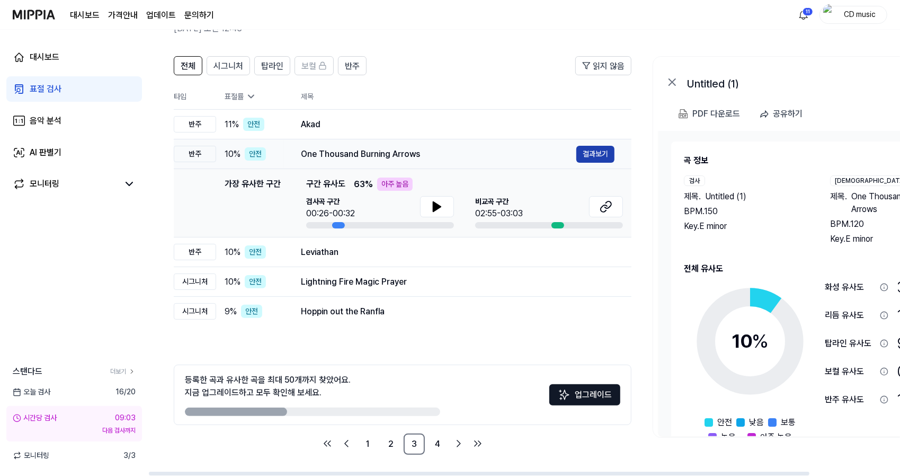
click at [603, 155] on button "결과보기" at bounding box center [595, 154] width 38 height 17
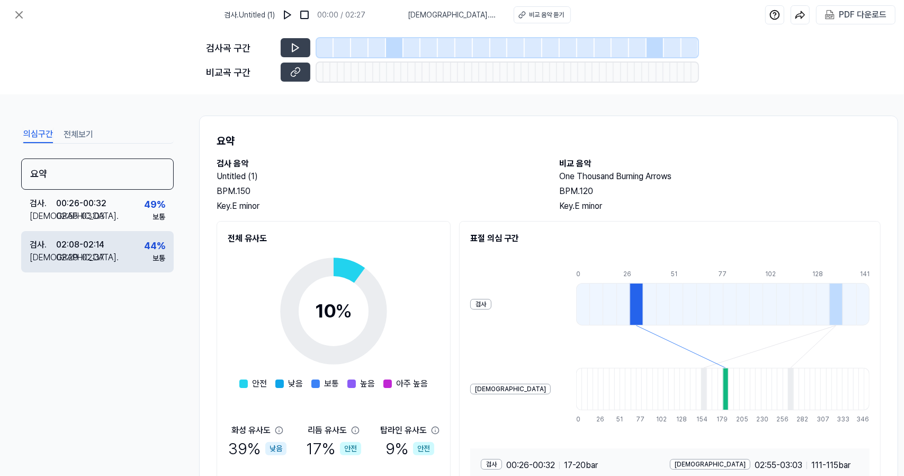
click at [137, 238] on div "검사 . 02:08 - 02:14 비교 . 02:29 - 02:37 44 % 보통" at bounding box center [97, 251] width 153 height 41
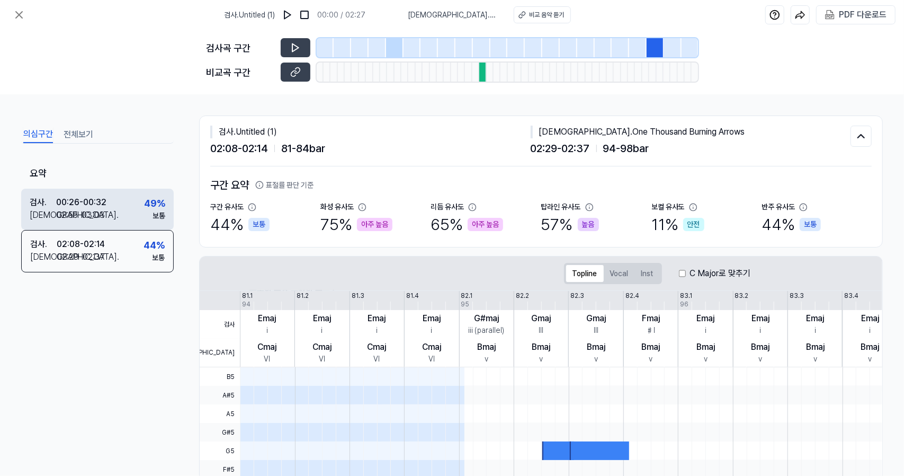
click at [153, 192] on div "검사 . 00:26 - 00:32 비교 . 02:55 - 03:03 49 % 보통" at bounding box center [97, 209] width 153 height 41
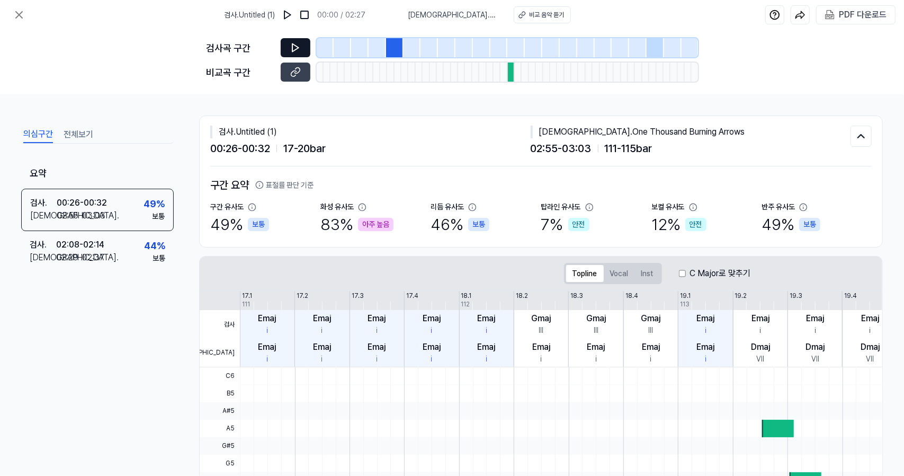
click at [299, 47] on icon at bounding box center [295, 47] width 11 height 11
click at [297, 74] on icon at bounding box center [295, 72] width 11 height 11
click at [292, 45] on icon at bounding box center [295, 48] width 6 height 8
click at [285, 49] on button at bounding box center [296, 47] width 30 height 19
click at [301, 76] on button at bounding box center [296, 72] width 30 height 19
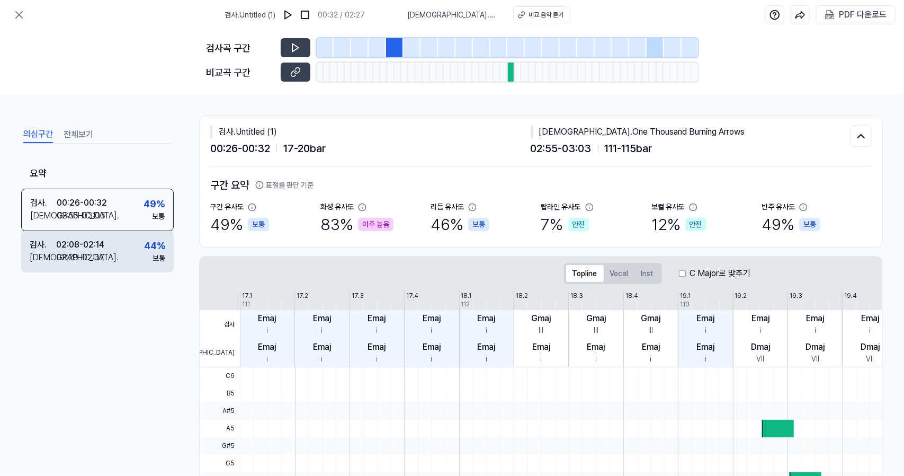
click at [109, 254] on div "검사 . 02:08 - 02:14 비교 . 02:29 - 02:37 44 % 보통" at bounding box center [97, 251] width 153 height 41
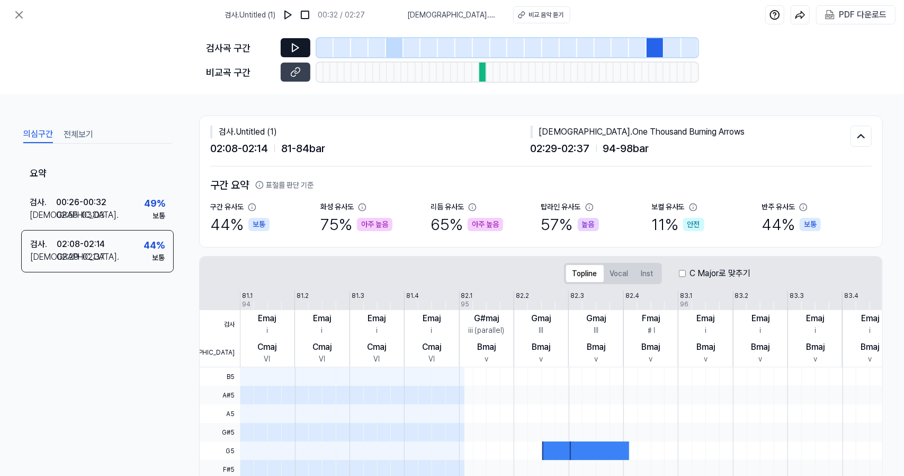
click at [298, 47] on icon at bounding box center [295, 48] width 6 height 8
click at [294, 48] on icon at bounding box center [294, 47] width 2 height 7
click at [12, 15] on button at bounding box center [18, 14] width 21 height 21
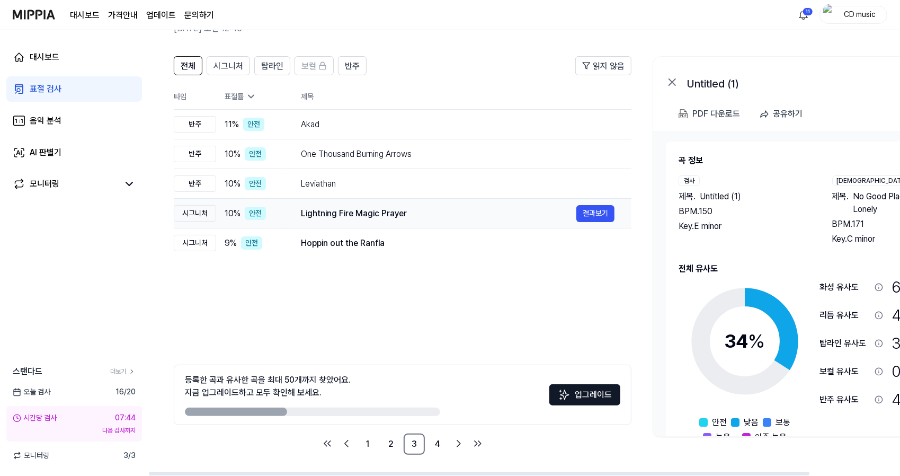
click at [322, 222] on td "Lightning Fire Magic Prayer 결과보기" at bounding box center [457, 214] width 347 height 30
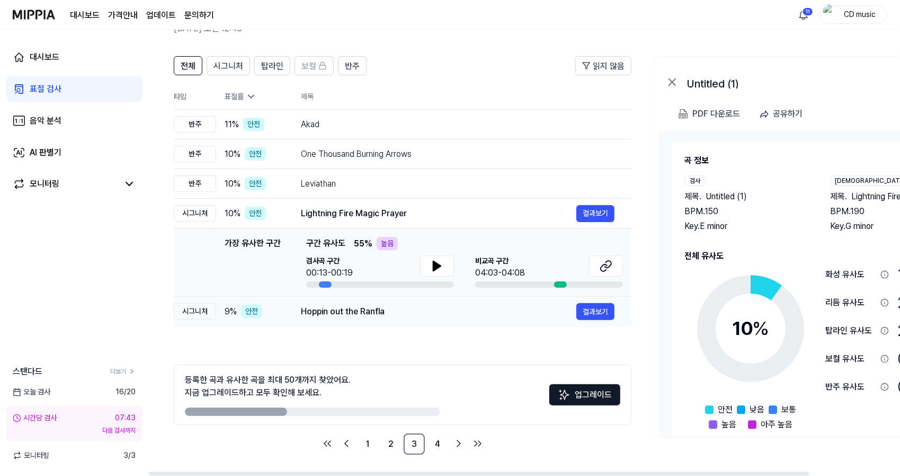
click at [344, 312] on div "Hoppin out the Ranfla" at bounding box center [438, 311] width 275 height 13
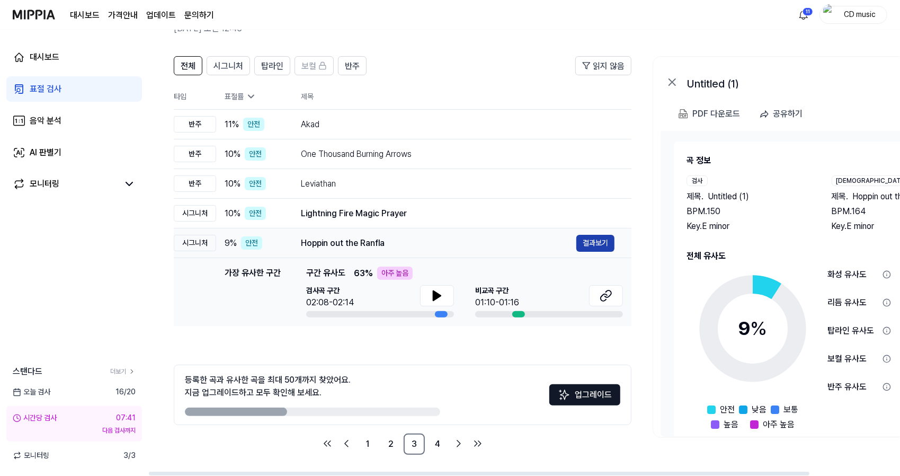
click at [595, 238] on button "결과보기" at bounding box center [595, 243] width 38 height 17
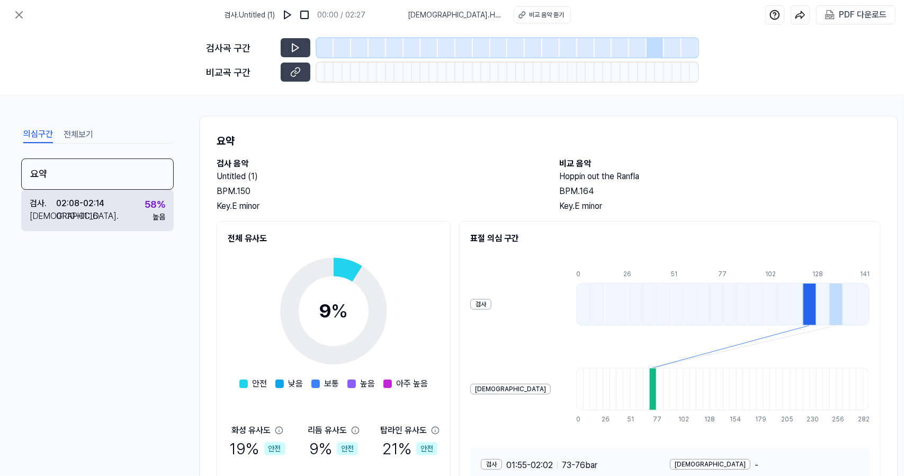
click at [131, 198] on div "검사 . 02:08 - 02:14 비교 . 01:10 - 01:16 58 % 높음" at bounding box center [97, 210] width 153 height 41
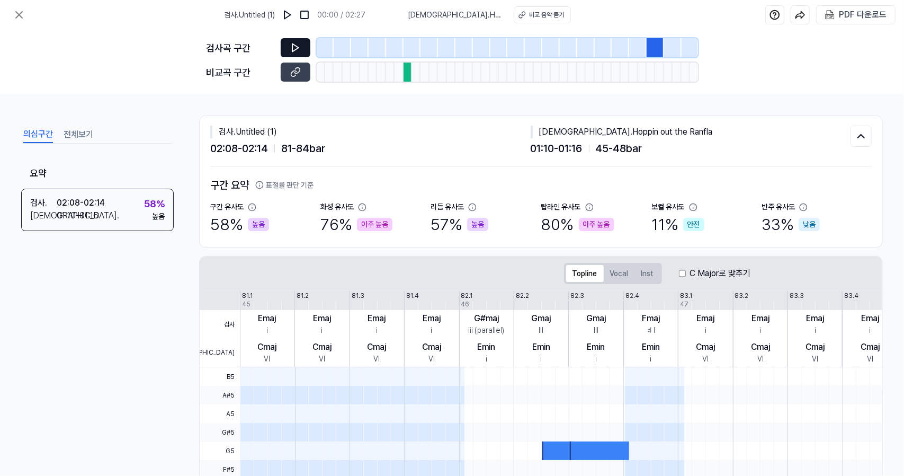
click at [291, 51] on icon at bounding box center [295, 47] width 11 height 11
click at [16, 15] on icon at bounding box center [19, 14] width 13 height 13
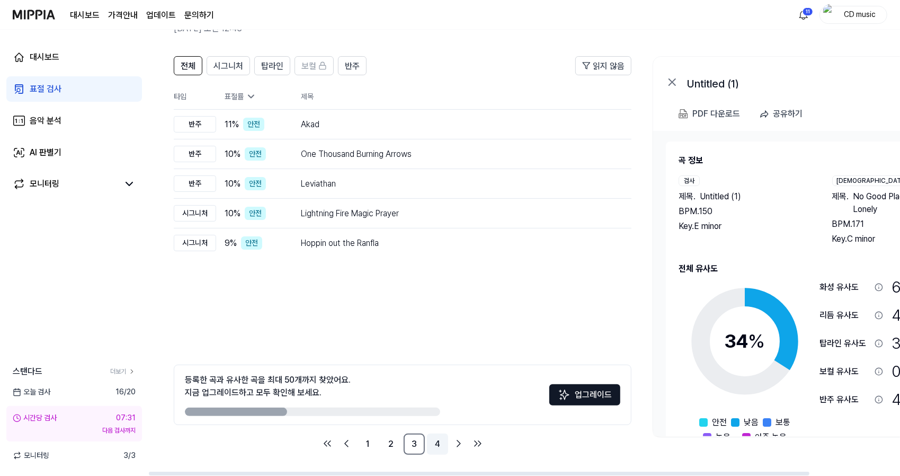
click at [438, 454] on link "4" at bounding box center [437, 443] width 21 height 21
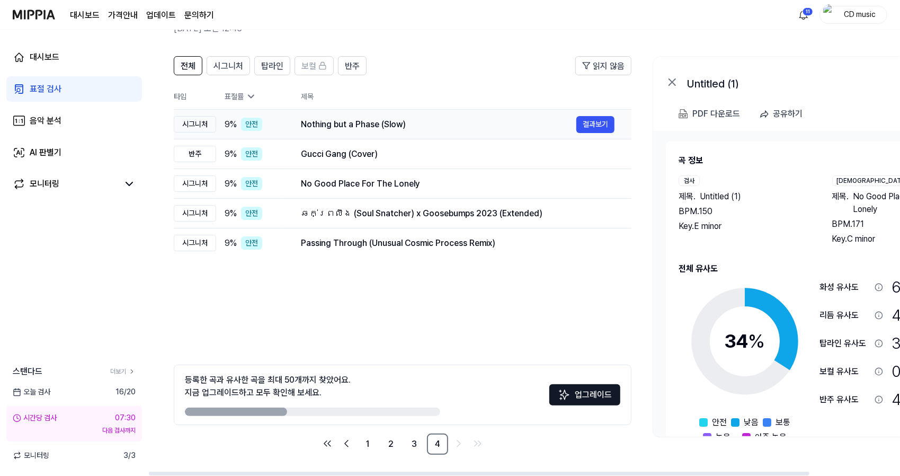
click at [422, 128] on div "Nothing but a Phase (Slow)" at bounding box center [438, 124] width 275 height 13
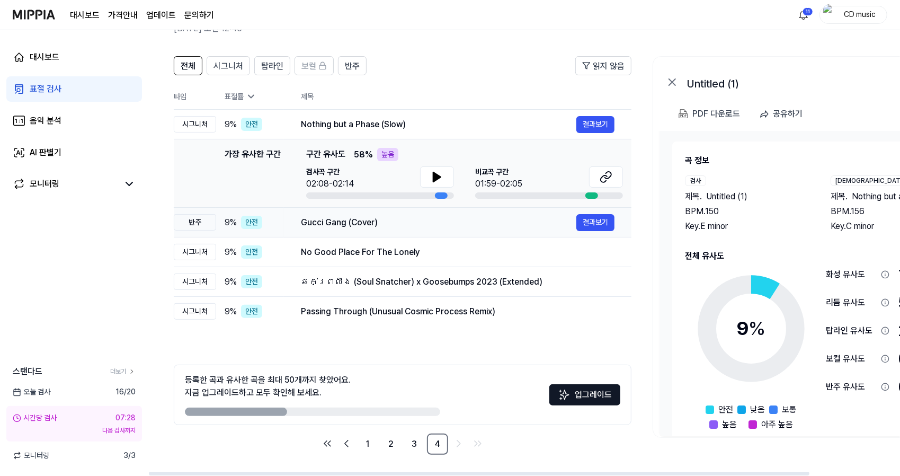
click at [439, 228] on div "Gucci Gang (Cover)" at bounding box center [438, 222] width 275 height 13
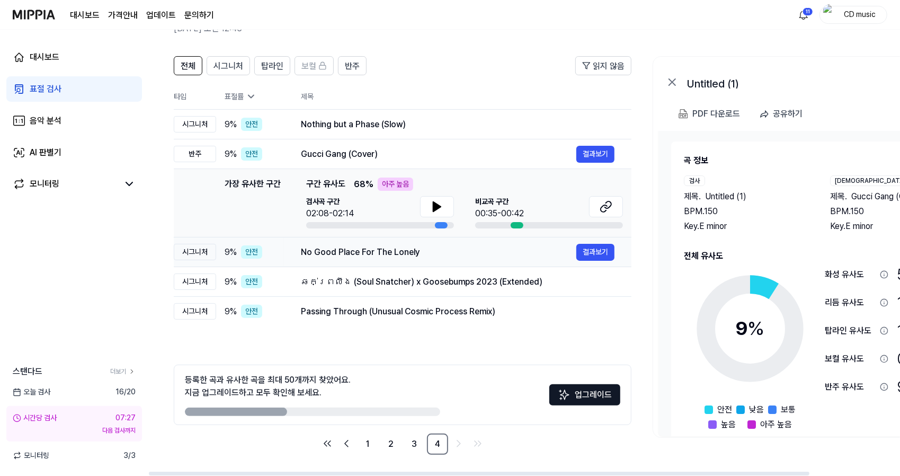
click at [433, 260] on td "No Good Place For The Lonely 결과보기" at bounding box center [457, 252] width 347 height 30
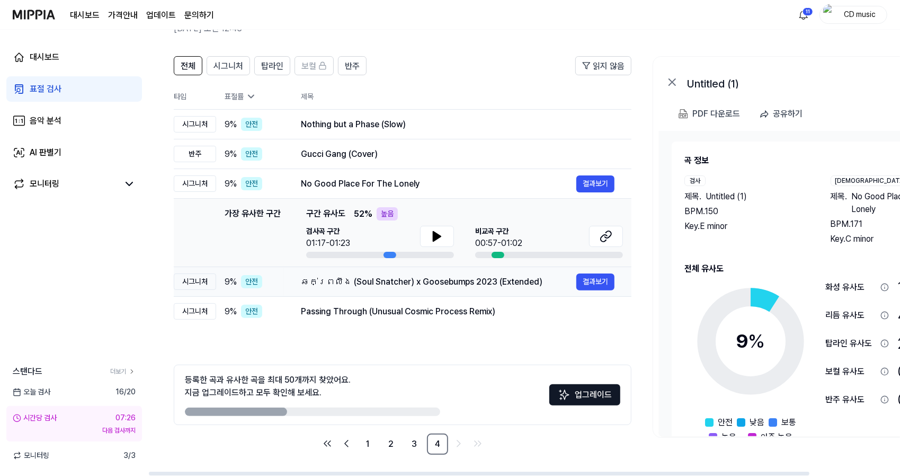
click at [432, 287] on div "ឆក់ព្រលឹង (Soul Snatcher) x Goosebumps 2023 (Extended)" at bounding box center [438, 281] width 275 height 13
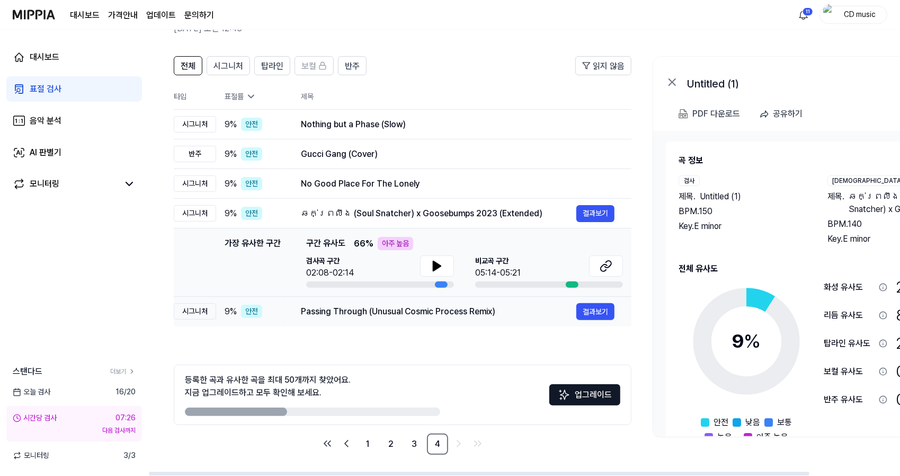
click at [432, 307] on div "Passing Through (Unusual Cosmic Process Remix)" at bounding box center [438, 311] width 275 height 13
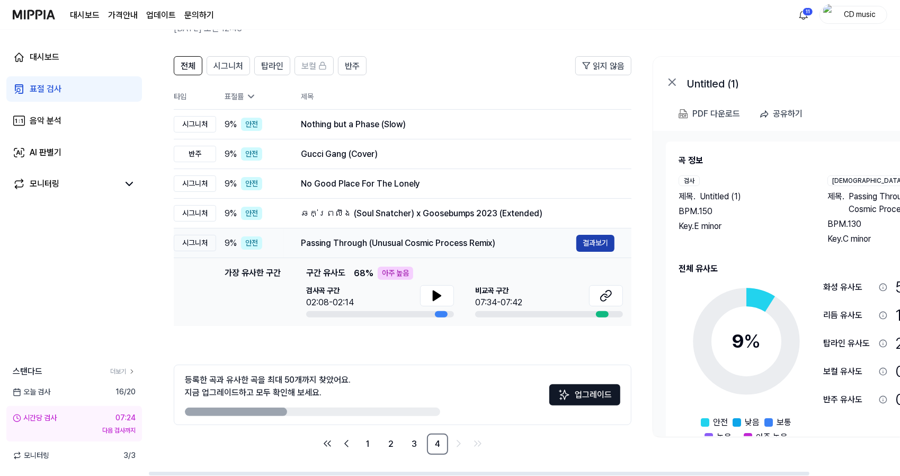
click at [589, 242] on button "결과보기" at bounding box center [595, 243] width 38 height 17
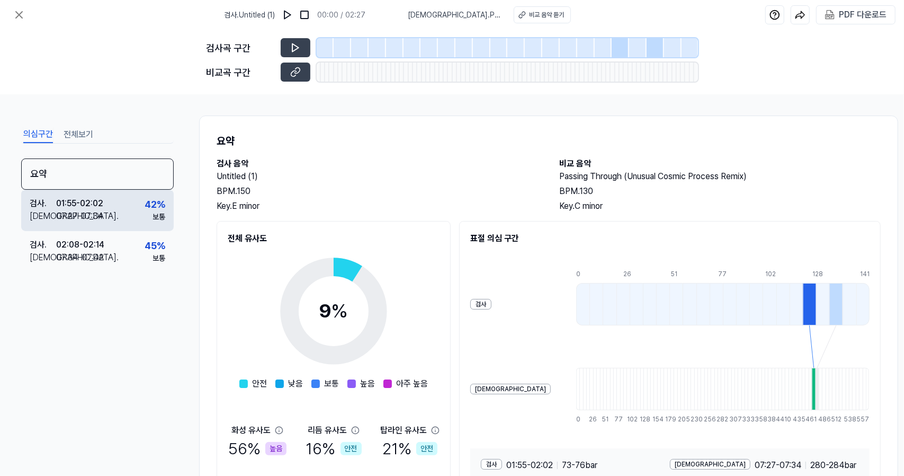
click at [131, 224] on div "검사 . 01:55 - 02:02 비교 . 07:27 - 07:34 42 % 보통" at bounding box center [97, 210] width 153 height 41
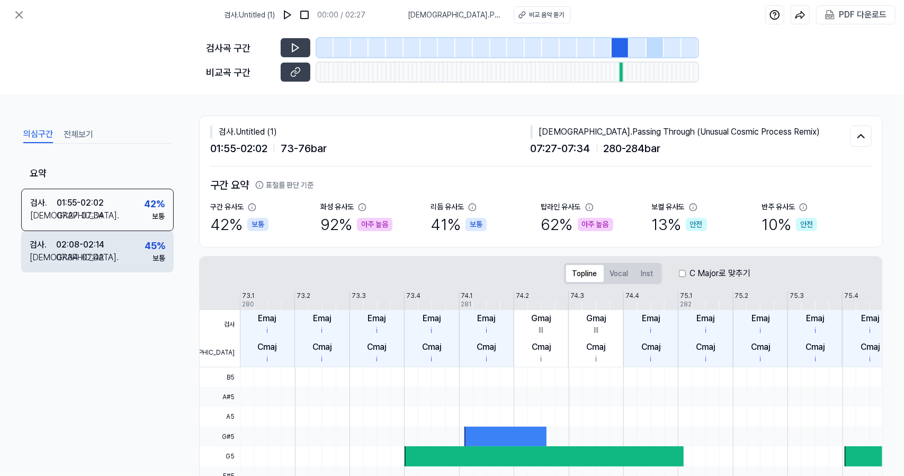
click at [131, 249] on div "검사 . 02:08 - 02:14 비교 . 07:34 - 07:42 45 % 보통" at bounding box center [97, 251] width 153 height 41
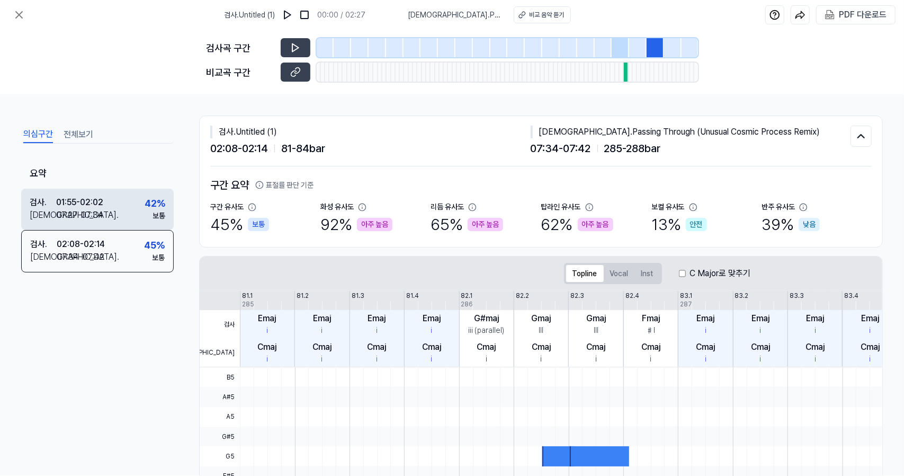
click at [148, 198] on div "42 %" at bounding box center [155, 203] width 21 height 14
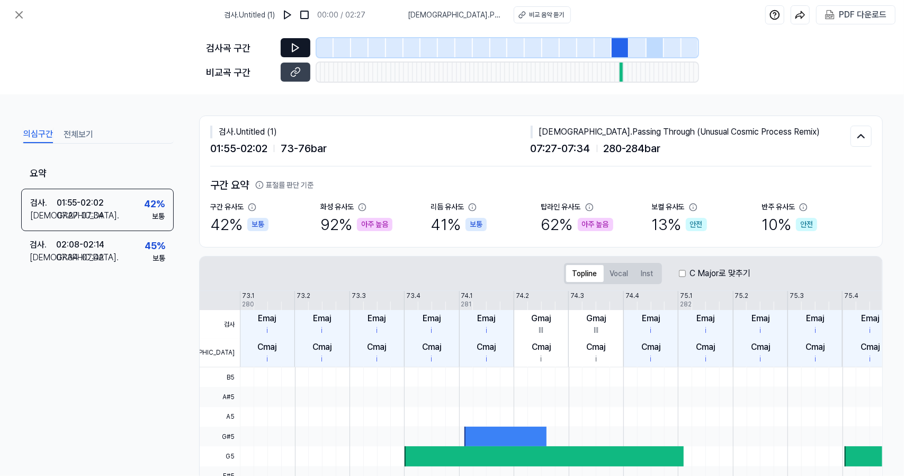
click at [297, 46] on icon at bounding box center [295, 47] width 11 height 11
click at [294, 72] on icon at bounding box center [295, 72] width 11 height 11
click at [23, 17] on icon at bounding box center [19, 14] width 13 height 13
